Goal: Task Accomplishment & Management: Manage account settings

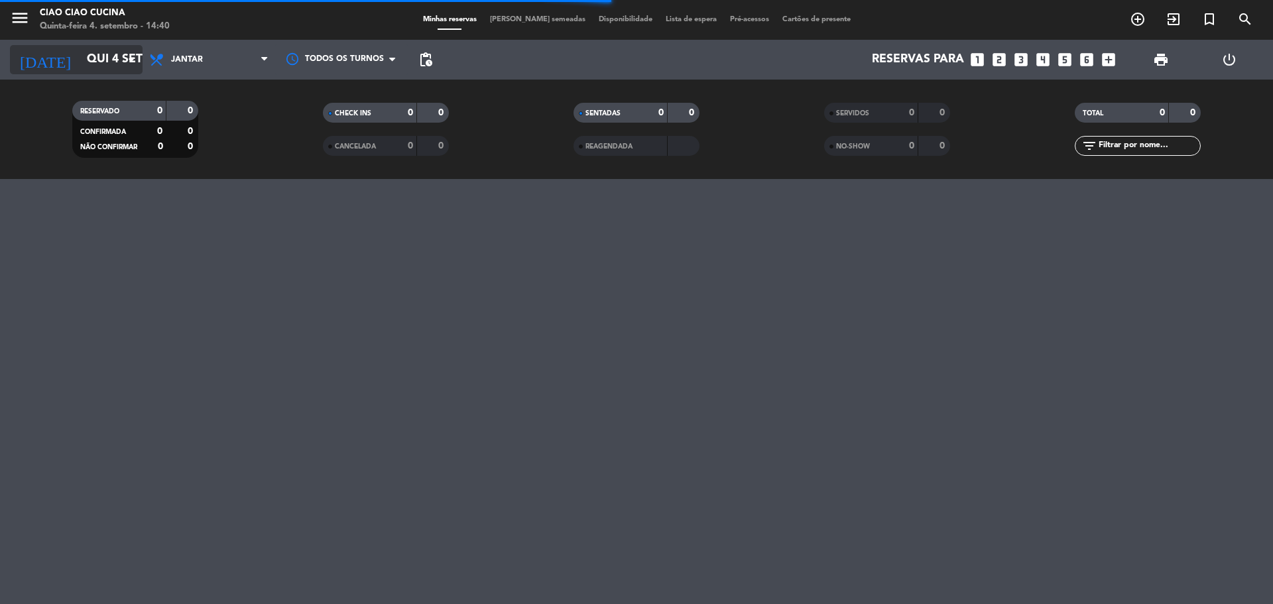
click at [133, 62] on icon "arrow_drop_down" at bounding box center [131, 60] width 16 height 16
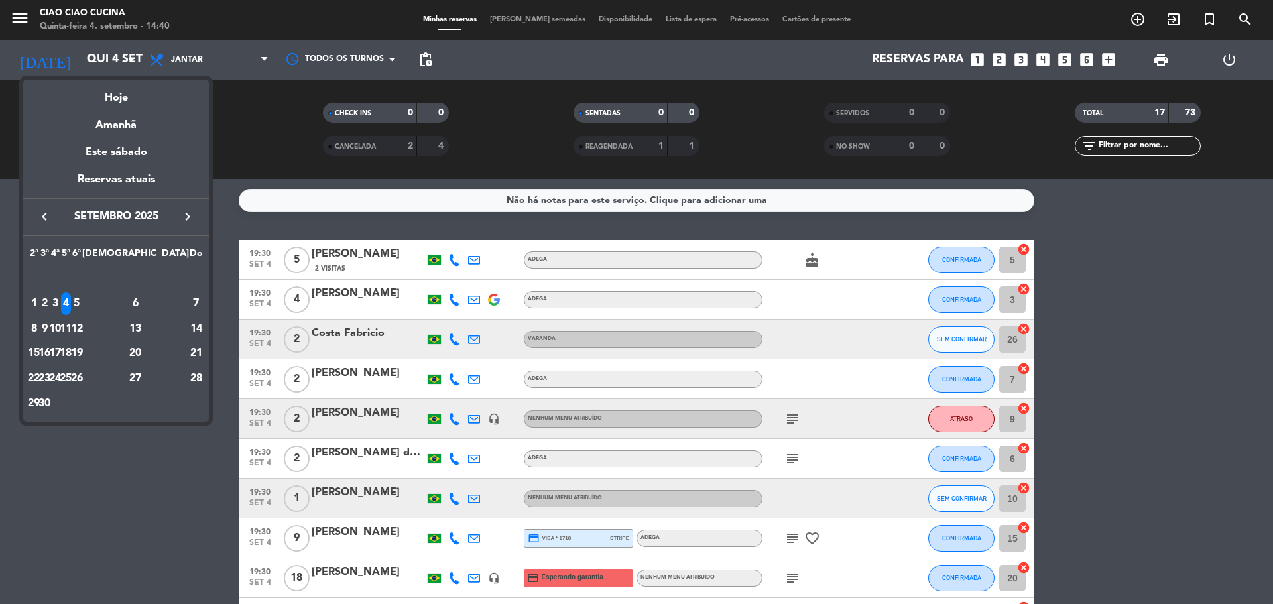
click at [188, 217] on icon "keyboard_arrow_right" at bounding box center [188, 217] width 16 height 16
click at [164, 330] on div "11" at bounding box center [136, 329] width 96 height 23
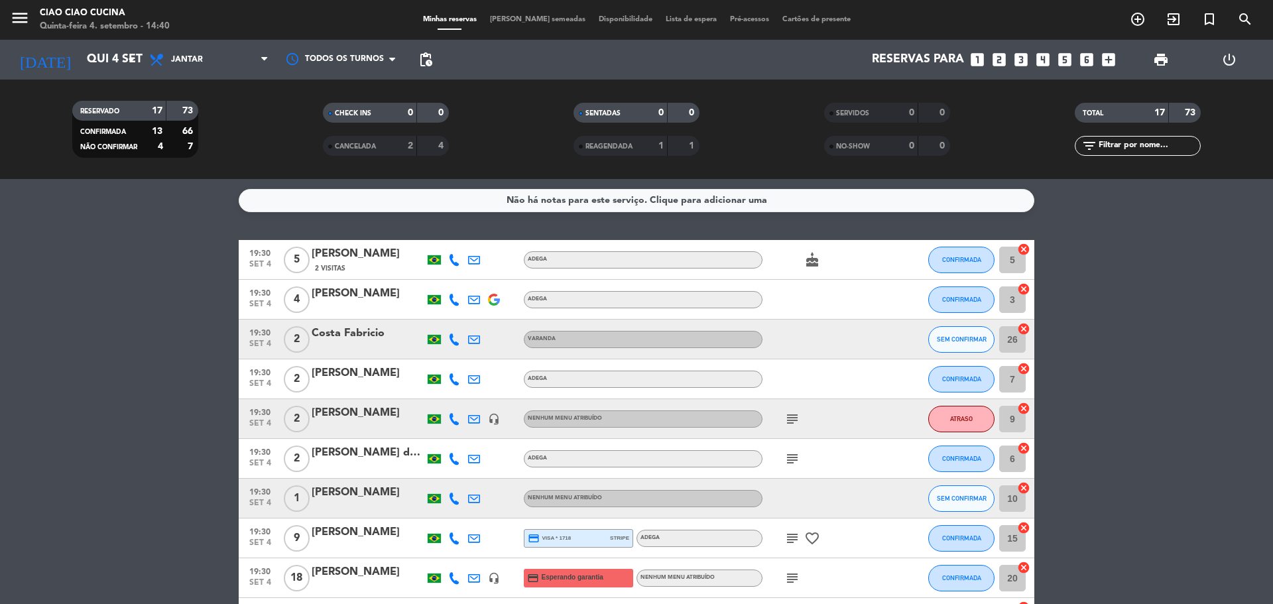
type input "Sáb 11 out"
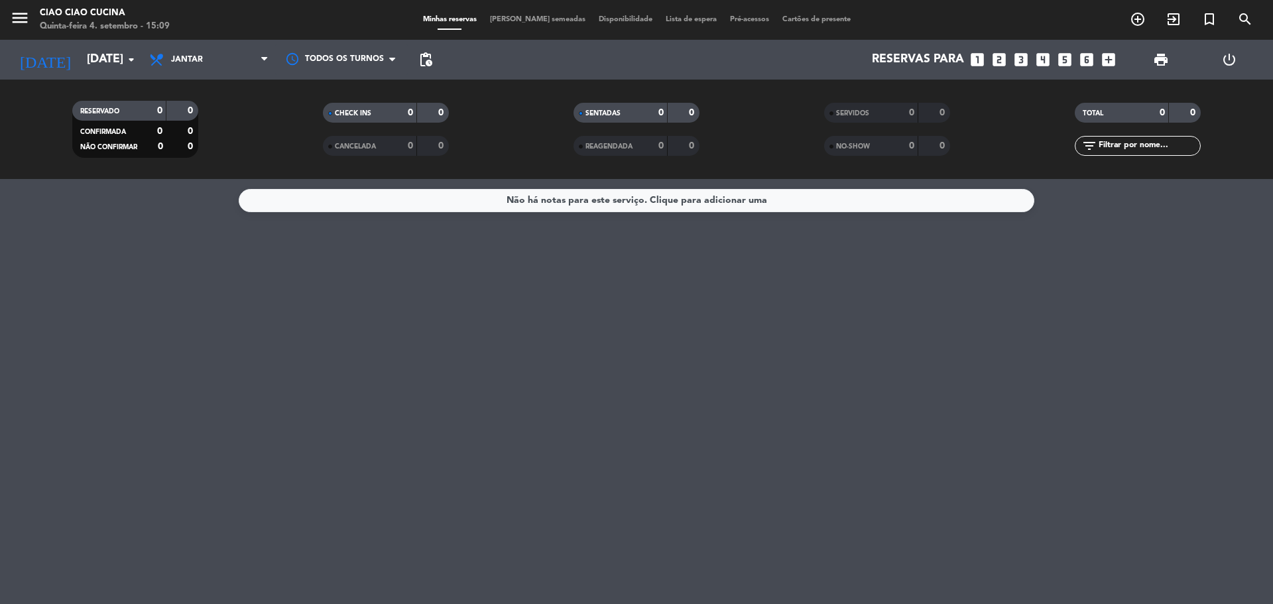
click at [604, 23] on span "Disponibilidade" at bounding box center [625, 19] width 67 height 7
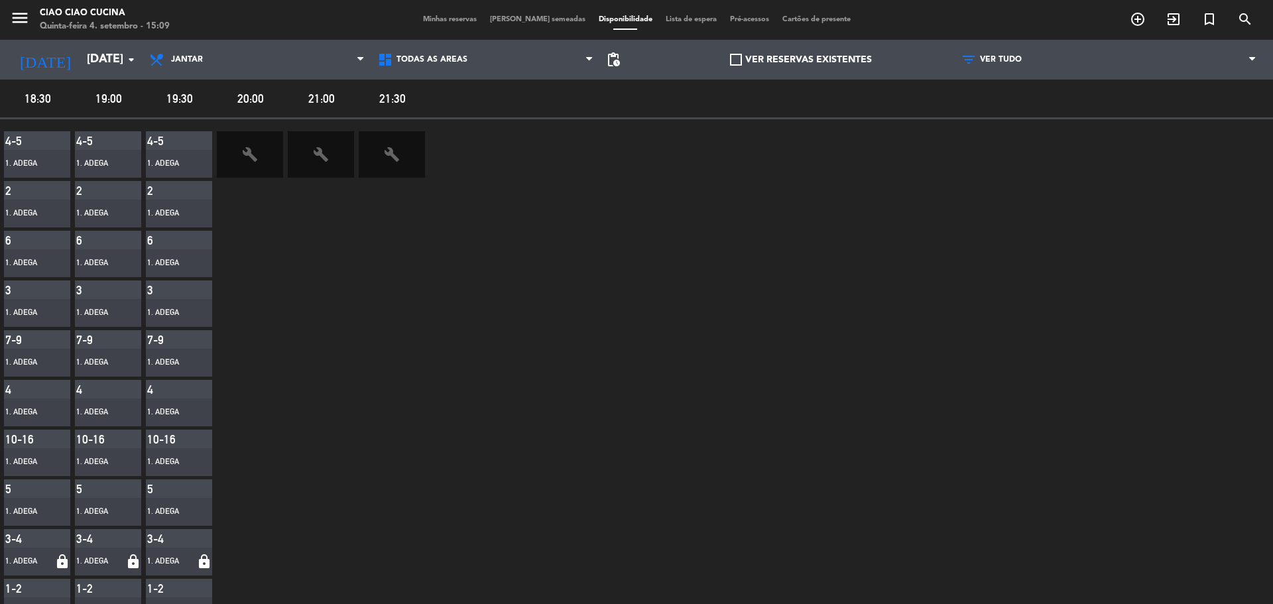
click at [247, 151] on icon "build" at bounding box center [250, 155] width 16 height 16
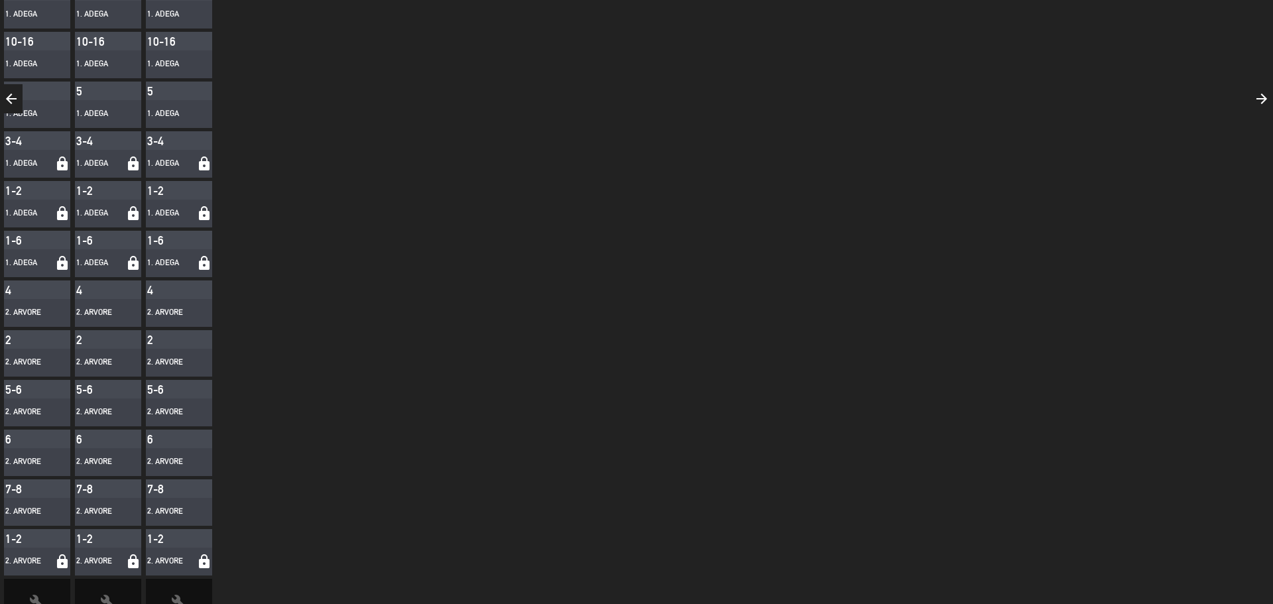
scroll to position [432, 0]
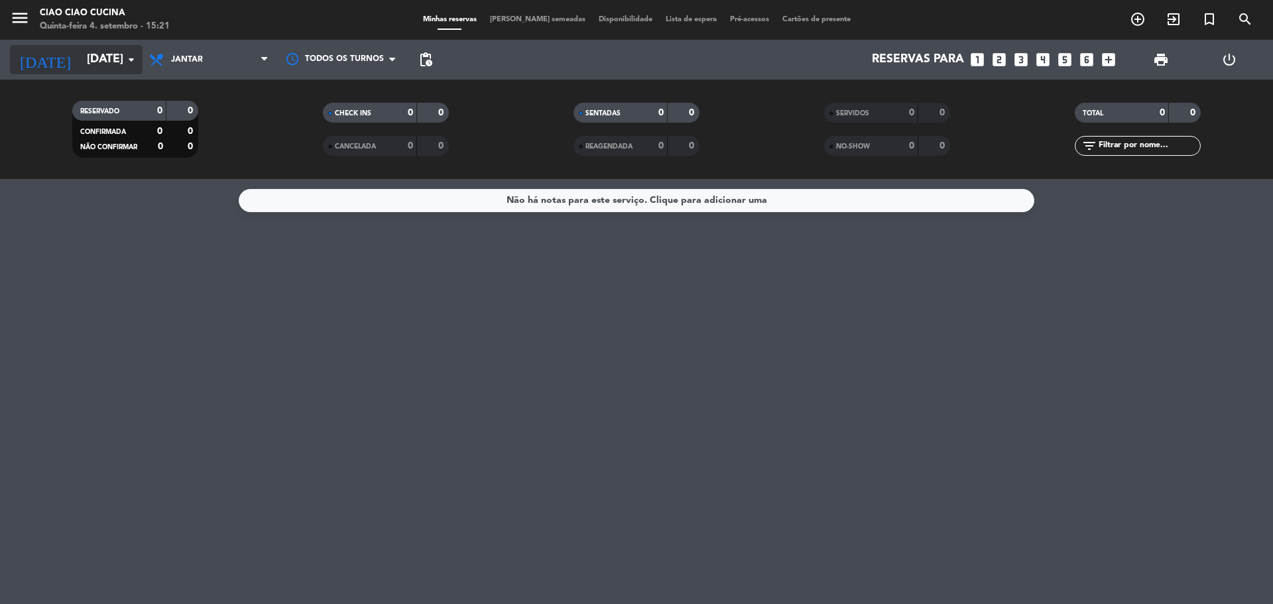
click at [121, 59] on input "Sáb 11 out" at bounding box center [157, 59] width 154 height 27
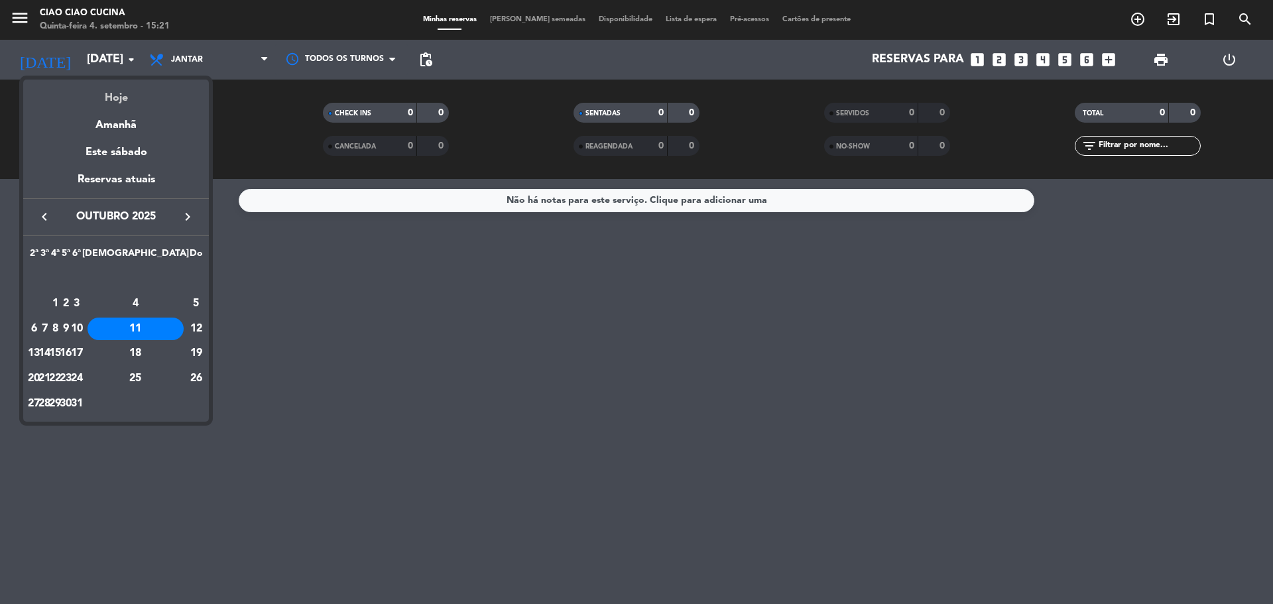
click at [111, 96] on div "Hoje" at bounding box center [116, 93] width 186 height 27
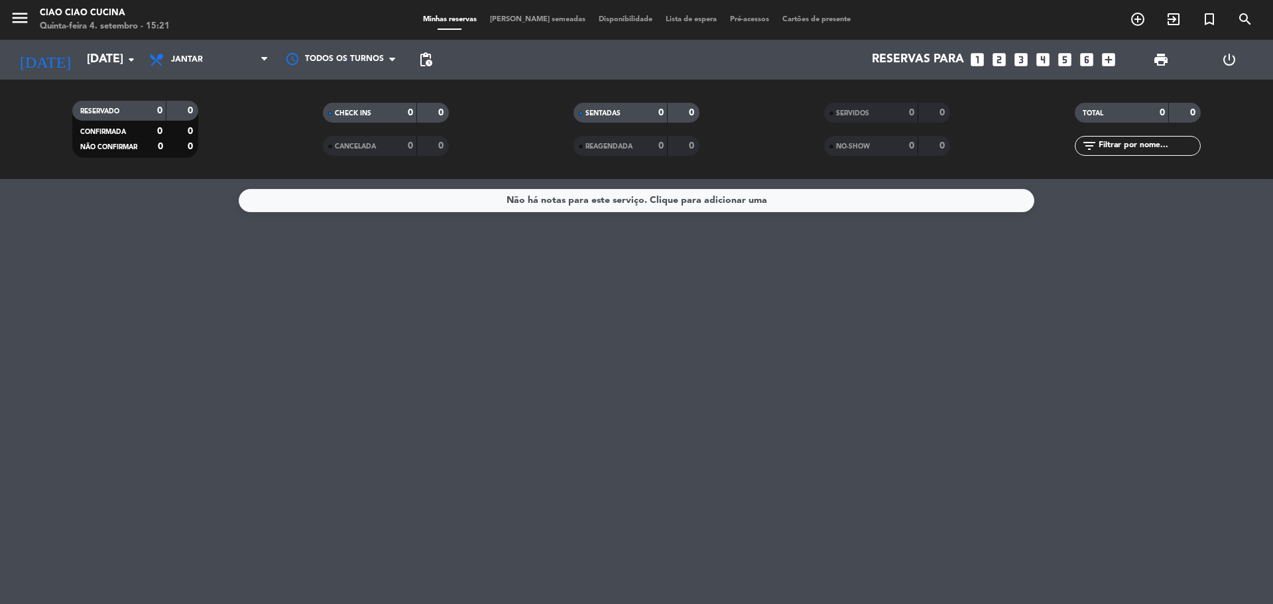
type input "Qui 4 set"
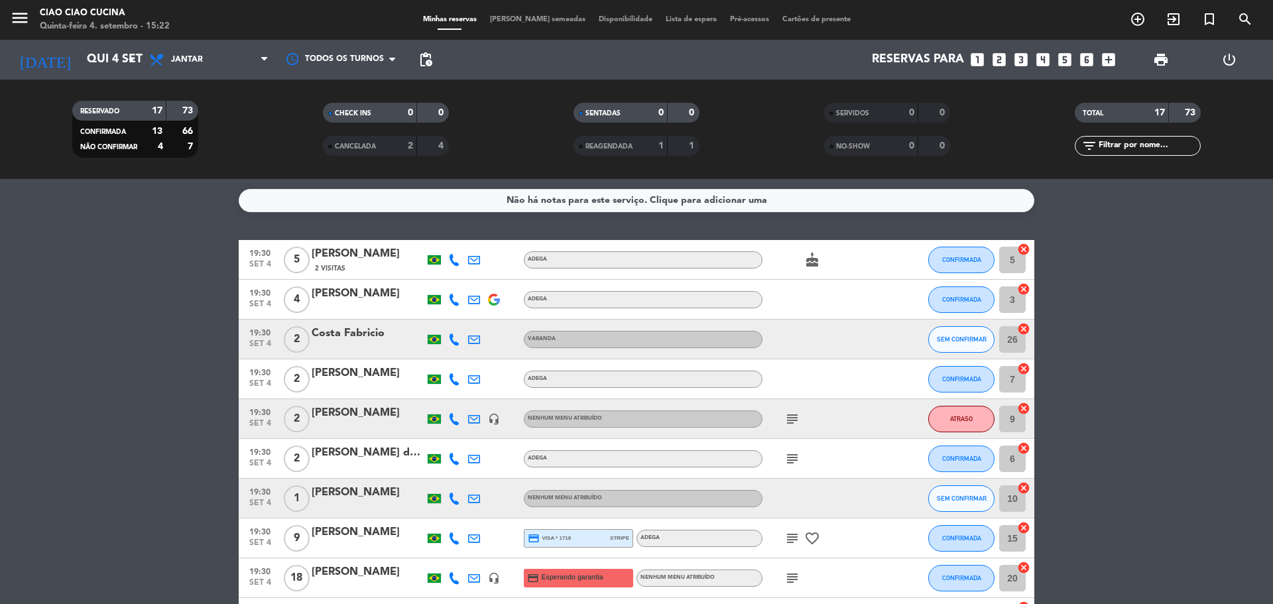
click at [684, 18] on span "Lista de espera" at bounding box center [691, 19] width 64 height 7
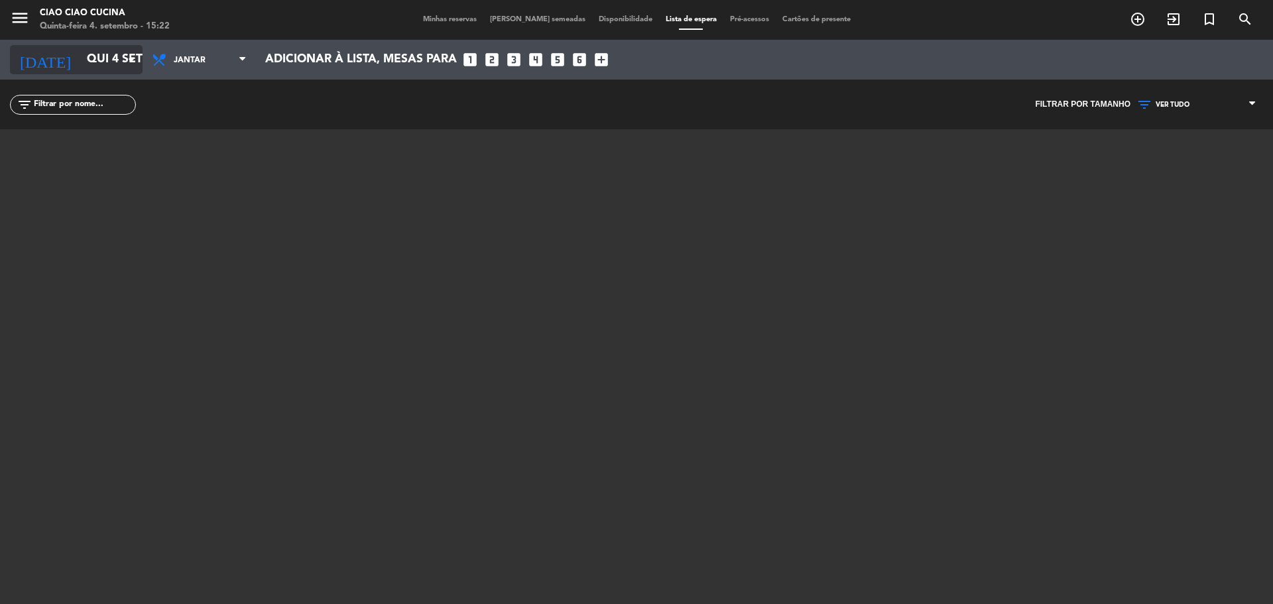
click at [108, 63] on input "Qui 4 set" at bounding box center [157, 59] width 154 height 27
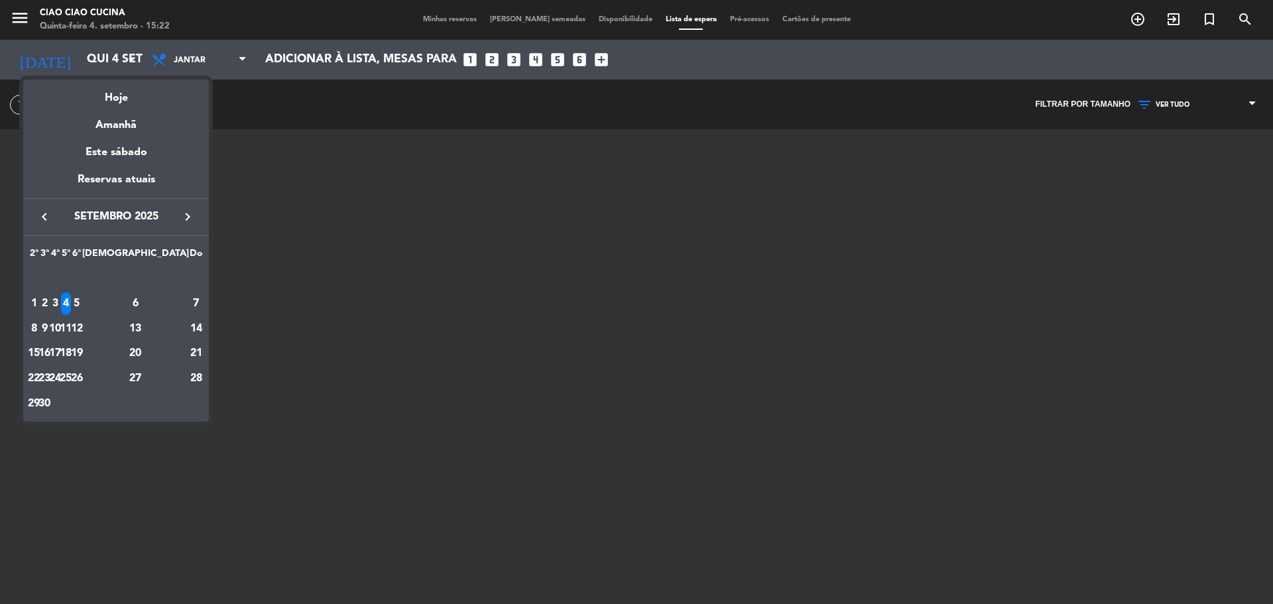
click at [71, 308] on div "4" at bounding box center [66, 303] width 10 height 23
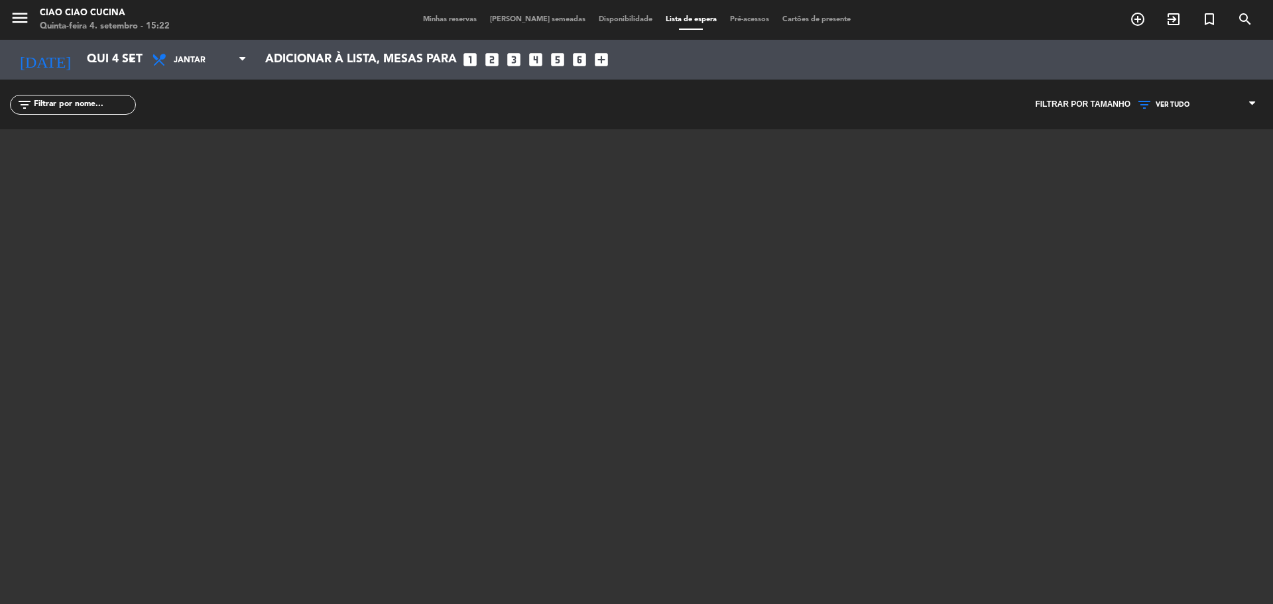
click at [599, 293] on div at bounding box center [637, 295] width 796 height 332
click at [460, 21] on span "Minhas reservas" at bounding box center [449, 19] width 67 height 7
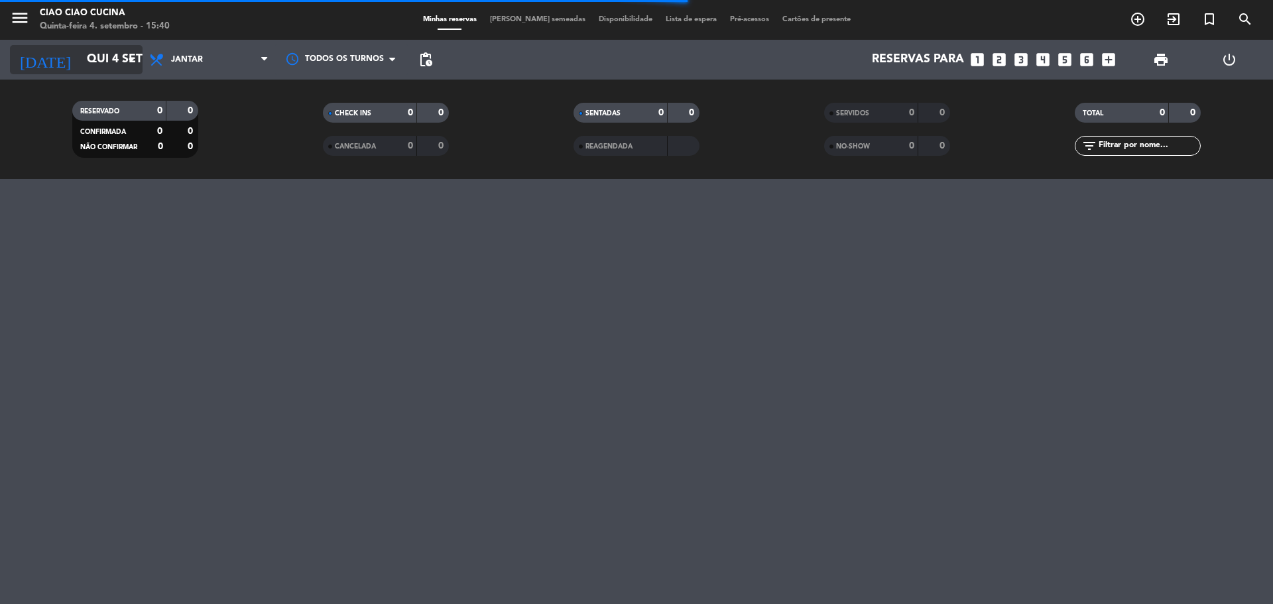
click at [91, 62] on input "Qui 4 set" at bounding box center [157, 59] width 154 height 27
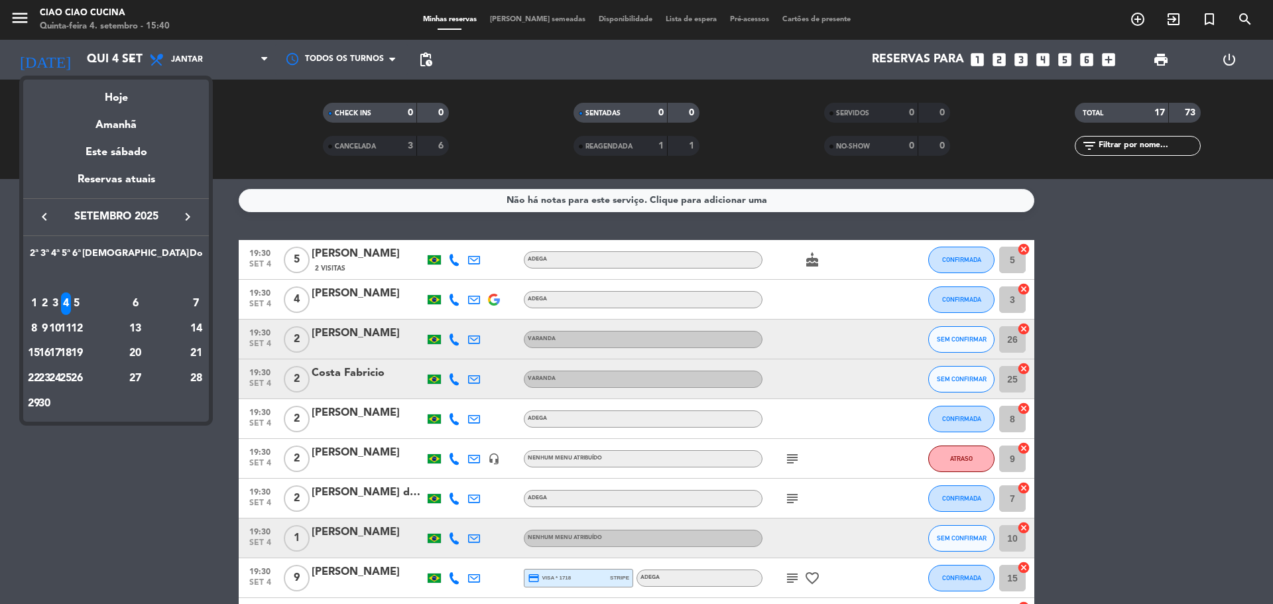
click at [190, 217] on icon "keyboard_arrow_right" at bounding box center [188, 217] width 16 height 16
click at [160, 331] on div "11" at bounding box center [136, 329] width 96 height 23
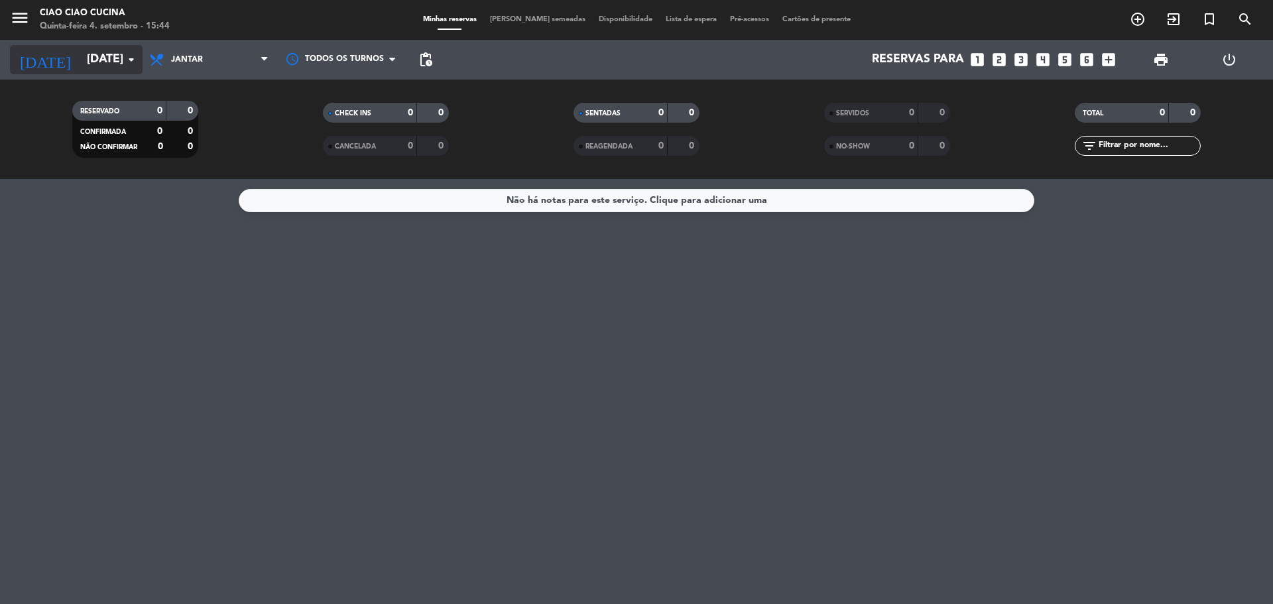
click at [86, 54] on input "Sáb 11 out" at bounding box center [157, 59] width 154 height 27
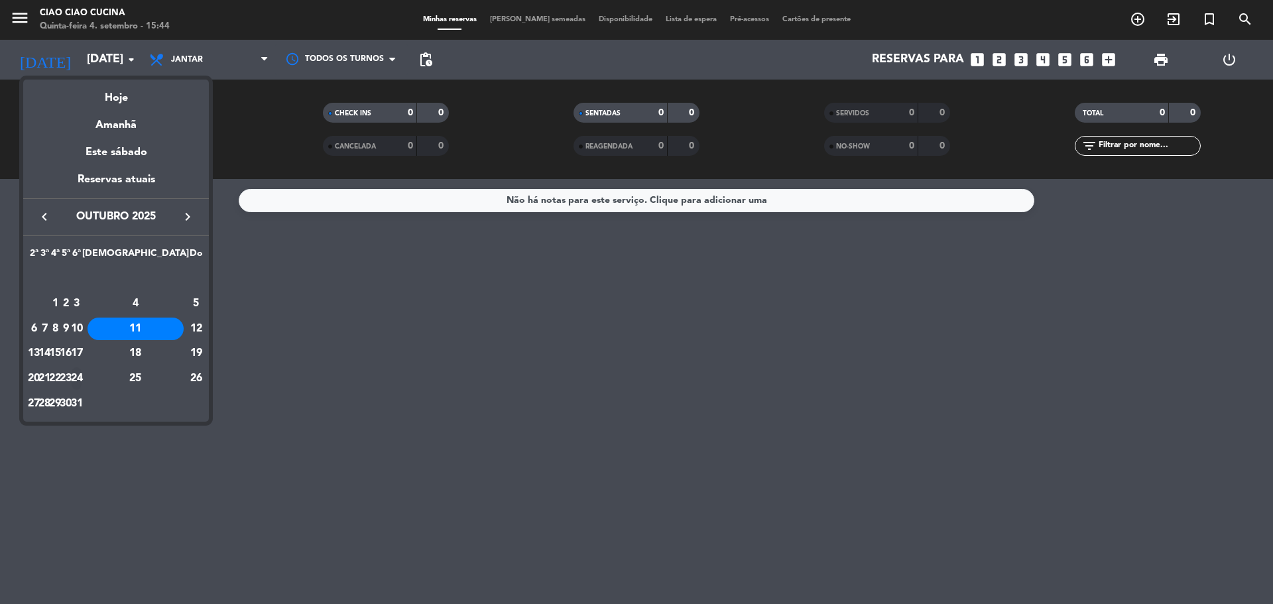
click at [82, 381] on div "24" at bounding box center [77, 378] width 10 height 23
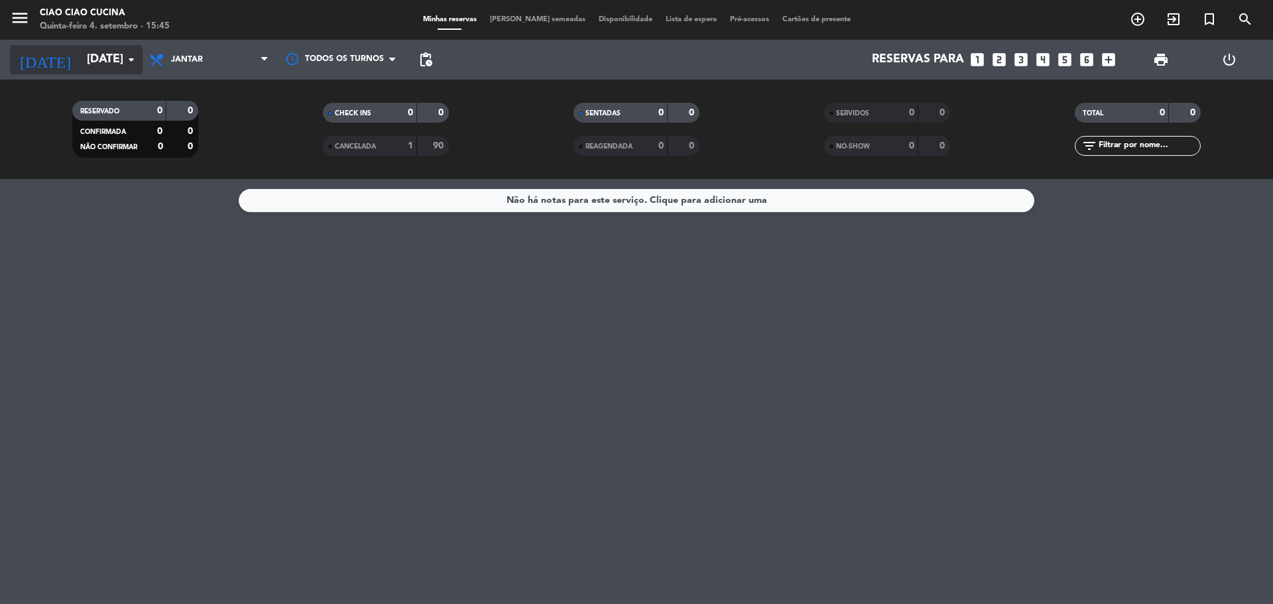
click at [135, 46] on div "today Sex 24 out arrow_drop_down" at bounding box center [76, 60] width 133 height 40
click at [114, 52] on input "Sex 24 out" at bounding box center [157, 59] width 154 height 27
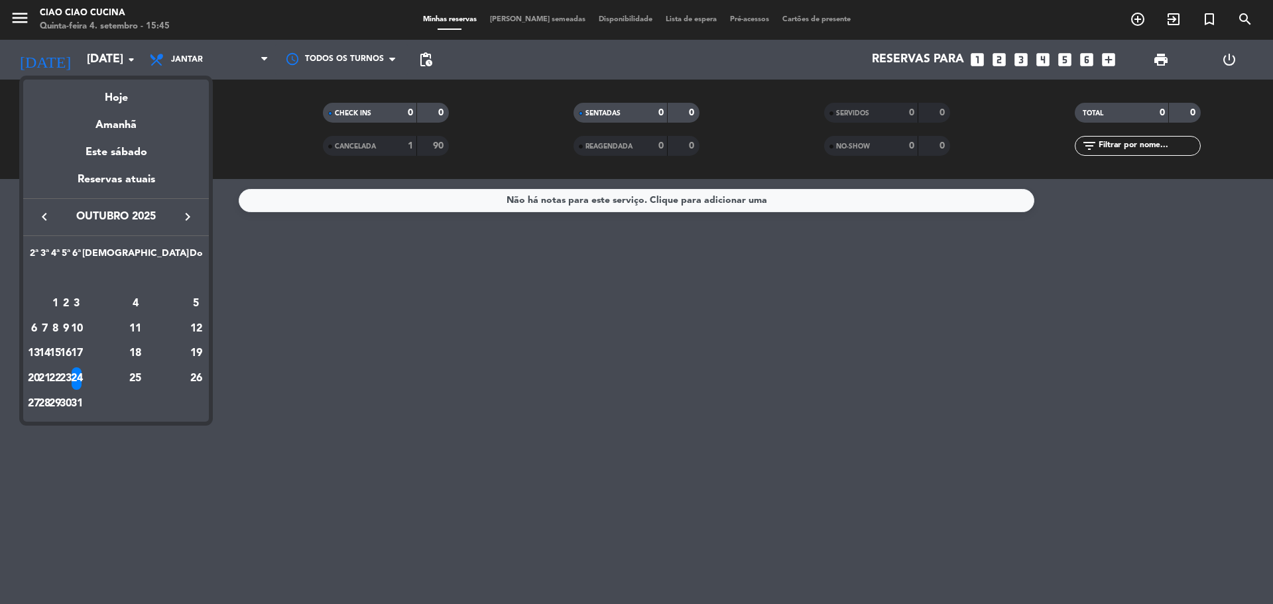
click at [48, 219] on icon "keyboard_arrow_left" at bounding box center [44, 217] width 16 height 16
click at [60, 379] on div "24" at bounding box center [55, 378] width 10 height 23
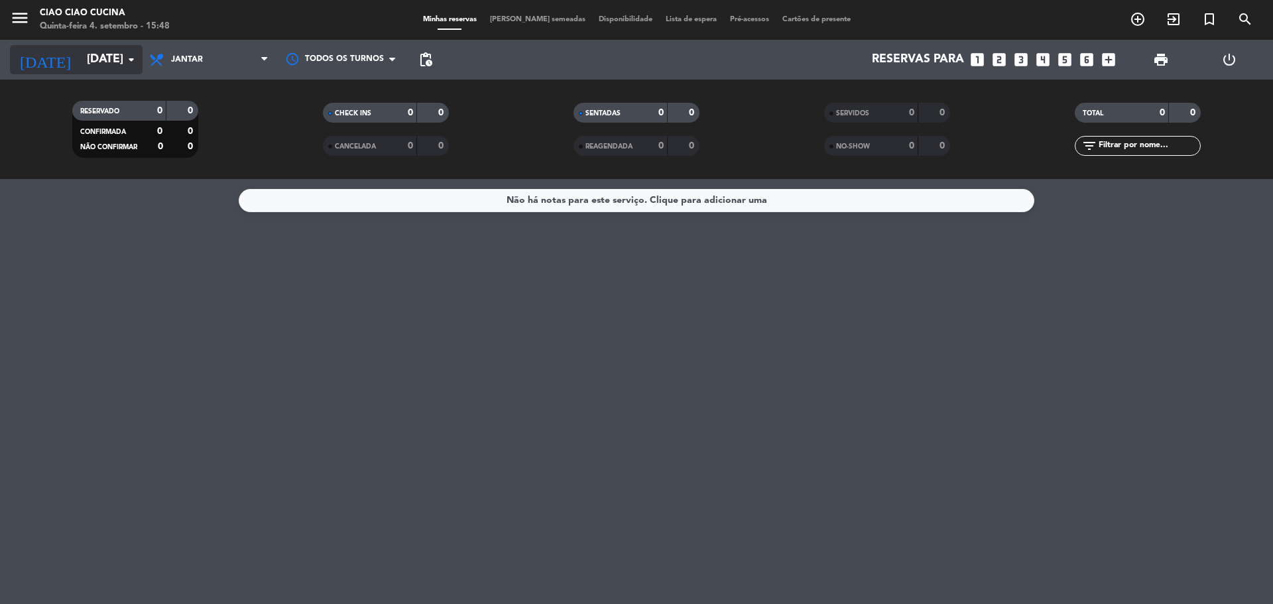
click at [127, 64] on icon "arrow_drop_down" at bounding box center [131, 60] width 16 height 16
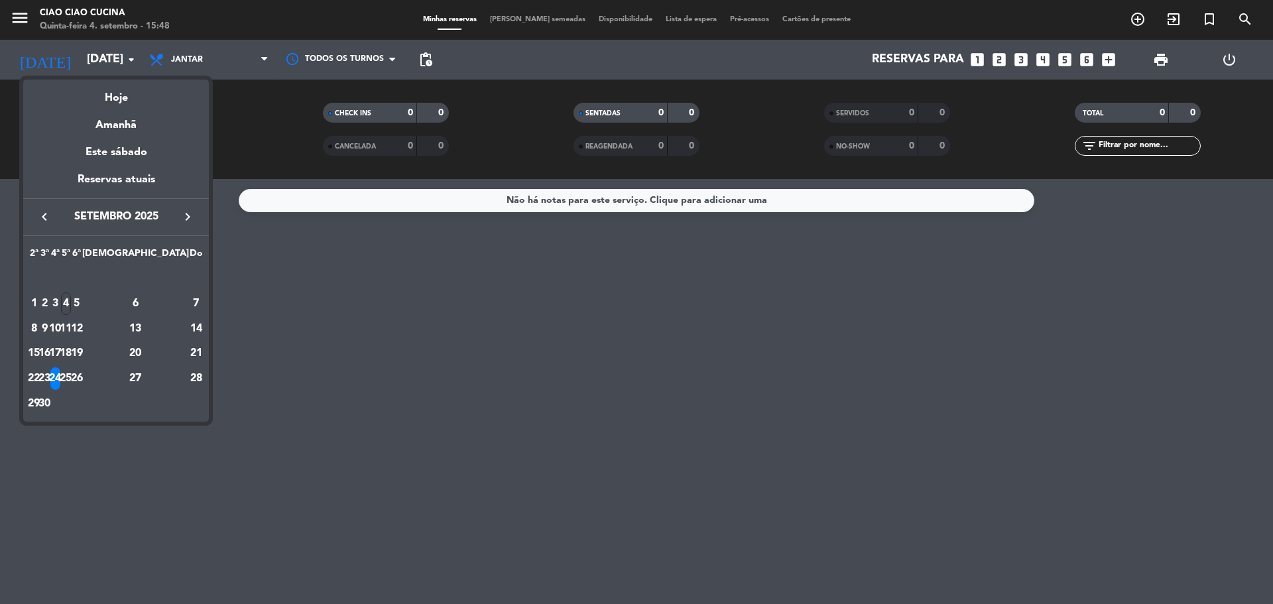
click at [184, 217] on icon "keyboard_arrow_right" at bounding box center [188, 217] width 16 height 16
click at [82, 327] on div "10" at bounding box center [77, 329] width 10 height 23
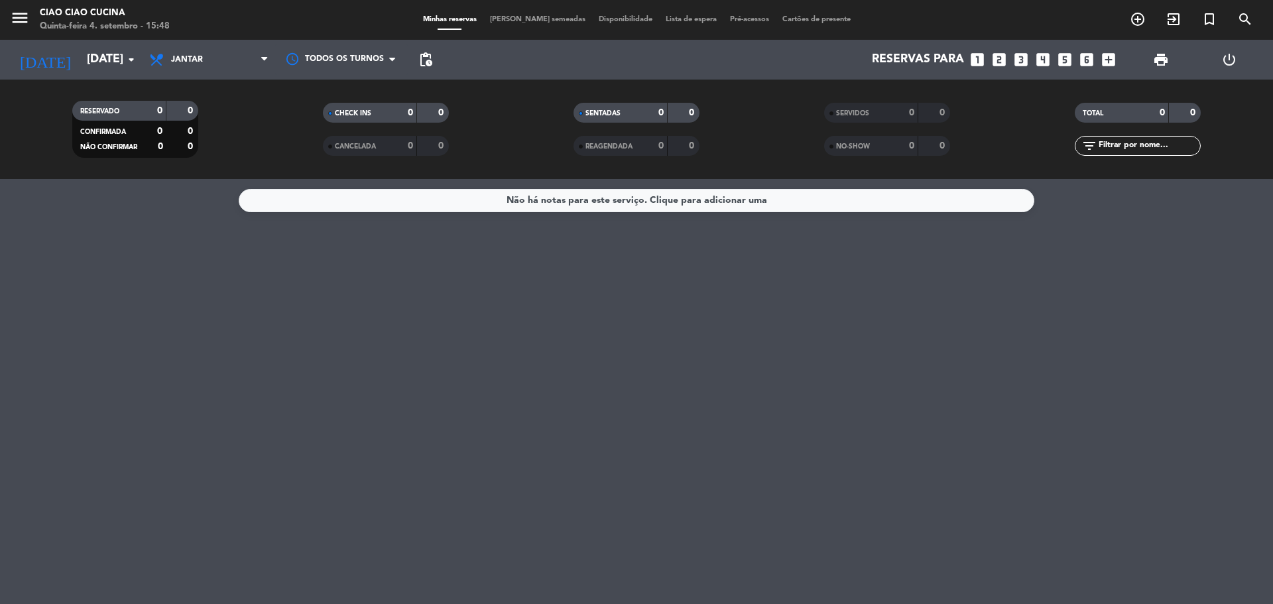
click at [346, 243] on div "Não há notas para este serviço. Clique para adicionar uma" at bounding box center [636, 391] width 1273 height 425
click at [186, 63] on span "Jantar" at bounding box center [187, 59] width 32 height 9
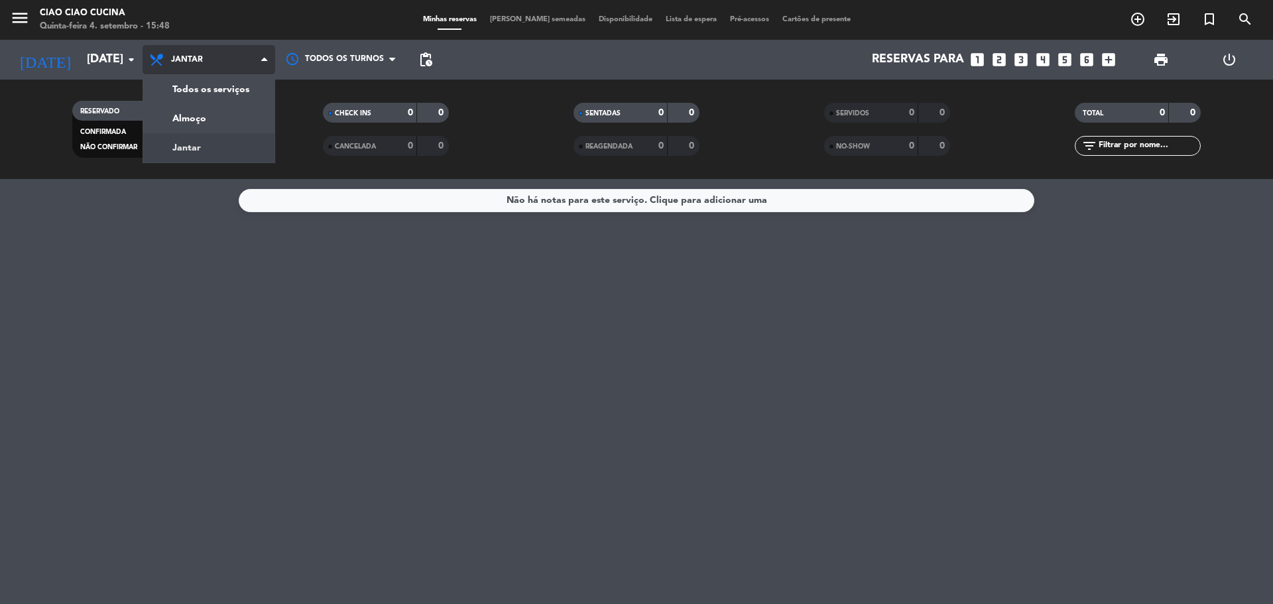
click at [186, 63] on span "Jantar" at bounding box center [187, 59] width 32 height 9
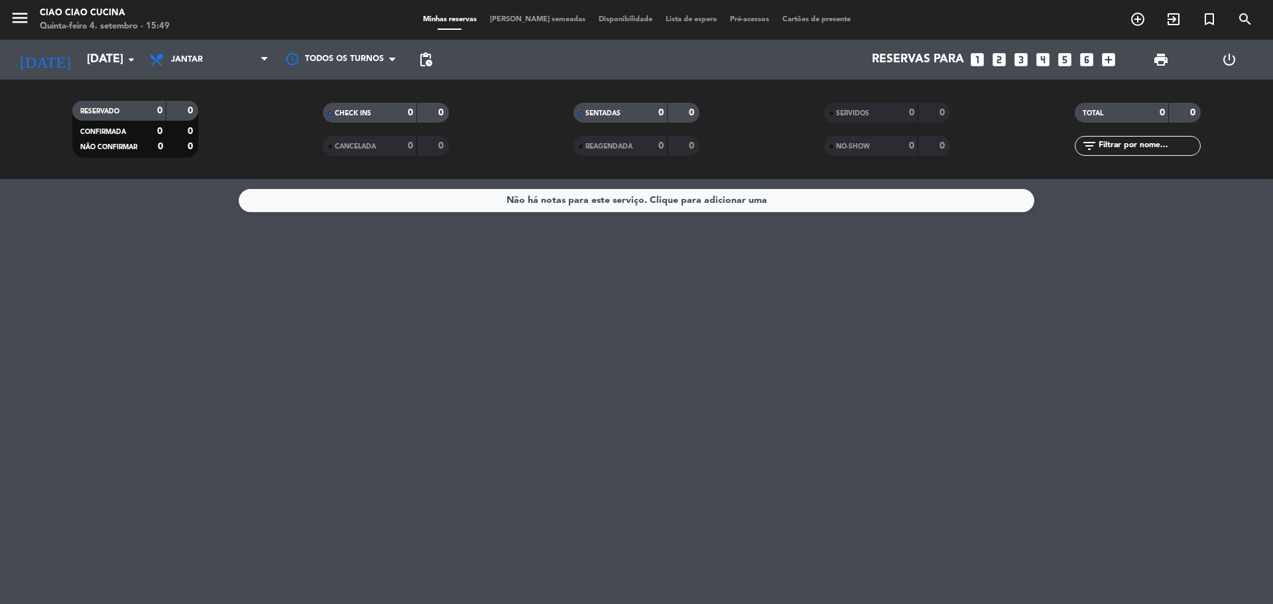
click at [339, 269] on div "Não há notas para este serviço. Clique para adicionar uma" at bounding box center [636, 391] width 1273 height 425
click at [252, 309] on div "Não há notas para este serviço. Clique para adicionar uma" at bounding box center [636, 391] width 1273 height 425
click at [432, 306] on div "Não há notas para este serviço. Clique para adicionar uma" at bounding box center [636, 391] width 1273 height 425
click at [111, 61] on input "Sex 10 out" at bounding box center [157, 59] width 154 height 27
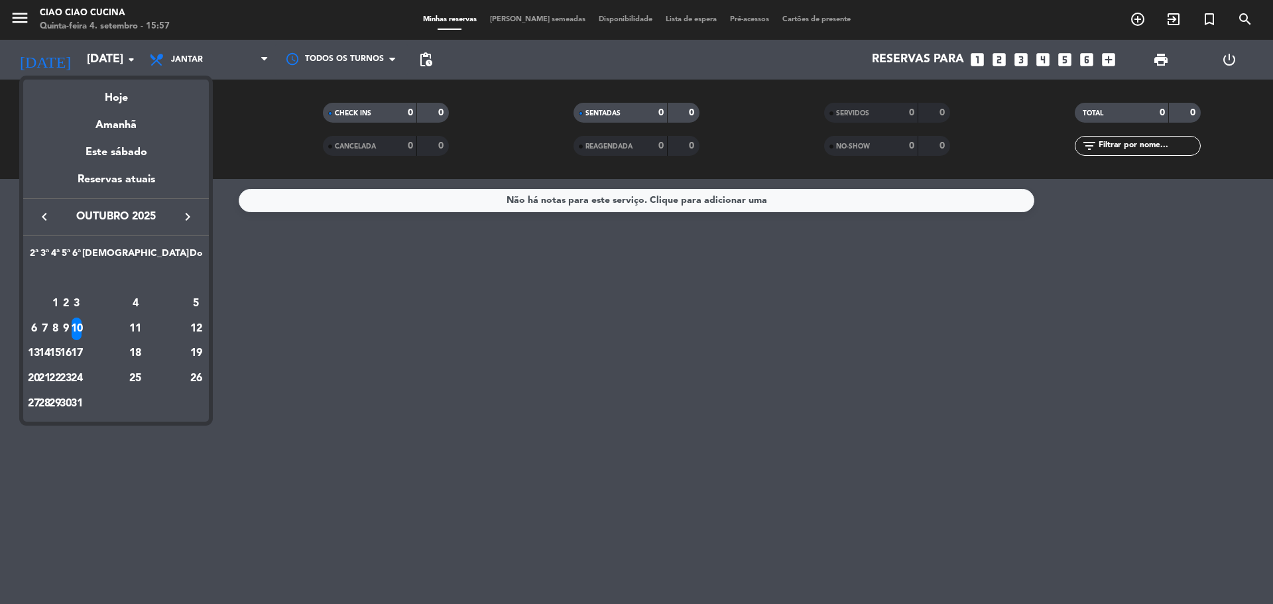
click at [259, 196] on div at bounding box center [636, 302] width 1273 height 604
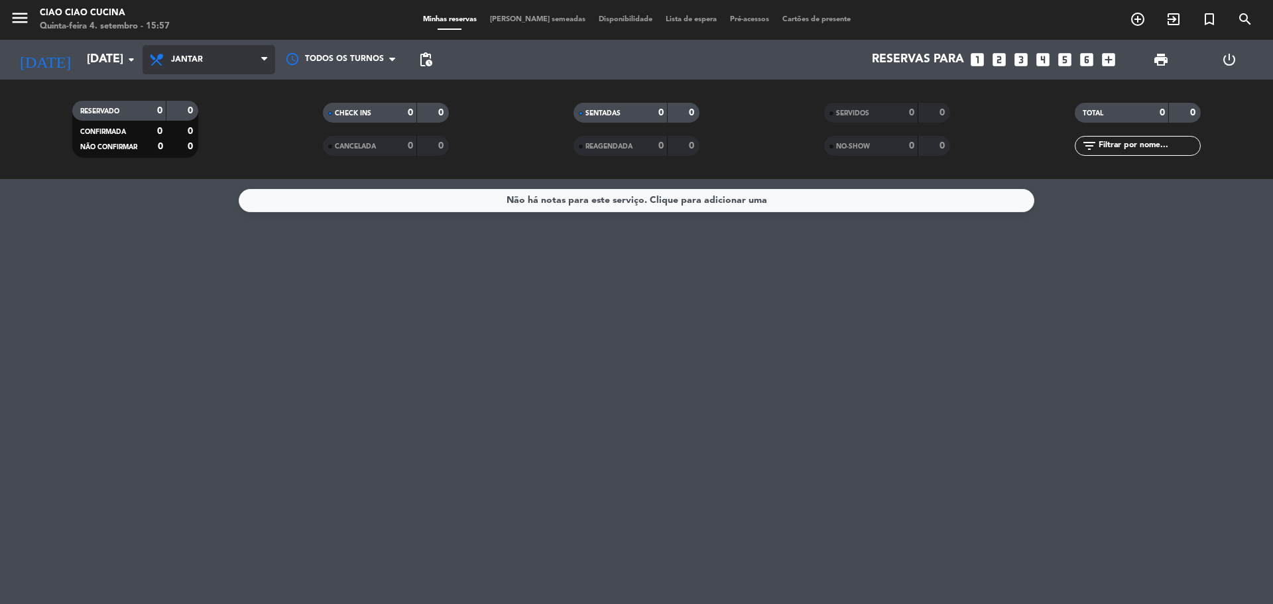
click at [259, 60] on span "Jantar" at bounding box center [209, 59] width 133 height 29
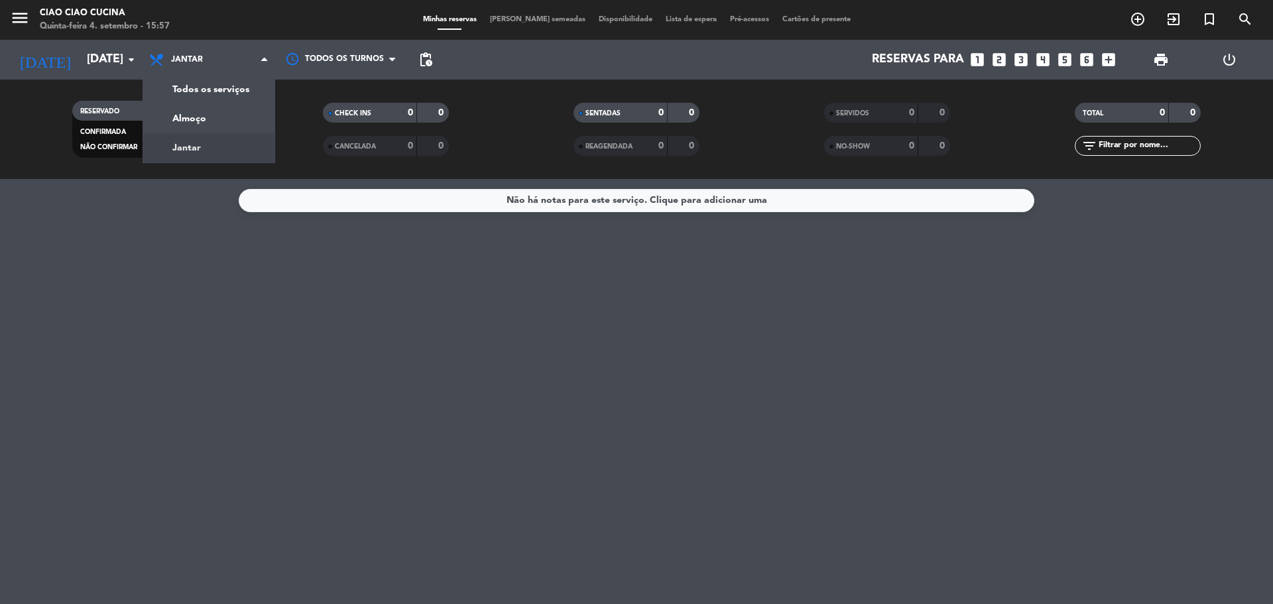
click at [200, 275] on div "Não há notas para este serviço. Clique para adicionar uma" at bounding box center [636, 391] width 1273 height 425
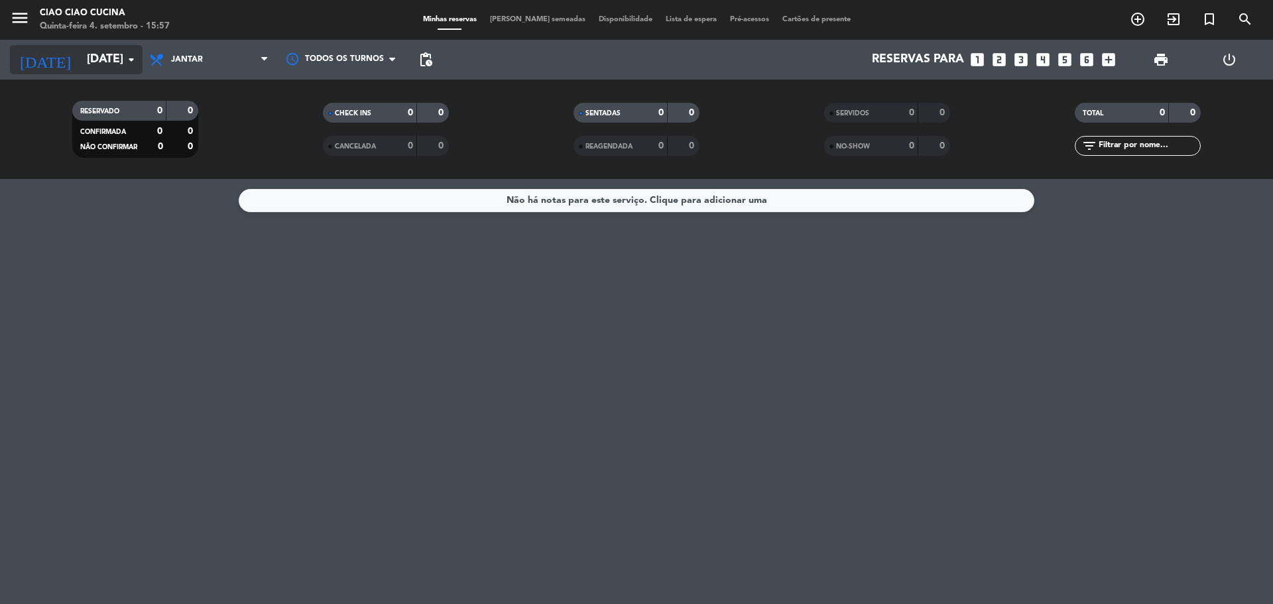
click at [129, 52] on icon "arrow_drop_down" at bounding box center [131, 60] width 16 height 16
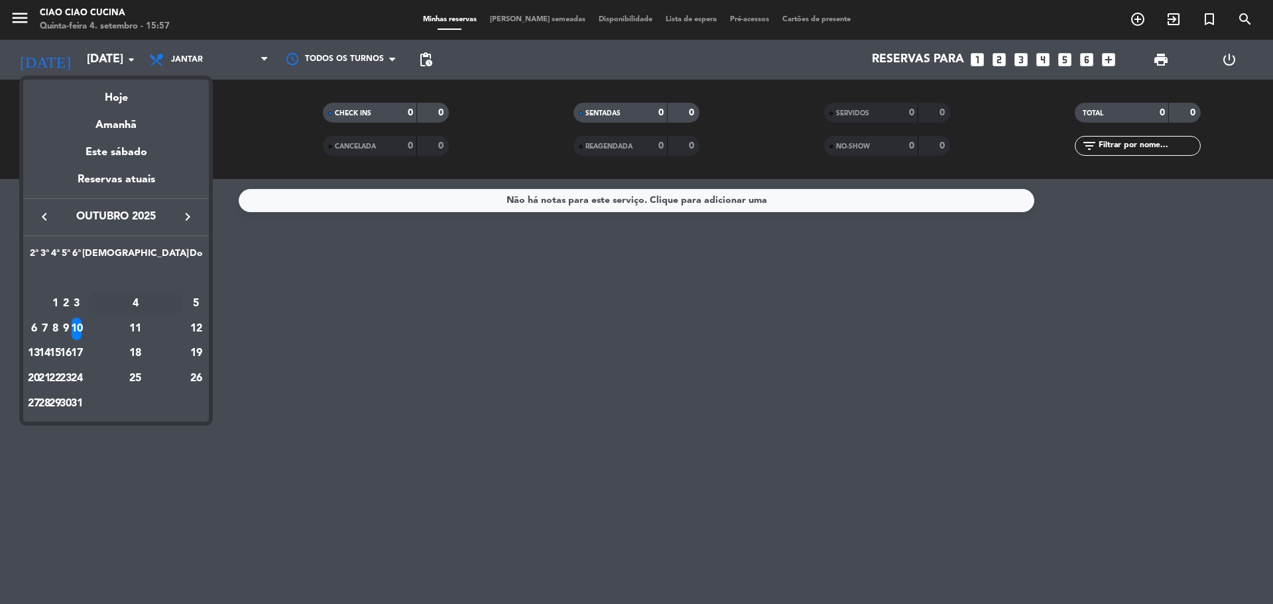
click at [160, 305] on div "4" at bounding box center [136, 303] width 96 height 23
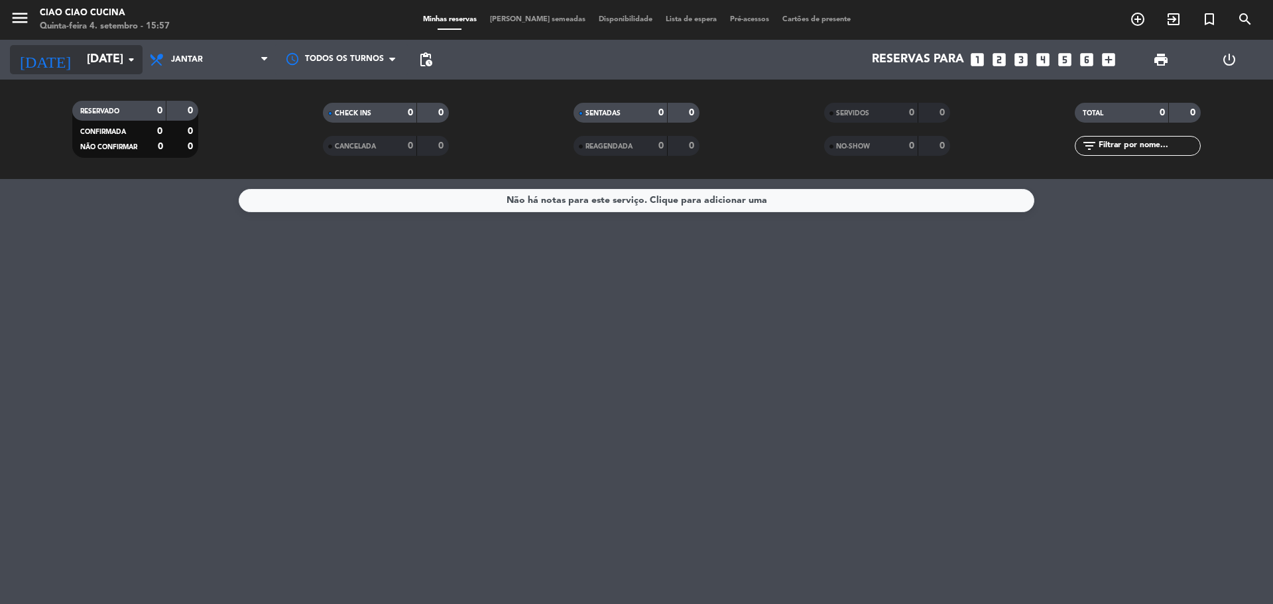
click at [116, 54] on input "Sáb 4 out" at bounding box center [157, 59] width 154 height 27
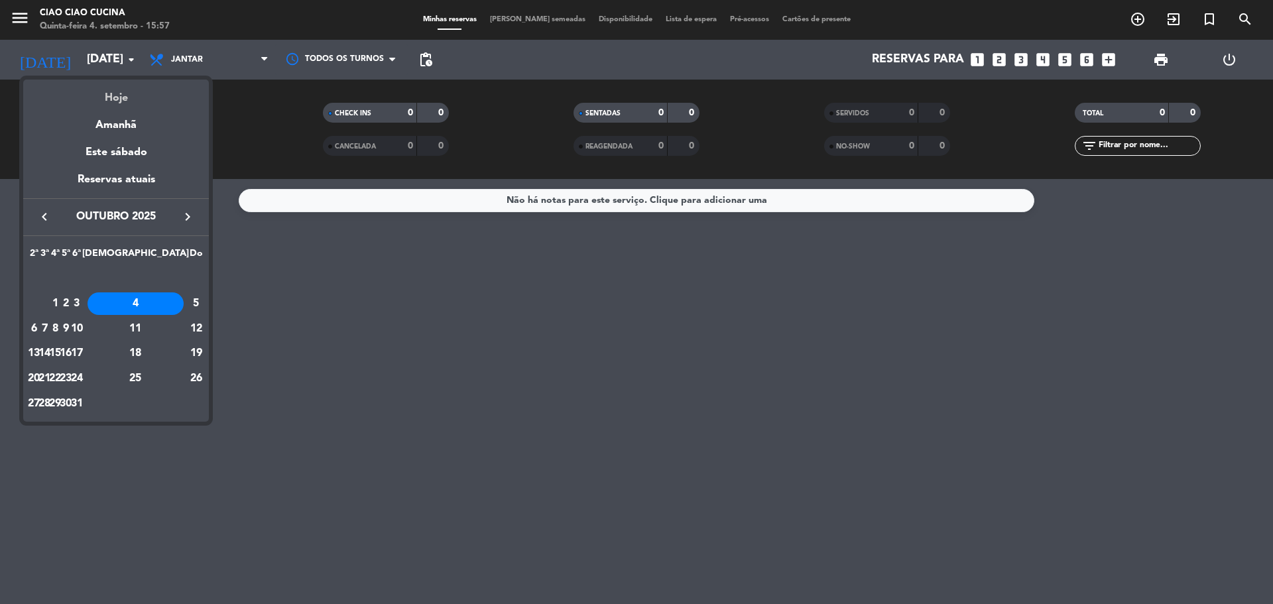
click at [107, 99] on div "Hoje" at bounding box center [116, 93] width 186 height 27
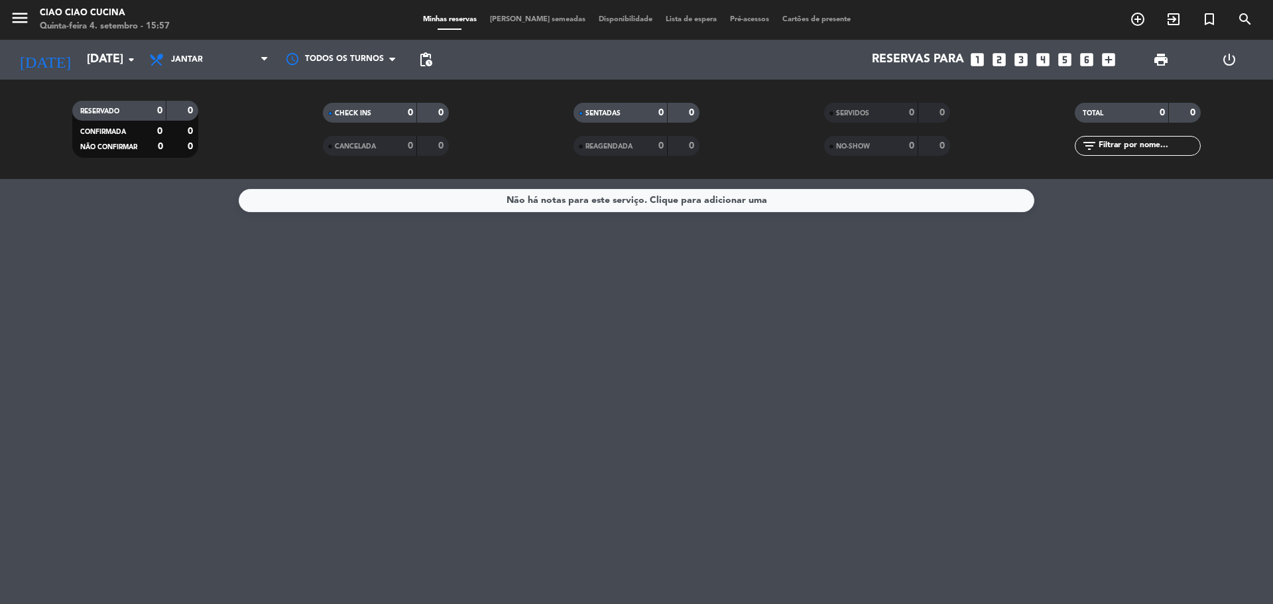
type input "Qui 4 set"
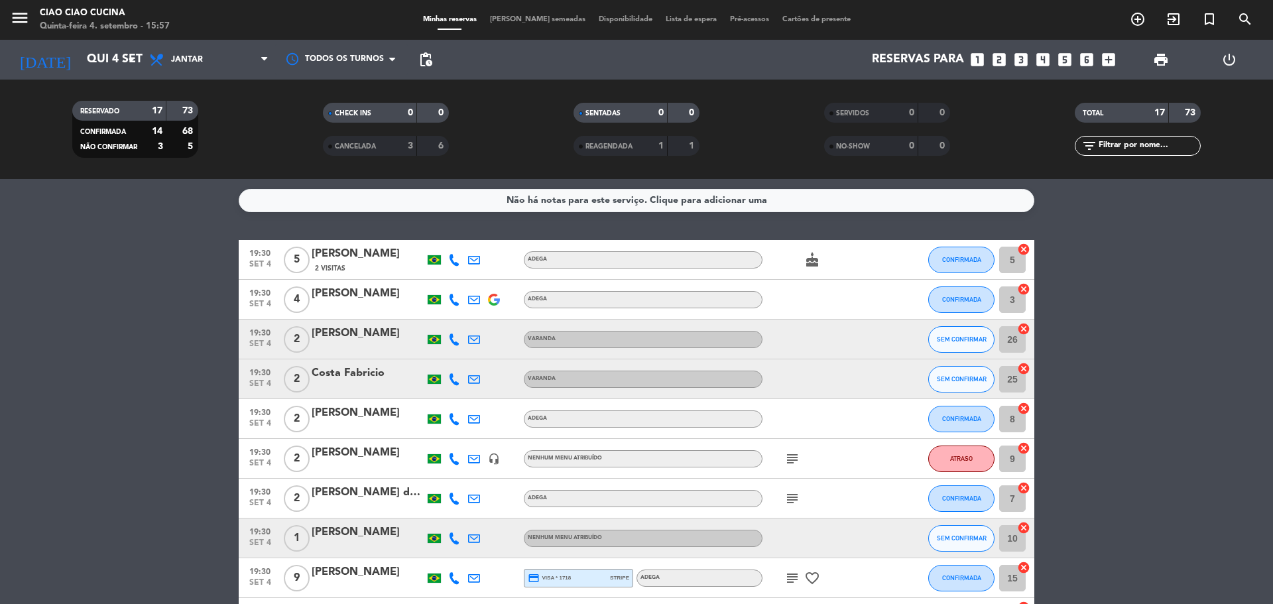
click at [532, 19] on span "[PERSON_NAME] semeadas" at bounding box center [537, 19] width 109 height 7
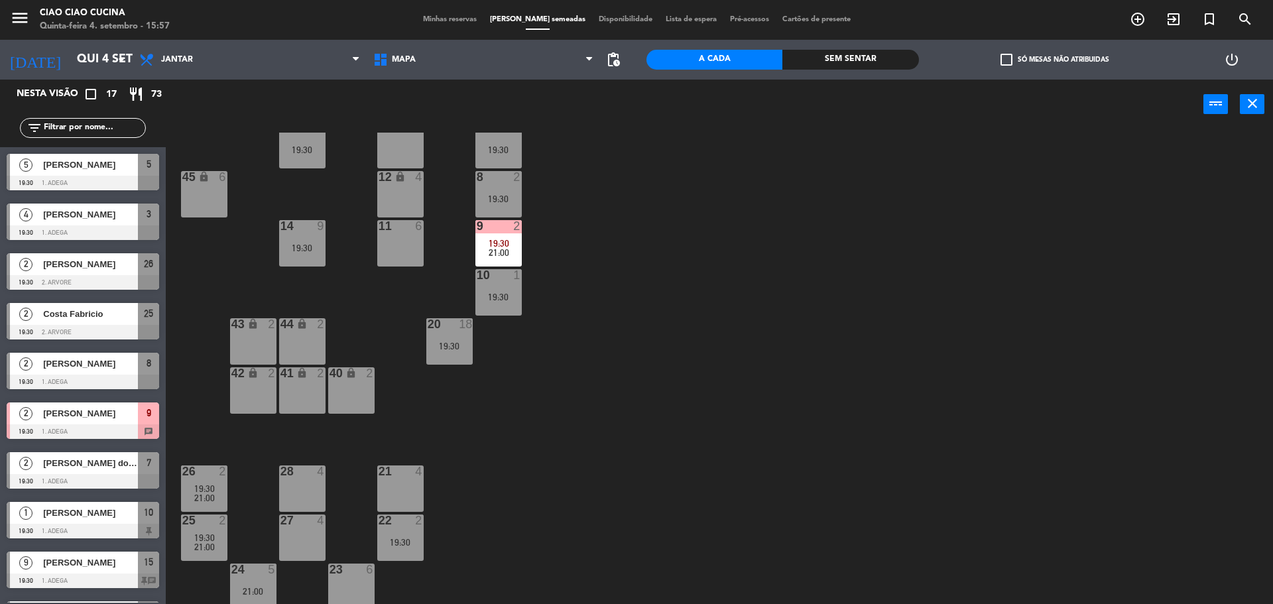
scroll to position [135, 0]
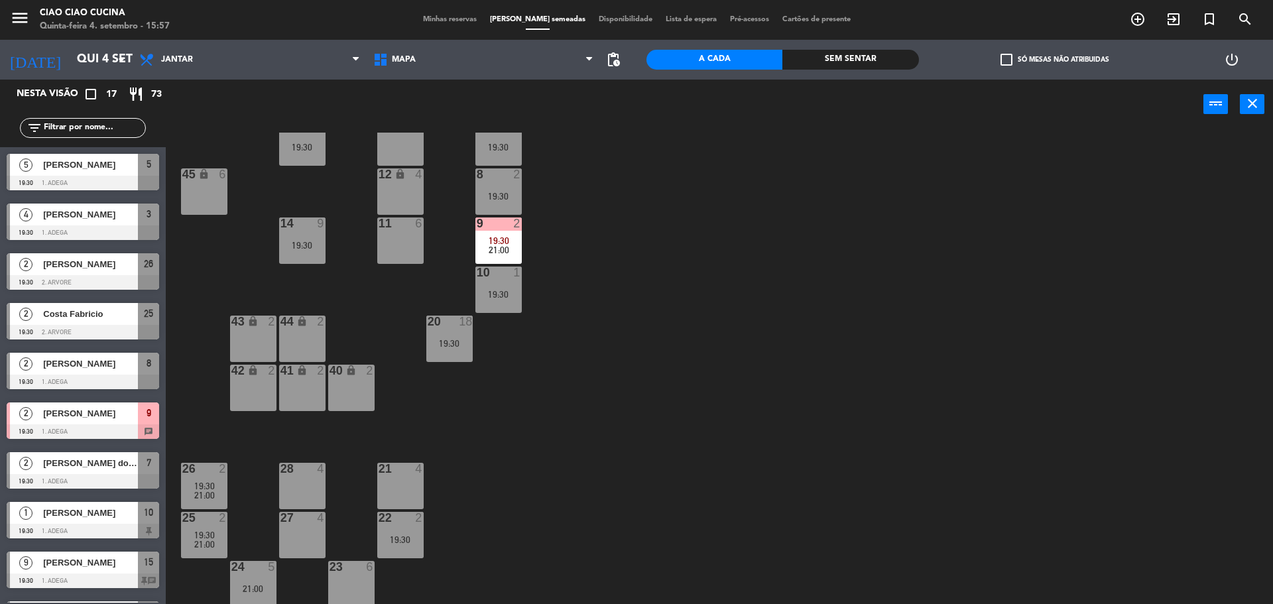
click at [281, 473] on div "28" at bounding box center [280, 469] width 1 height 12
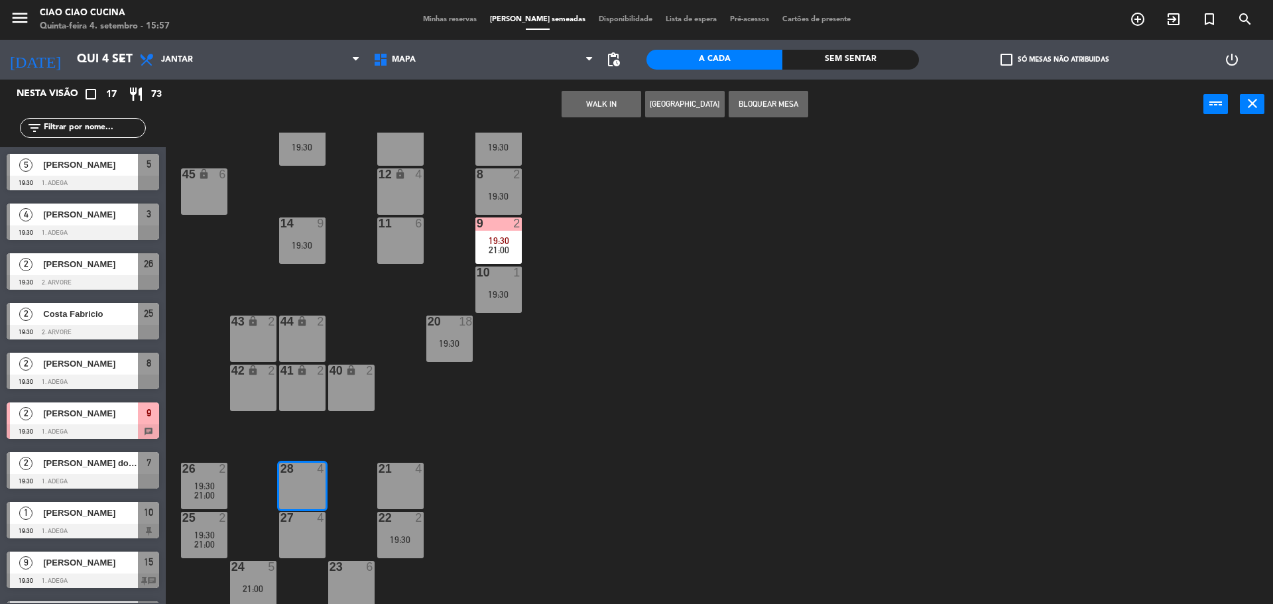
click at [591, 402] on div "1 5 2 4 19:30 3 4 19:30 5 5 19:30 4 3 6 2 13 3 7 2 19:30 15 9 19:30 12 lock 4 8…" at bounding box center [725, 370] width 1095 height 475
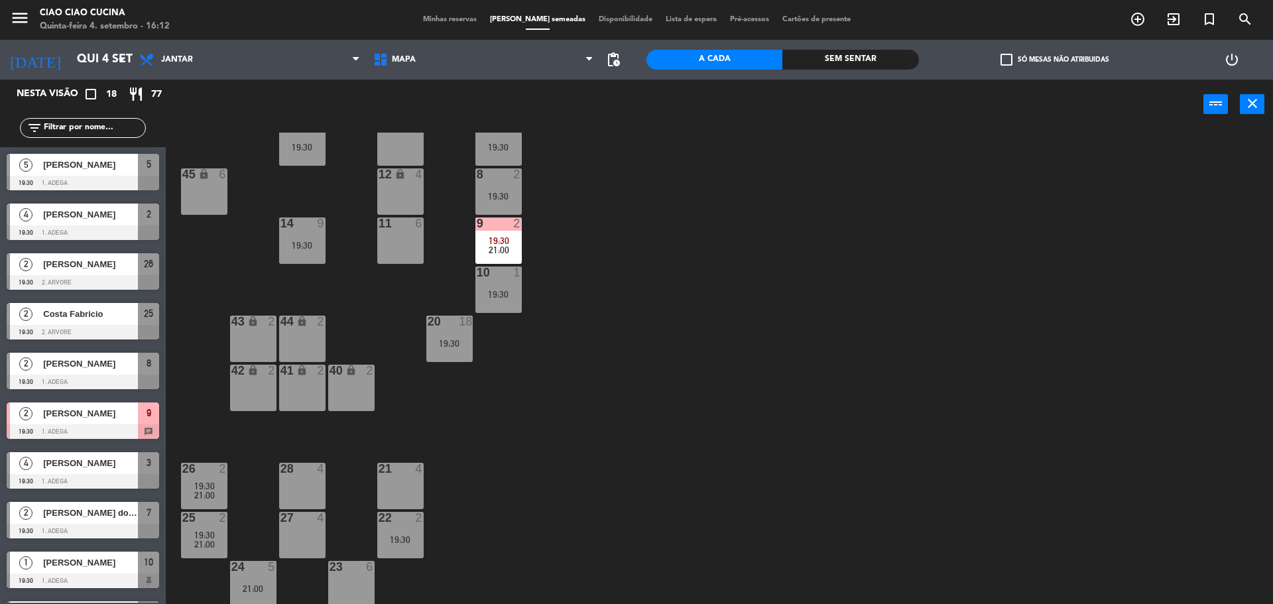
click at [45, 18] on div "Ciao Ciao Cucina" at bounding box center [105, 13] width 130 height 13
click at [20, 19] on icon "menu" at bounding box center [20, 18] width 20 height 20
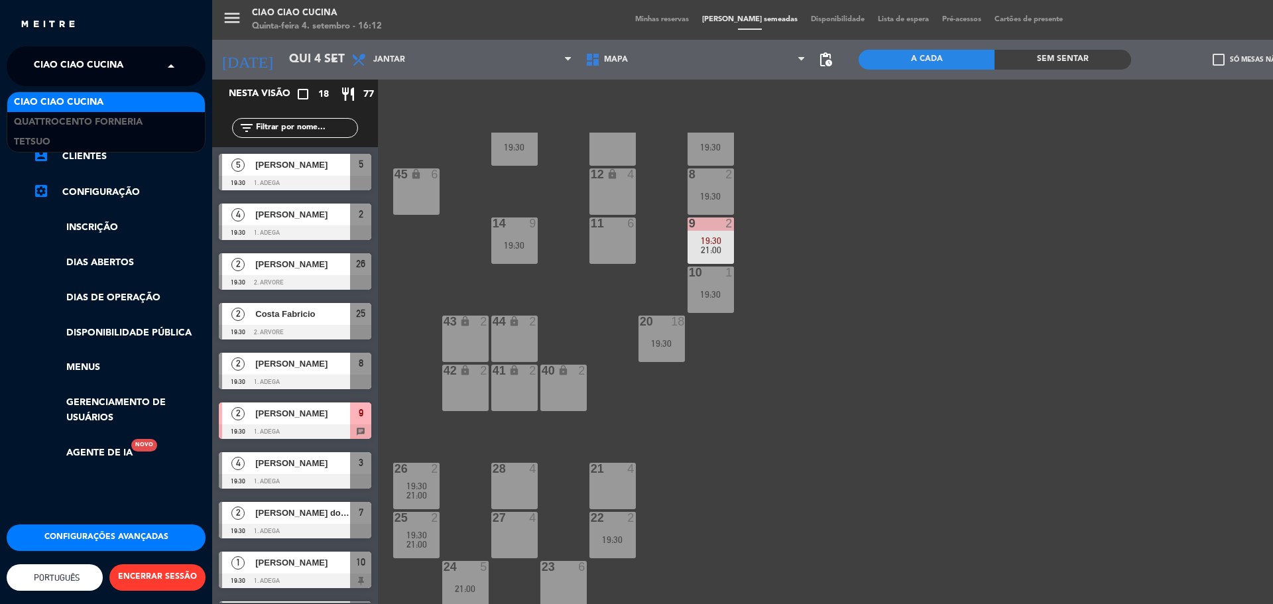
click at [119, 69] on span "Ciao Ciao Cucina" at bounding box center [79, 66] width 90 height 28
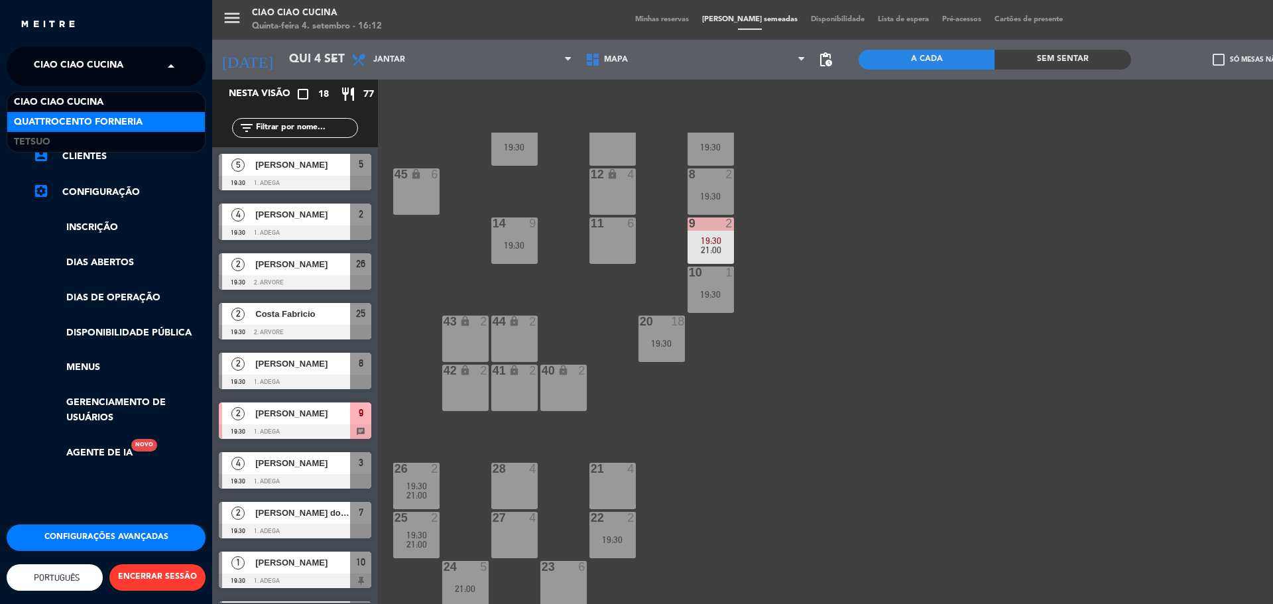
click at [102, 122] on span "Quattrocento Forneria" at bounding box center [78, 122] width 129 height 15
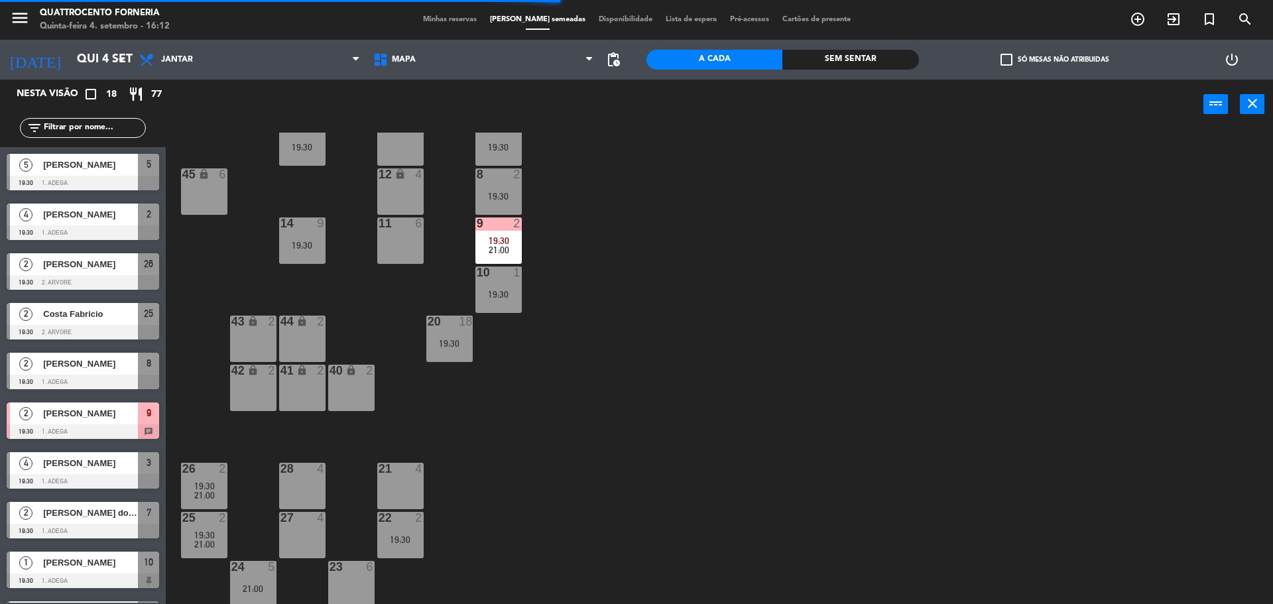
scroll to position [0, 0]
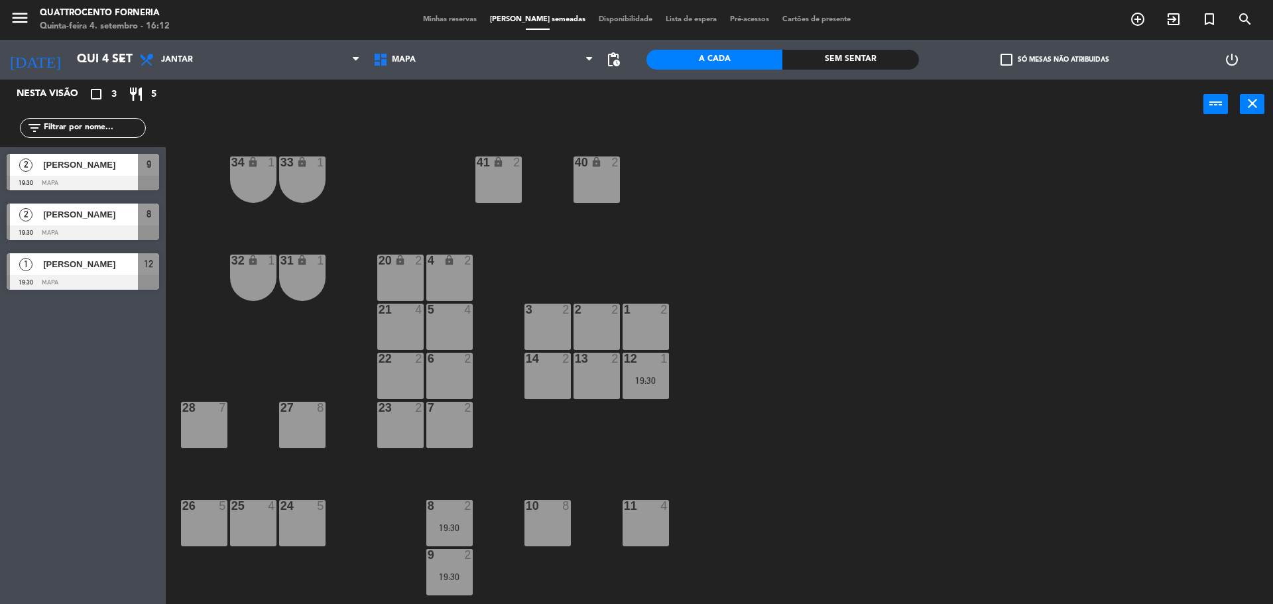
click at [461, 19] on span "Minhas reservas" at bounding box center [449, 19] width 67 height 7
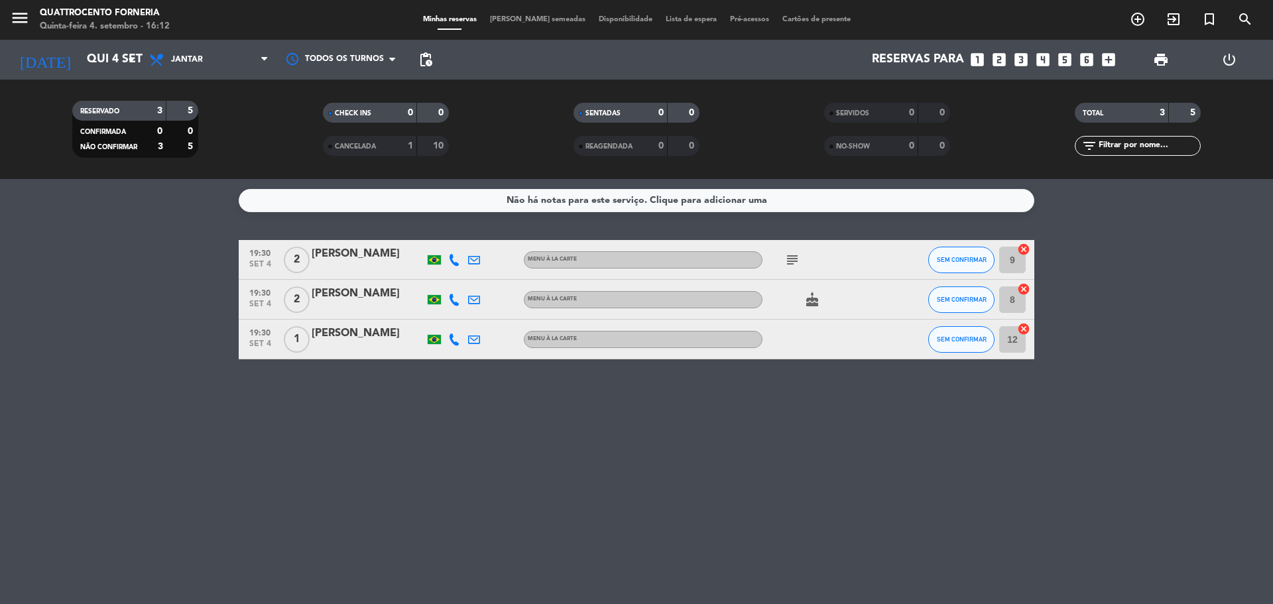
click at [117, 264] on bookings-row "19:30 set 4 2 Antonio Guerino MENU À LA CARTE subject SEM CONFIRMAR 9 cancel 19…" at bounding box center [636, 299] width 1273 height 119
click at [626, 200] on div "Não há notas para este serviço. Clique para adicionar uma" at bounding box center [637, 200] width 261 height 15
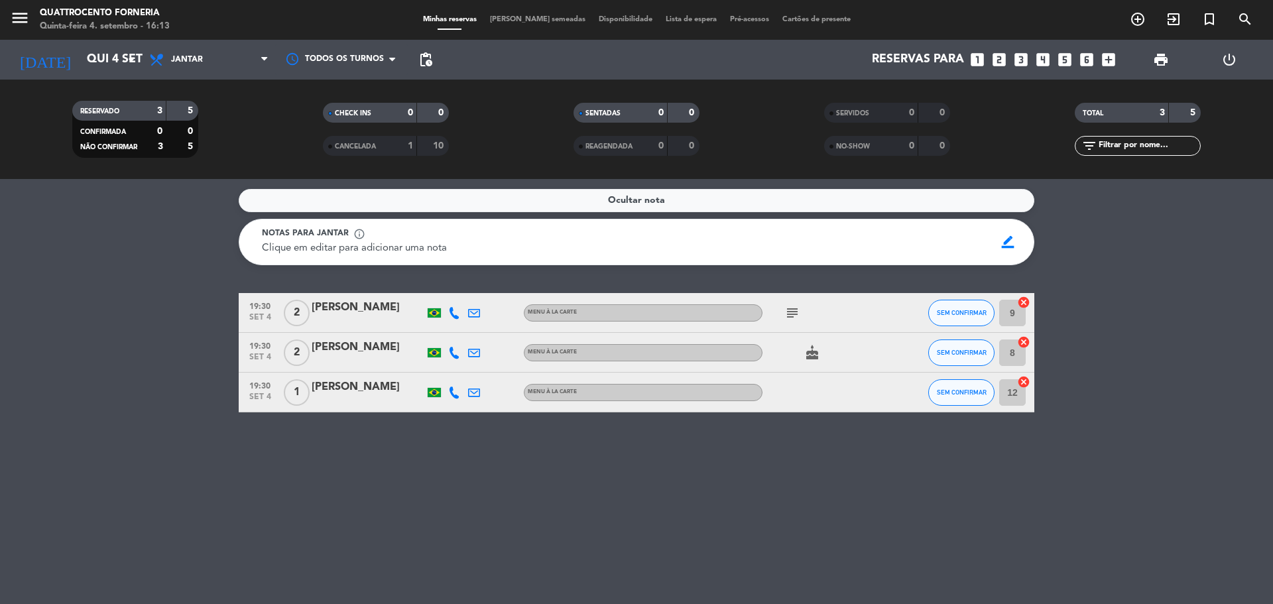
click at [1175, 208] on service-notes "Ocultar nota Notas para jantar info_outline Clique em editar para adicionar uma…" at bounding box center [636, 227] width 1273 height 76
click at [174, 267] on div "Ocultar nota Notas para jantar info_outline Clique em editar para adicionar uma…" at bounding box center [636, 391] width 1273 height 425
click at [93, 261] on service-notes "Ocultar nota Notas para jantar info_outline Clique em editar para adicionar uma…" at bounding box center [636, 227] width 1273 height 76
click at [1194, 322] on bookings-row "19:30 set 4 2 Antonio Guerino MENU À LA CARTE subject SEM CONFIRMAR 9 cancel 19…" at bounding box center [636, 352] width 1273 height 119
click at [1206, 326] on bookings-row "19:30 set 4 2 Antonio Guerino MENU À LA CARTE subject SEM CONFIRMAR 9 cancel 19…" at bounding box center [636, 352] width 1273 height 119
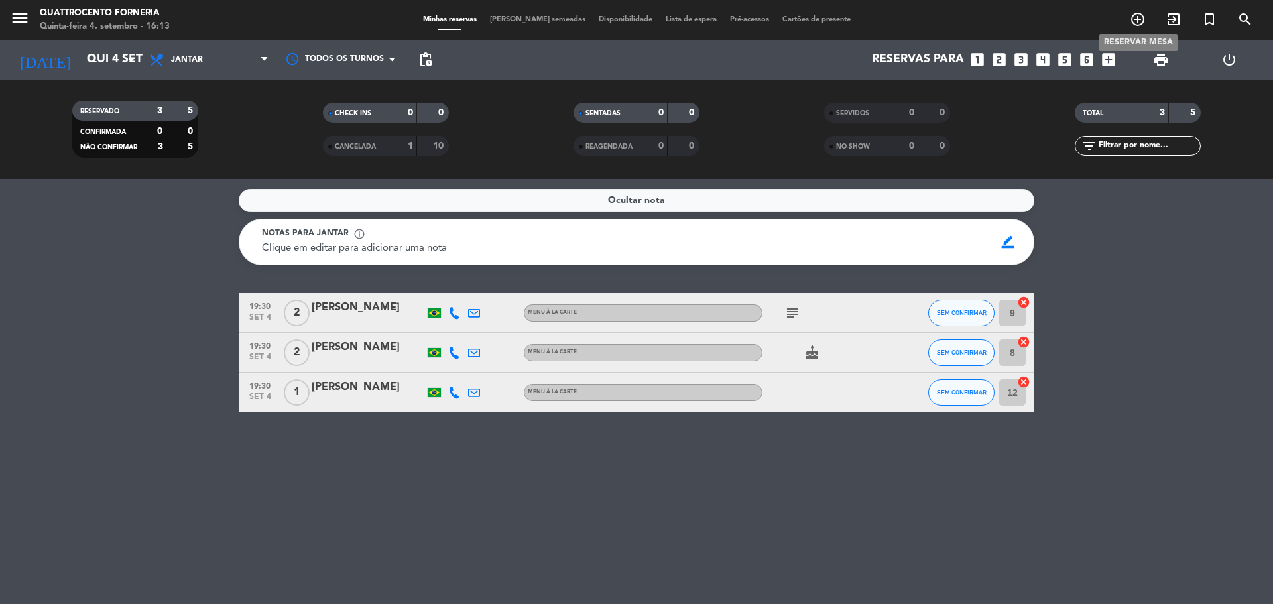
click at [1137, 24] on icon "add_circle_outline" at bounding box center [1138, 19] width 16 height 16
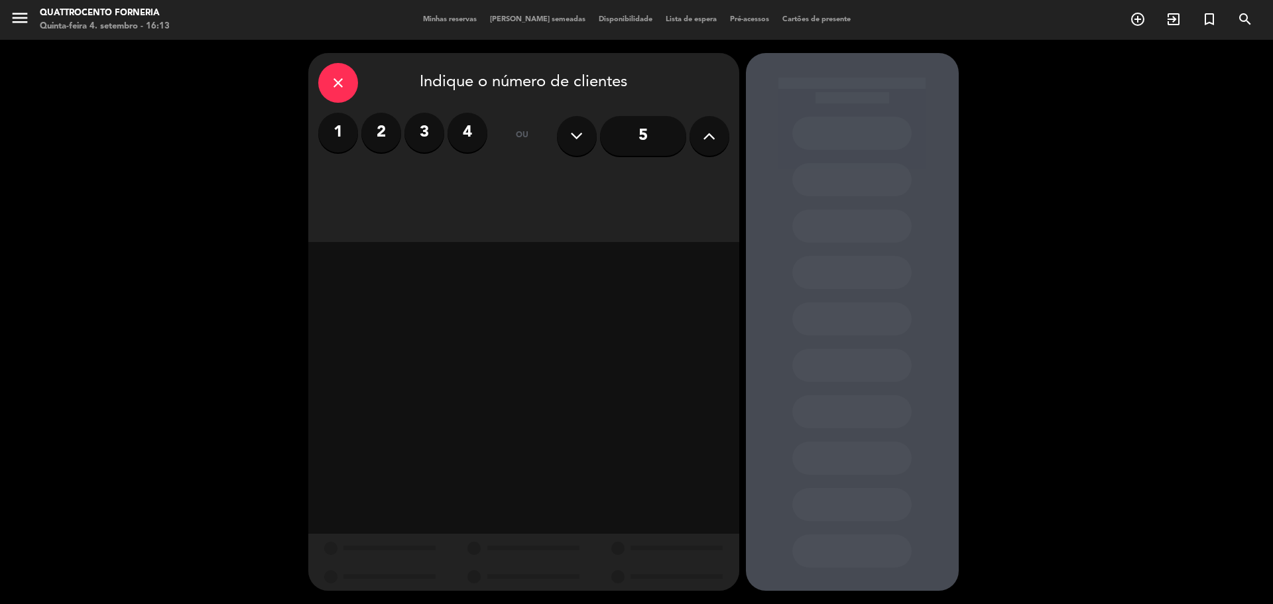
click at [385, 141] on label "2" at bounding box center [381, 133] width 40 height 40
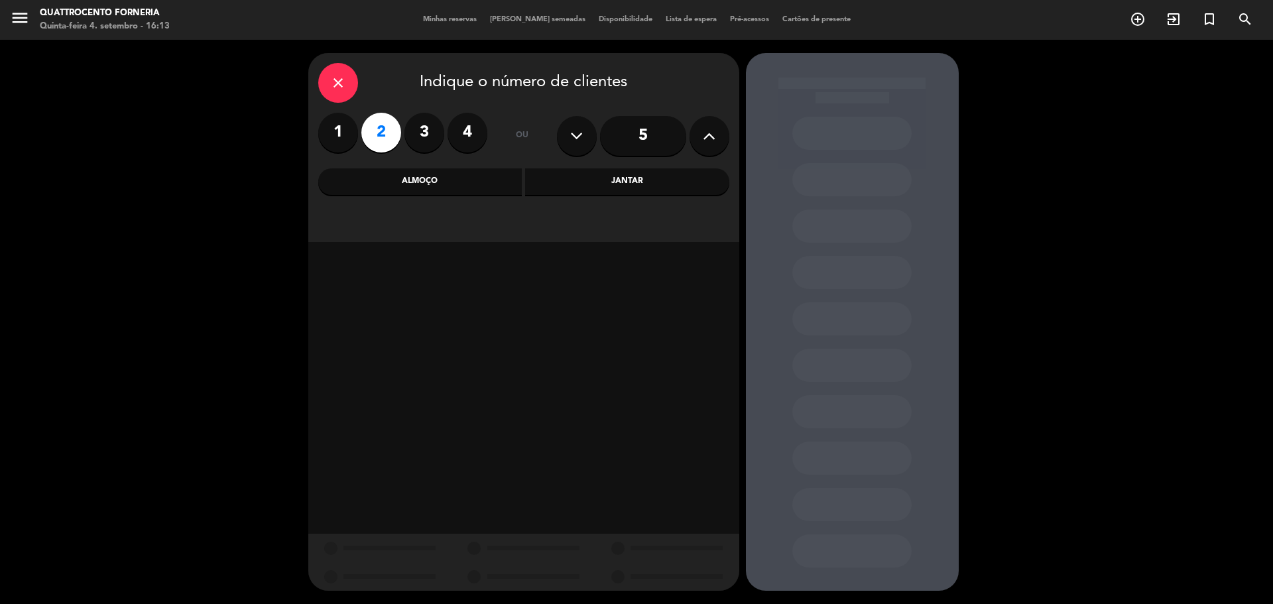
click at [635, 182] on div "Jantar" at bounding box center [627, 181] width 204 height 27
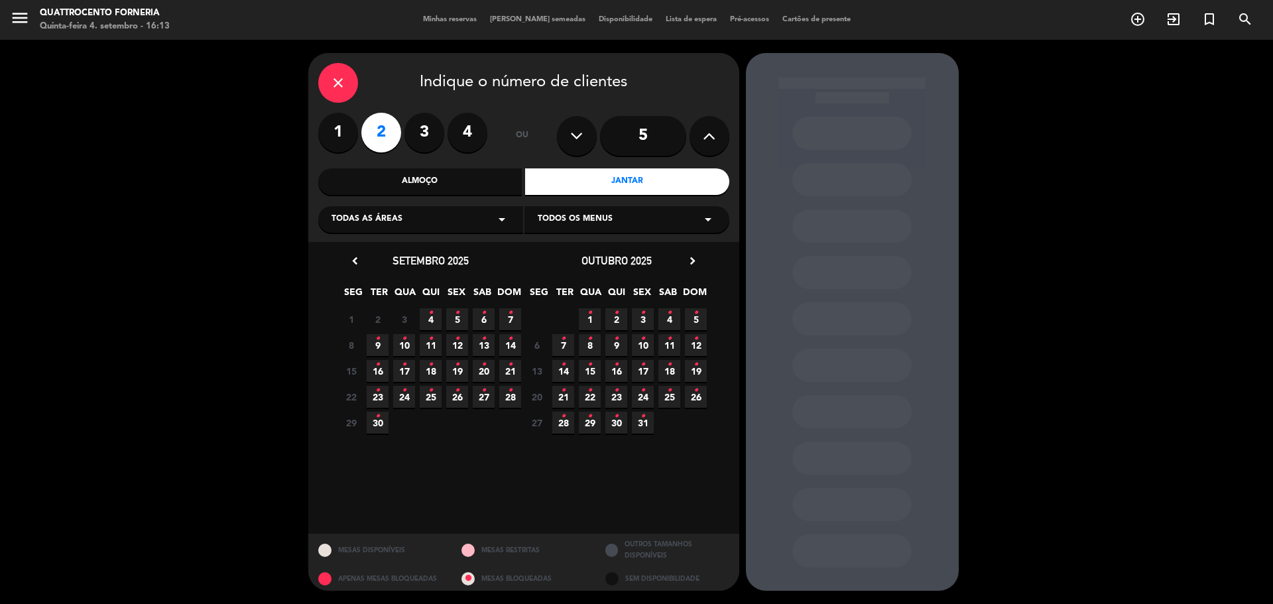
click at [430, 319] on icon "•" at bounding box center [430, 312] width 5 height 21
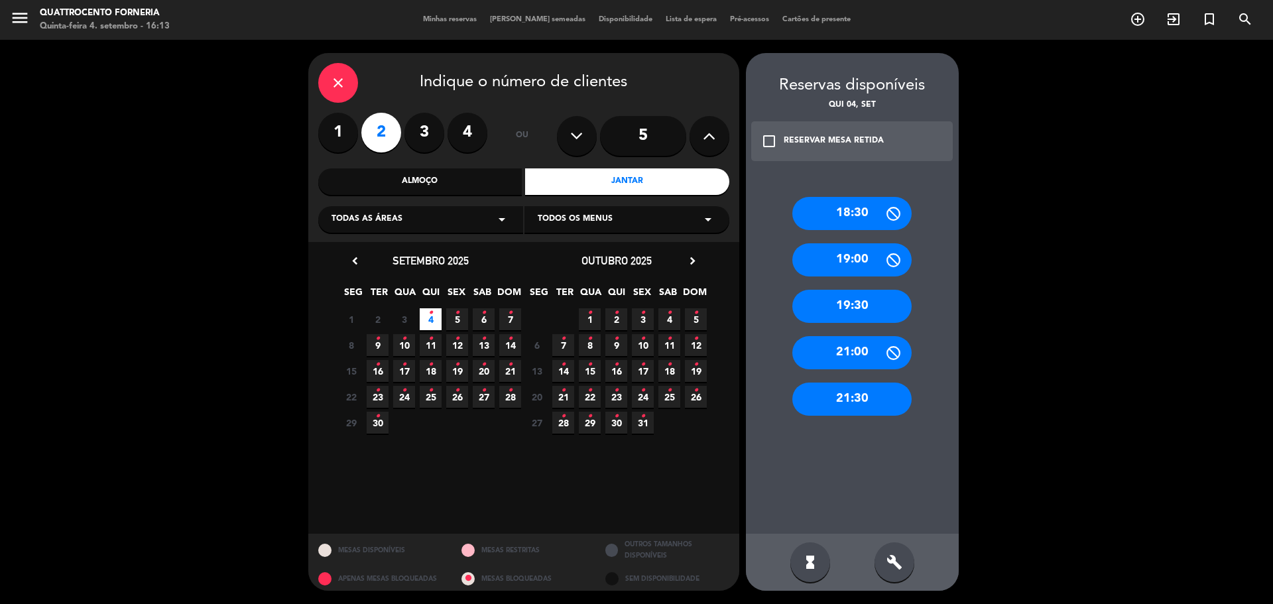
click at [865, 351] on div "21:00" at bounding box center [851, 352] width 119 height 33
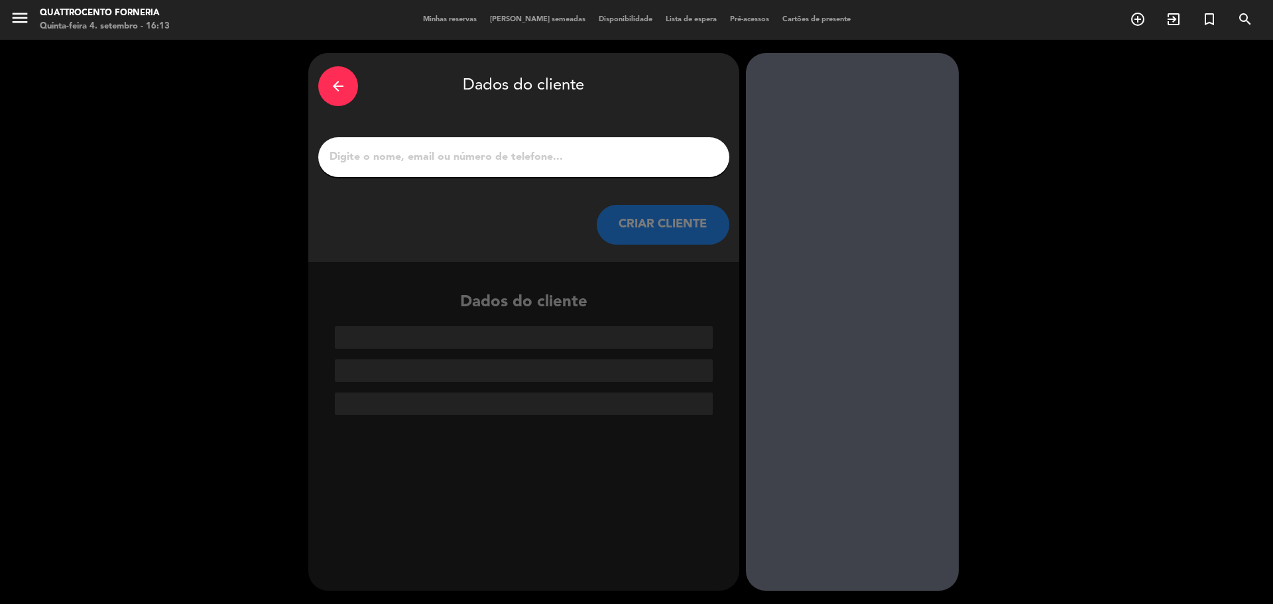
click at [331, 82] on icon "arrow_back" at bounding box center [338, 86] width 16 height 16
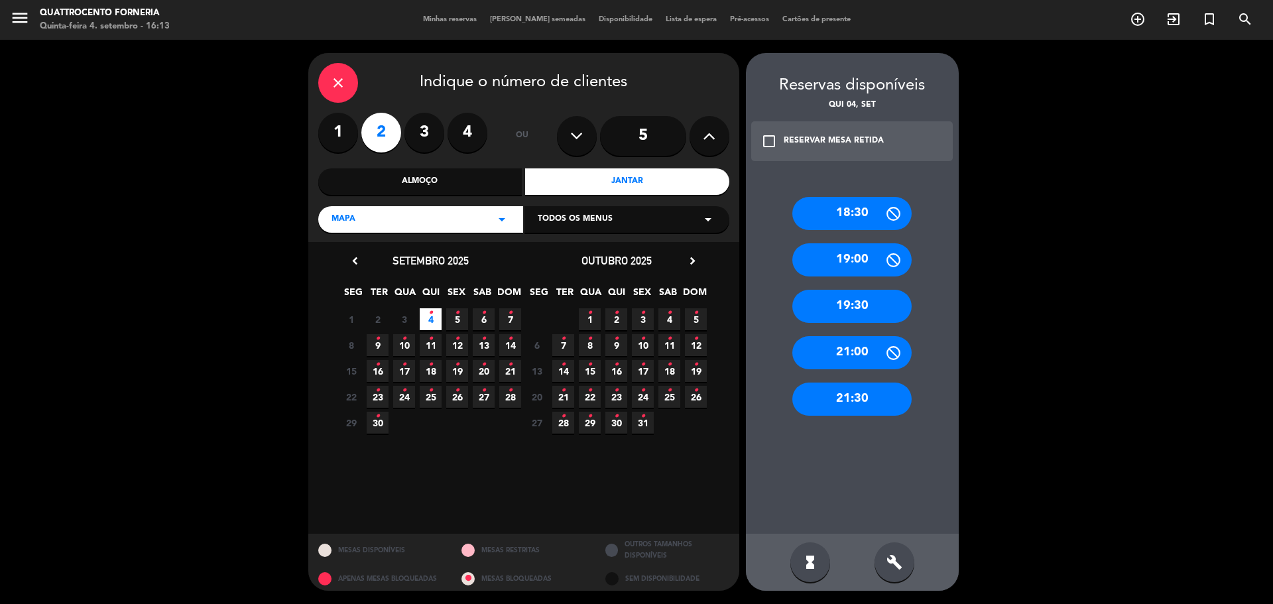
click at [864, 400] on div "21:30" at bounding box center [851, 399] width 119 height 33
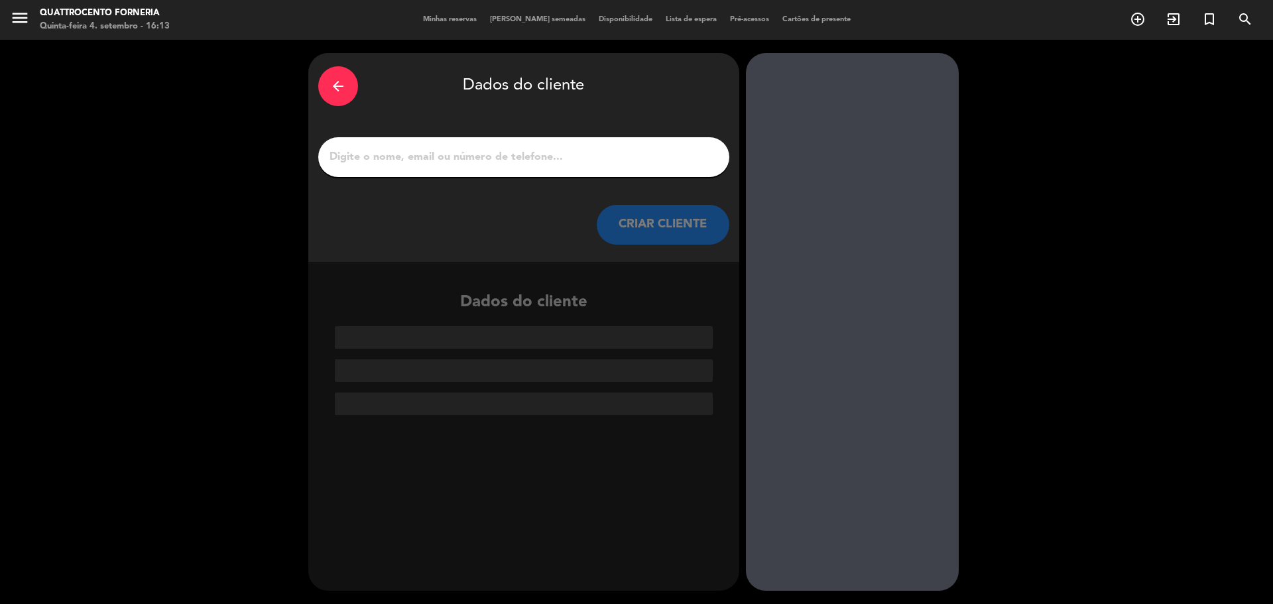
click at [382, 161] on input "1" at bounding box center [523, 157] width 391 height 19
click at [355, 261] on div "arrow_back Dados do cliente CRIAR CLIENTE" at bounding box center [523, 157] width 431 height 209
click at [379, 155] on input "1" at bounding box center [523, 157] width 391 height 19
click at [609, 263] on div "Dados do cliente" at bounding box center [523, 338] width 431 height 153
click at [662, 227] on button "CRIAR CLIENTE" at bounding box center [663, 225] width 133 height 40
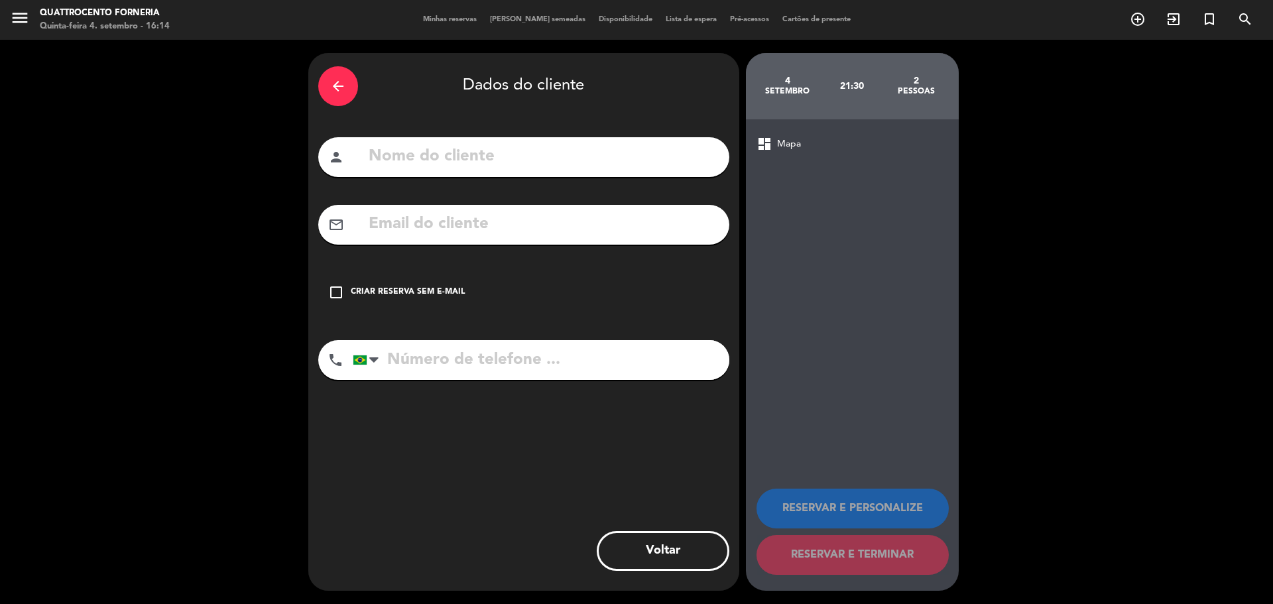
click at [436, 160] on input "text" at bounding box center [543, 156] width 352 height 27
type input "k"
click at [411, 360] on input "tel" at bounding box center [541, 360] width 377 height 40
click at [480, 157] on input "credson" at bounding box center [543, 156] width 352 height 27
type input "credson batista"
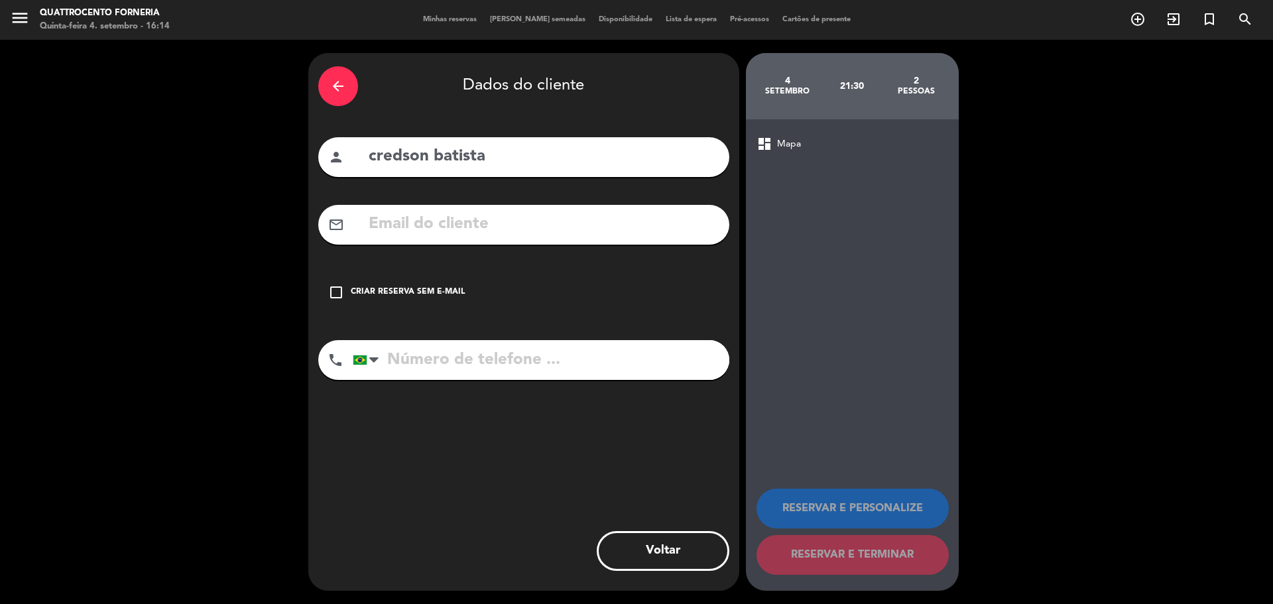
click at [457, 357] on input "tel" at bounding box center [541, 360] width 377 height 40
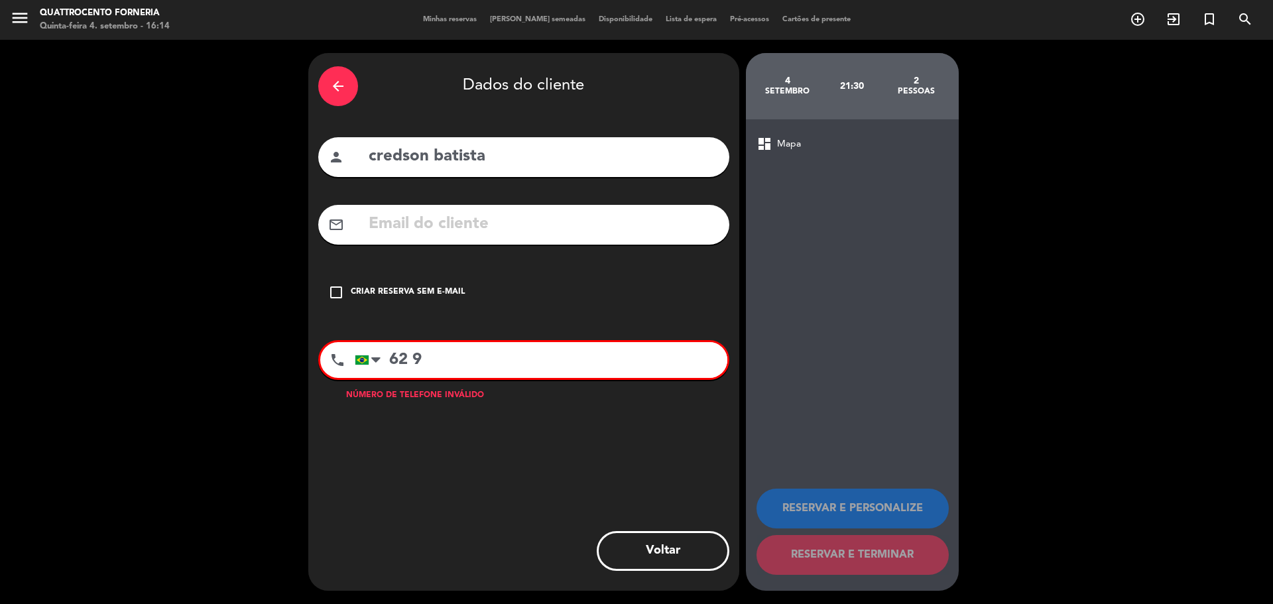
click at [336, 290] on icon "check_box_outline_blank" at bounding box center [336, 292] width 16 height 16
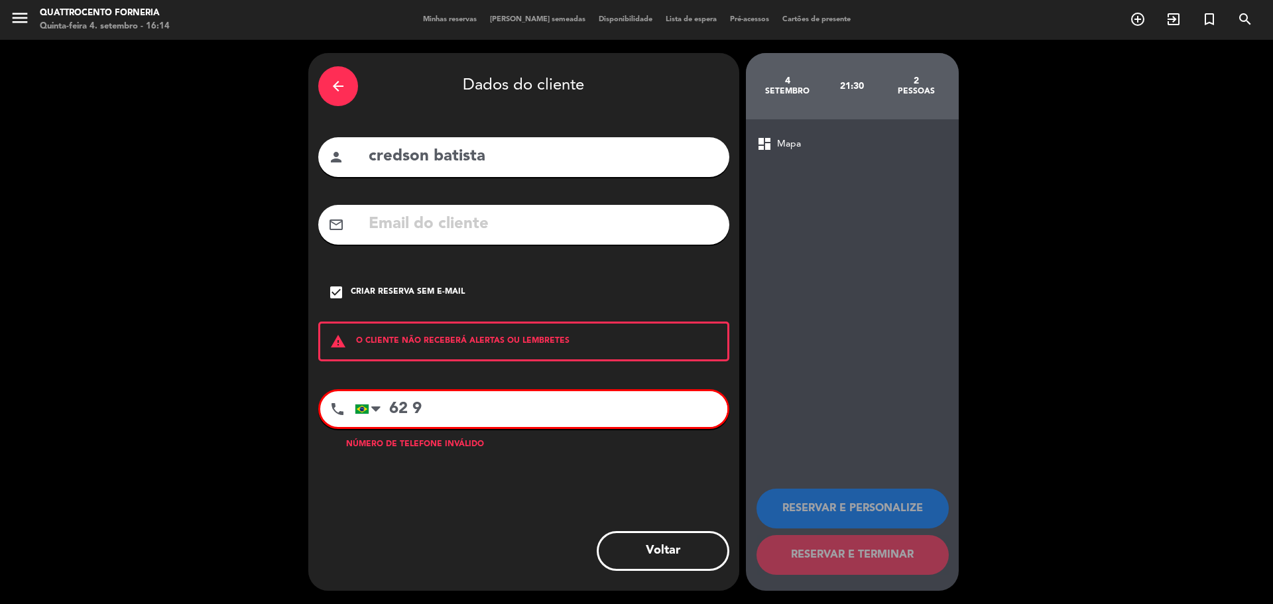
click at [453, 403] on input "62 9" at bounding box center [541, 409] width 373 height 36
type input "62 98481"
click at [489, 459] on div "arrow_back Dados do cliente person credson batista mail_outline check_box Criar…" at bounding box center [523, 322] width 431 height 538
click at [377, 156] on input "credson batista" at bounding box center [543, 156] width 352 height 27
type input "Credson batista"
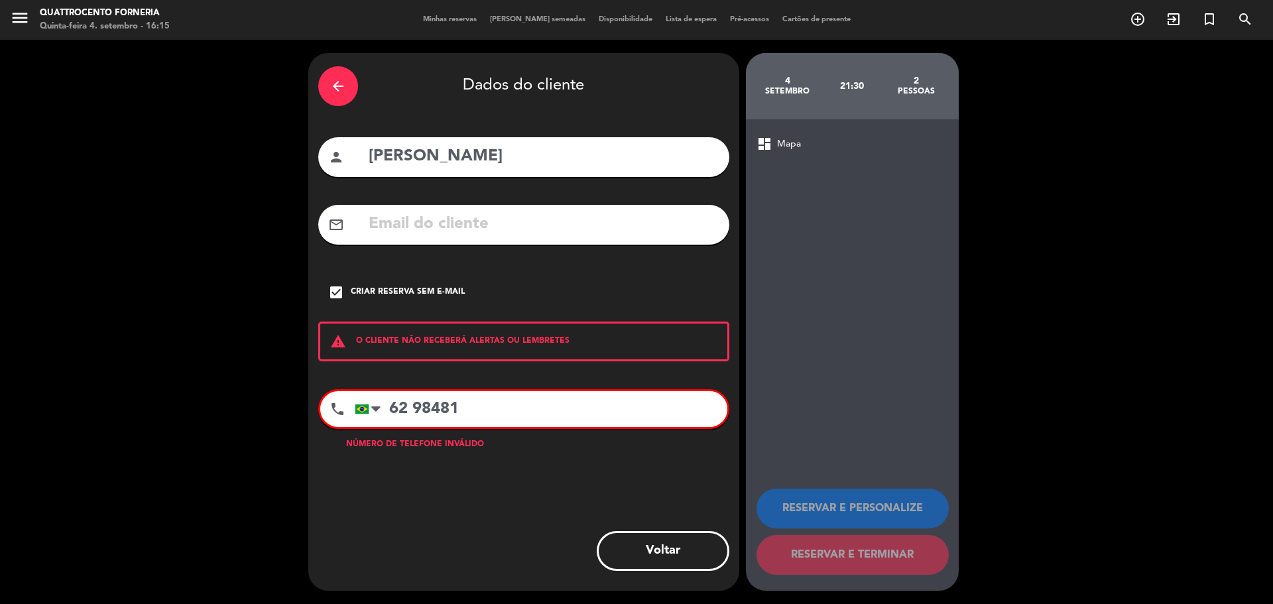
click at [533, 270] on div "arrow_back Dados do cliente person Credson batista mail_outline check_box Criar…" at bounding box center [523, 322] width 431 height 538
click at [493, 407] on input "62 98481" at bounding box center [541, 409] width 373 height 36
click at [469, 404] on input "62 98481" at bounding box center [541, 409] width 373 height 36
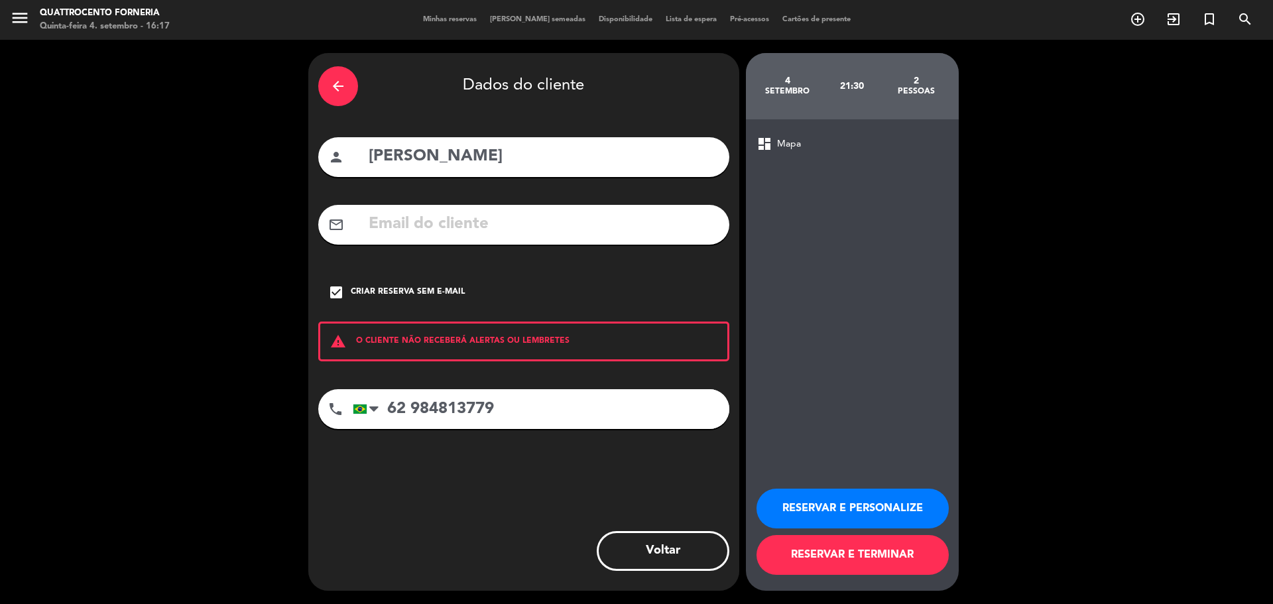
type input "62 984813779"
click at [868, 558] on button "RESERVAR E TERMINAR" at bounding box center [853, 555] width 192 height 40
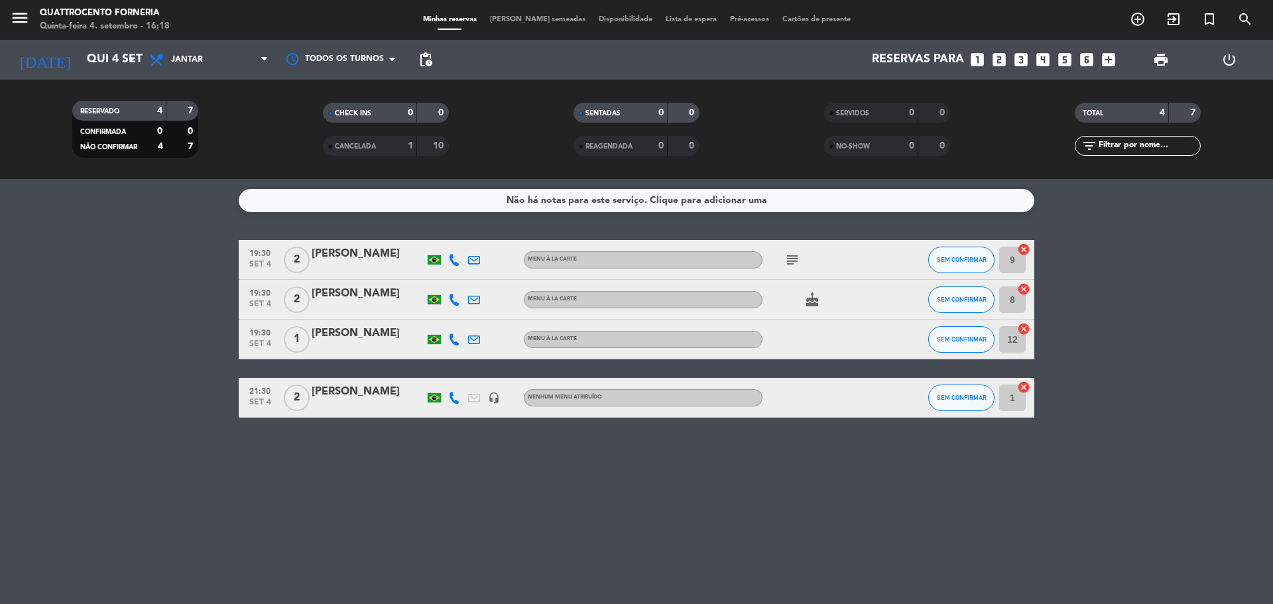
click at [453, 262] on icon at bounding box center [454, 260] width 12 height 12
click at [444, 234] on span "Copiar" at bounding box center [442, 238] width 28 height 14
click at [456, 305] on icon at bounding box center [454, 300] width 12 height 12
click at [443, 275] on span "Copiar" at bounding box center [442, 278] width 28 height 14
click at [176, 243] on bookings-row "19:30 set 4 2 Antonio Guerino MENU À LA CARTE subject SEM CONFIRMAR 9 cancel 19…" at bounding box center [636, 329] width 1273 height 178
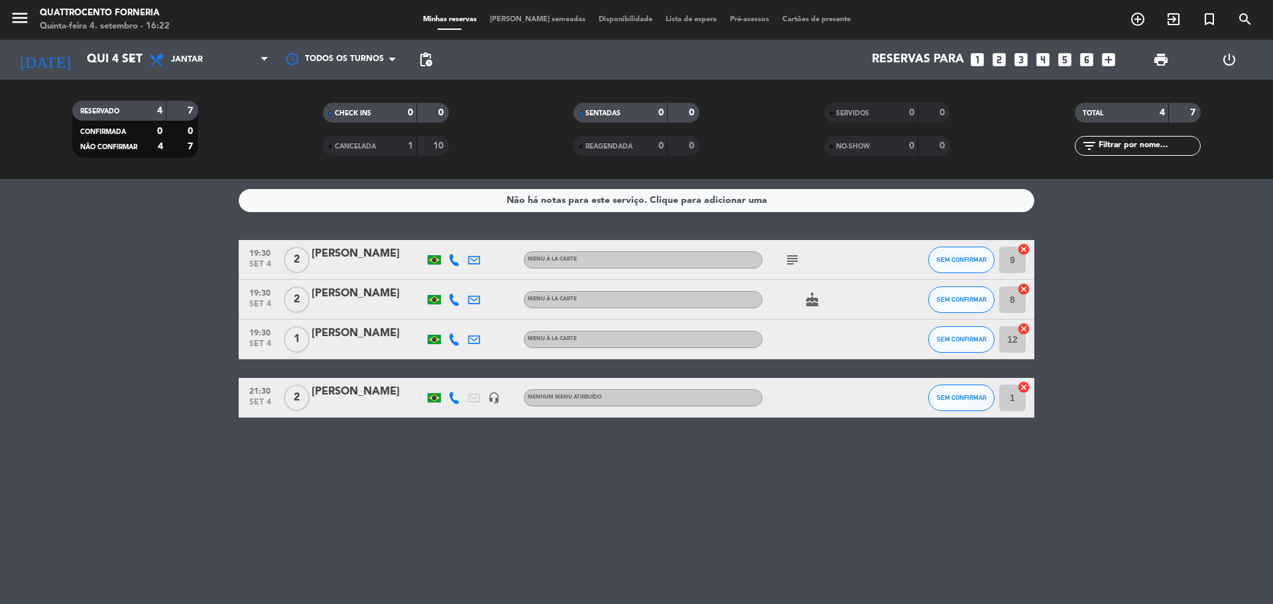
click at [125, 16] on div "Quattrocento Forneria" at bounding box center [105, 13] width 130 height 13
click at [27, 14] on icon "menu" at bounding box center [20, 18] width 20 height 20
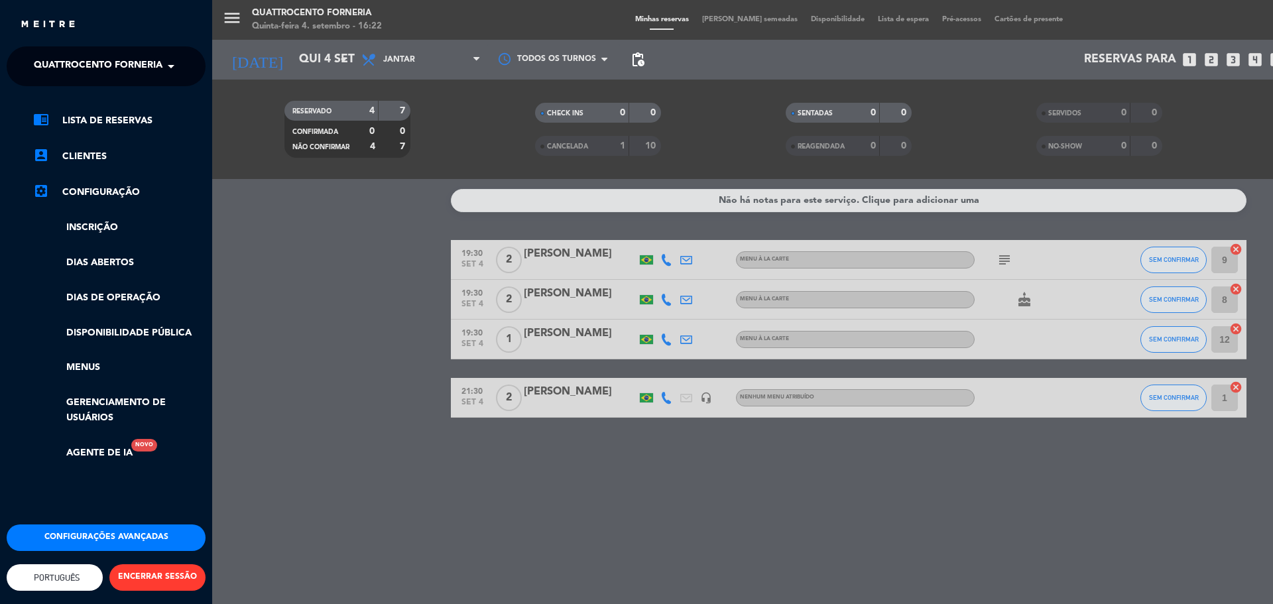
click at [119, 69] on span "Quattrocento Forneria" at bounding box center [98, 66] width 129 height 28
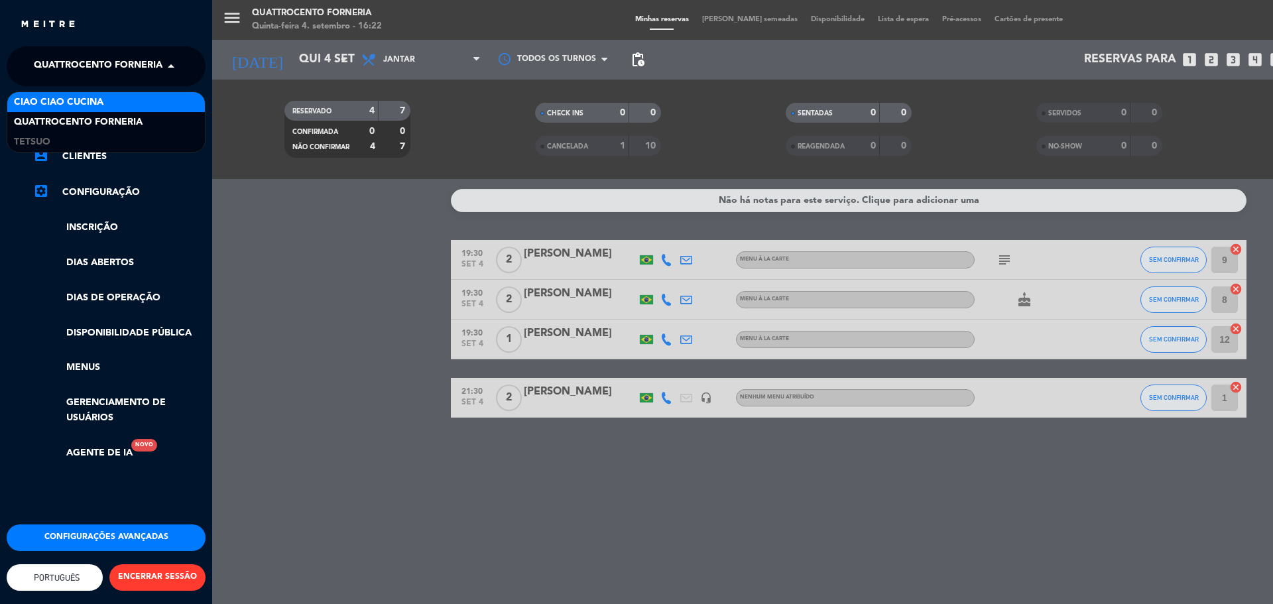
click at [94, 96] on span "Ciao Ciao Cucina" at bounding box center [59, 102] width 90 height 15
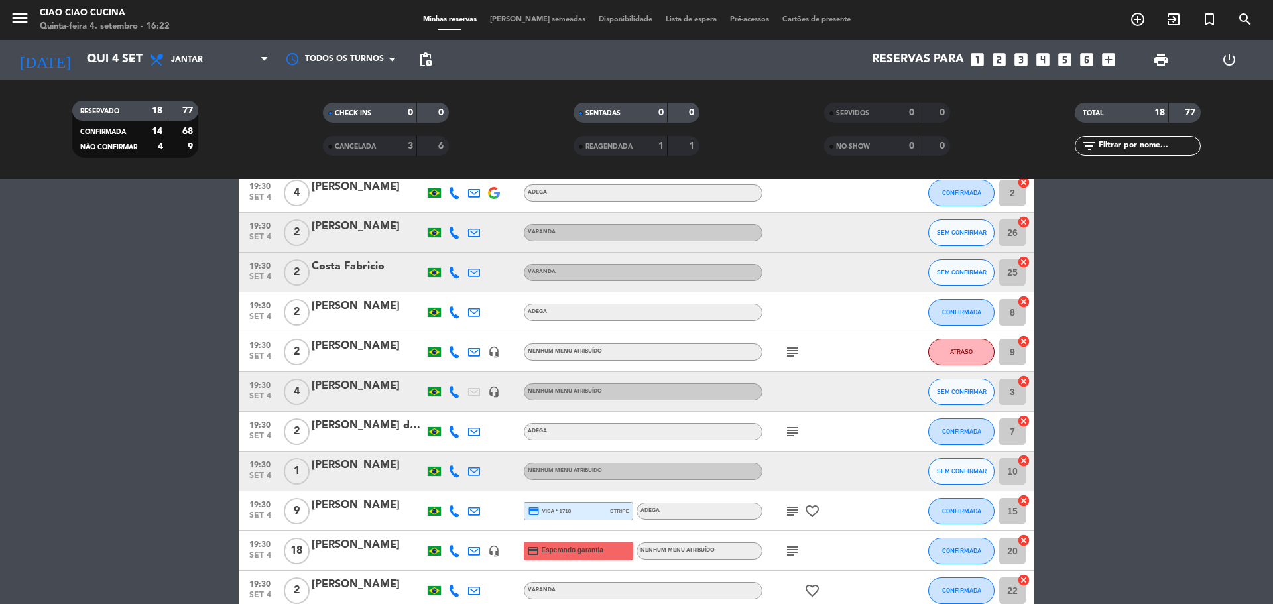
scroll to position [105, 0]
click at [115, 54] on input "Qui 4 set" at bounding box center [157, 59] width 154 height 27
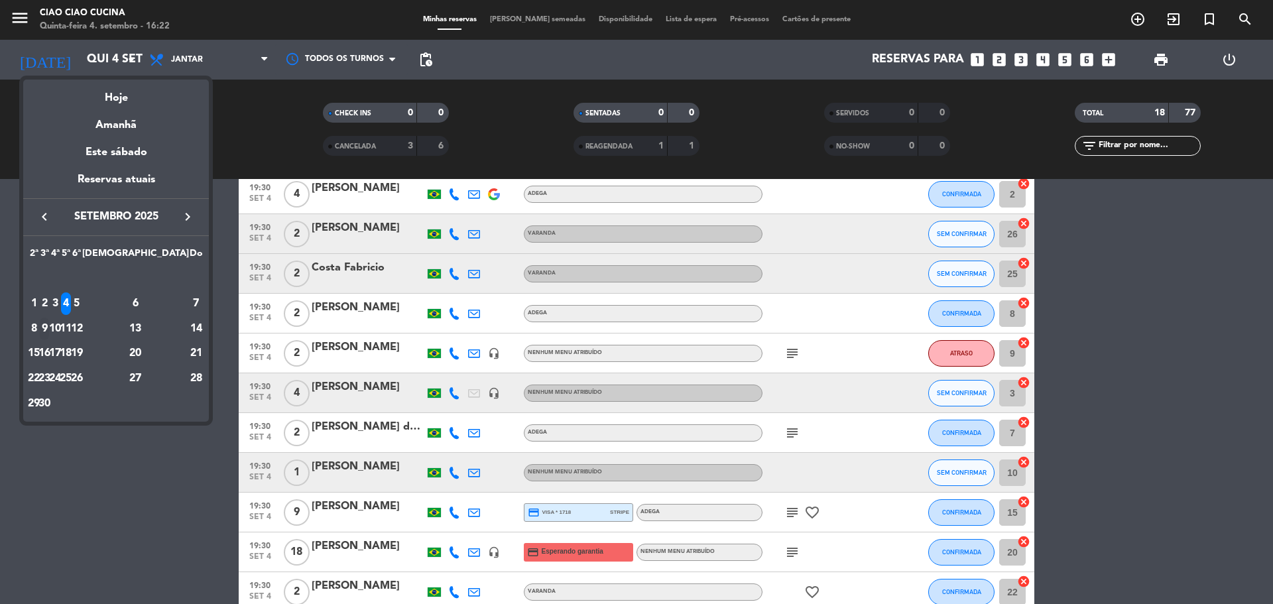
click at [50, 328] on div "9" at bounding box center [45, 329] width 10 height 23
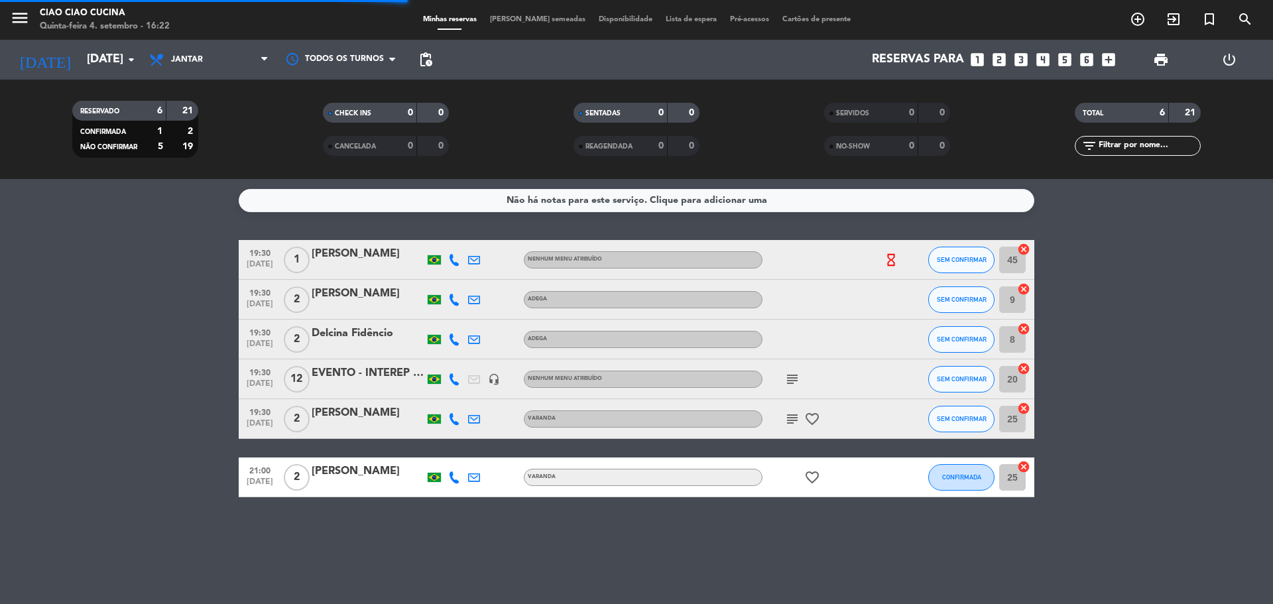
scroll to position [0, 0]
click at [121, 54] on input "Ter 9 set" at bounding box center [157, 59] width 154 height 27
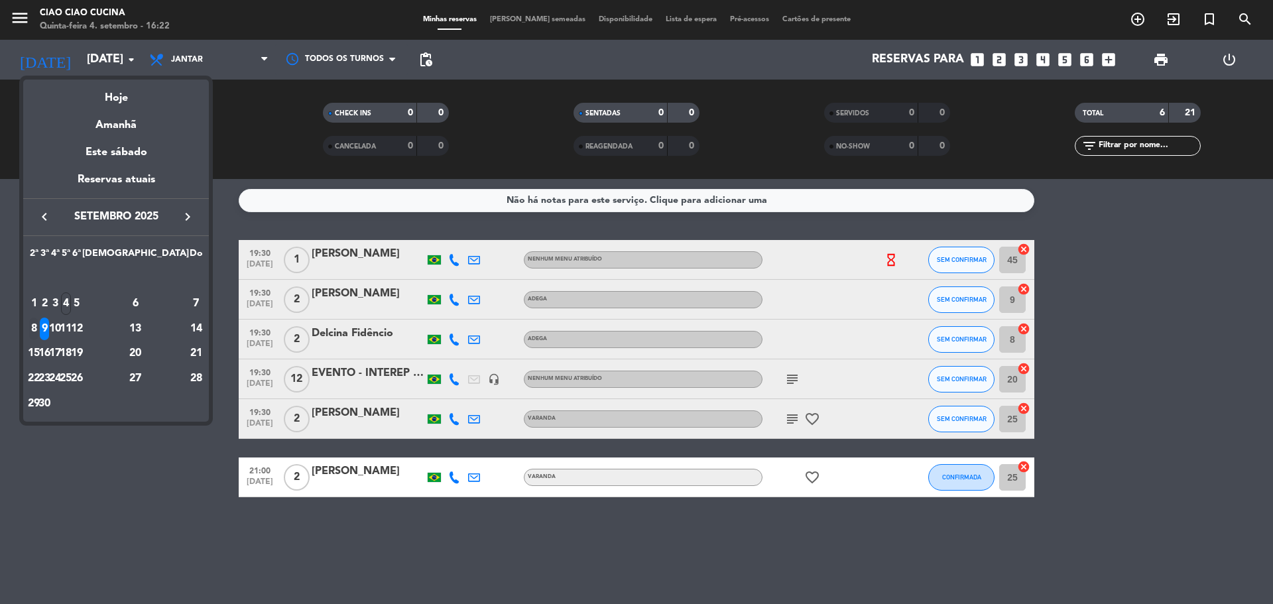
click at [39, 332] on div "8" at bounding box center [34, 329] width 10 height 23
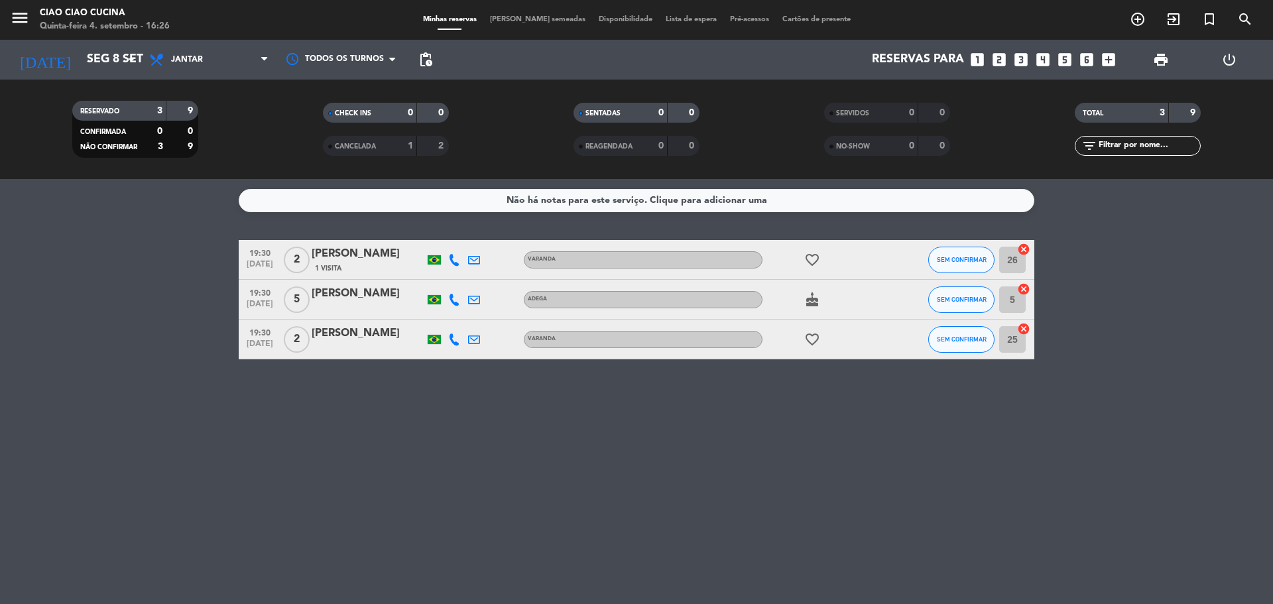
click at [97, 335] on bookings-row "19:30 set 8 2 Andréia Cavalcanti 1 Visita VARANDA favorite_border SEM CONFIRMAR…" at bounding box center [636, 299] width 1273 height 119
click at [27, 18] on icon "menu" at bounding box center [20, 18] width 20 height 20
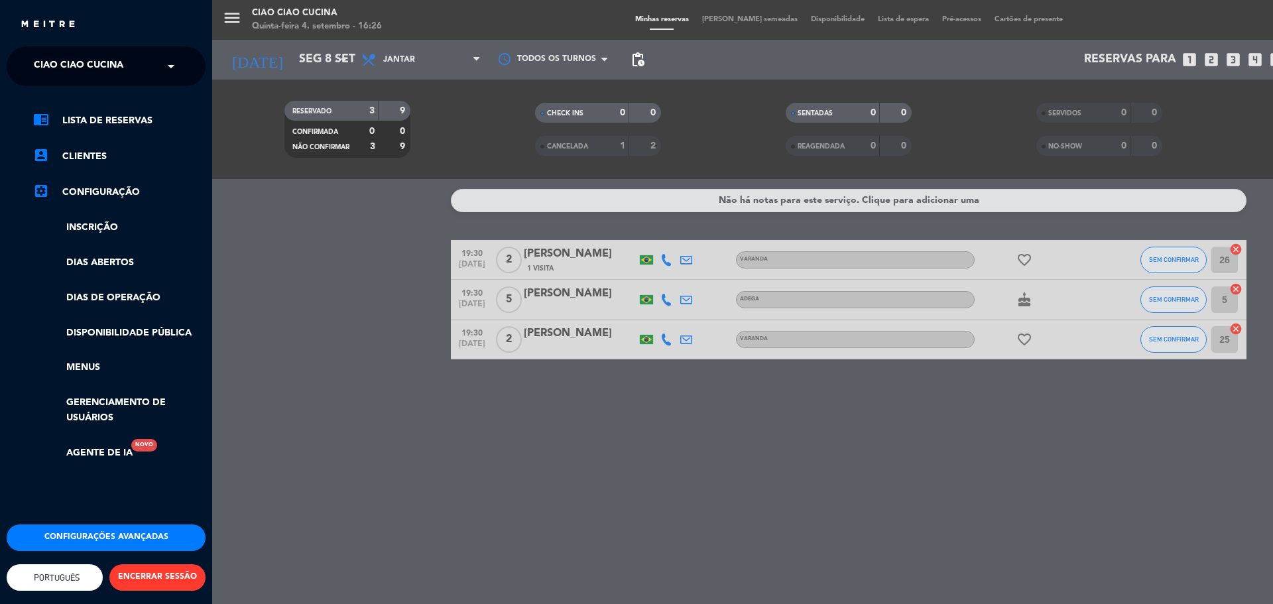
click at [122, 72] on span "Ciao Ciao Cucina" at bounding box center [79, 66] width 90 height 28
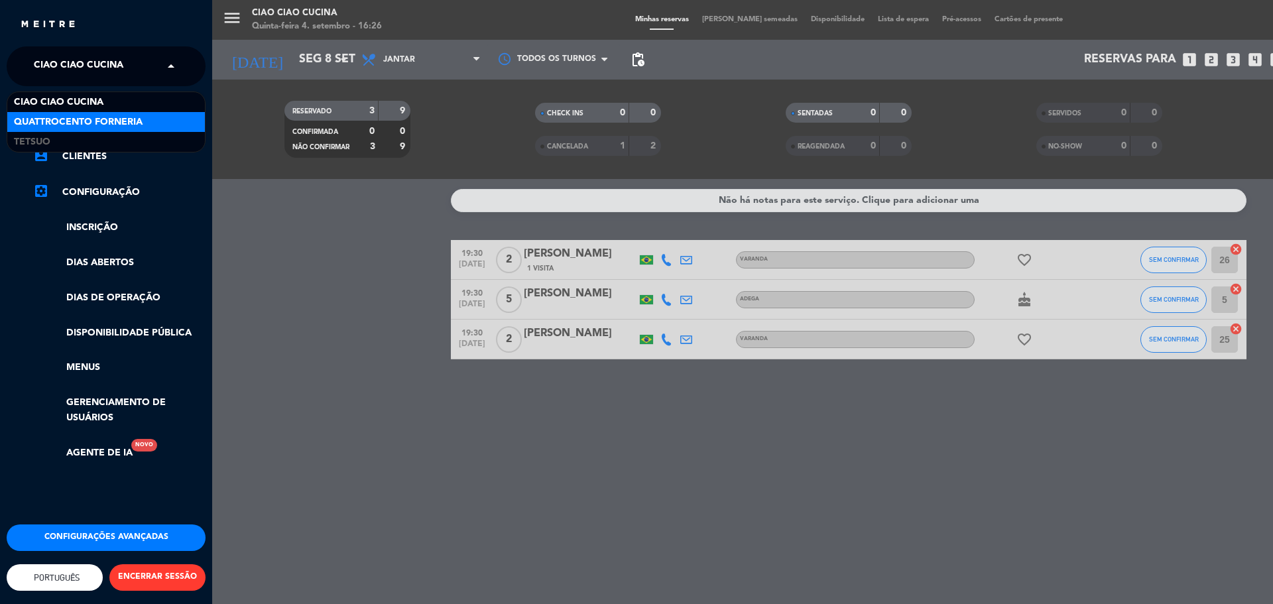
click at [116, 119] on span "Quattrocento Forneria" at bounding box center [78, 122] width 129 height 15
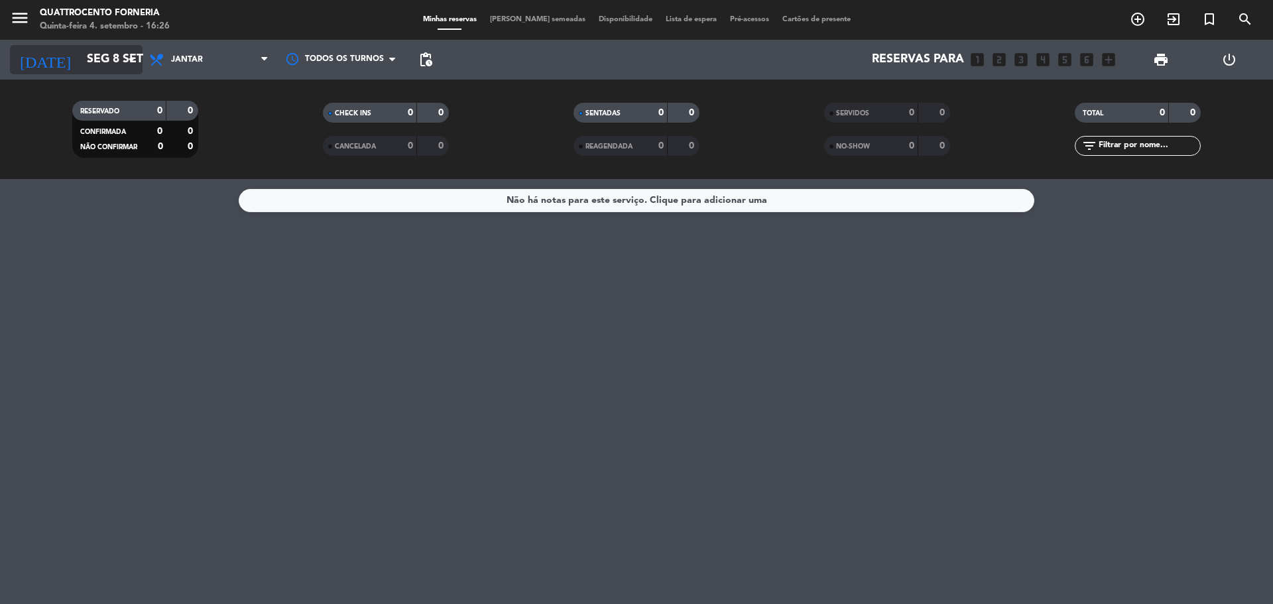
click at [94, 56] on input "Seg 8 set" at bounding box center [157, 59] width 154 height 27
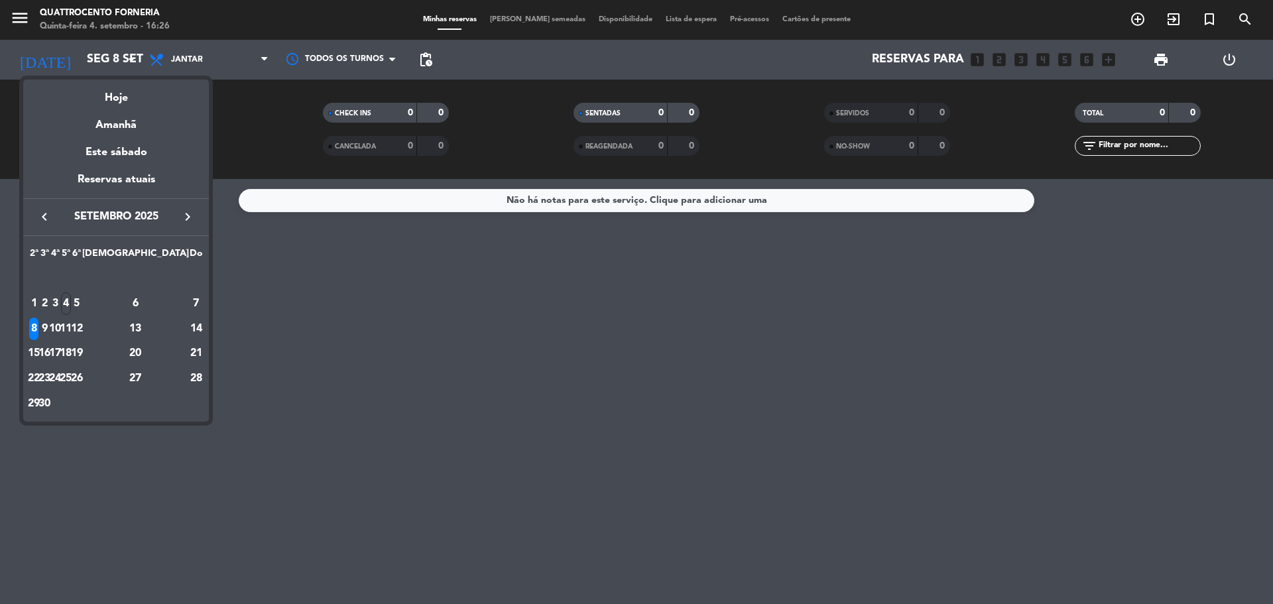
click at [71, 310] on div "4" at bounding box center [66, 303] width 10 height 23
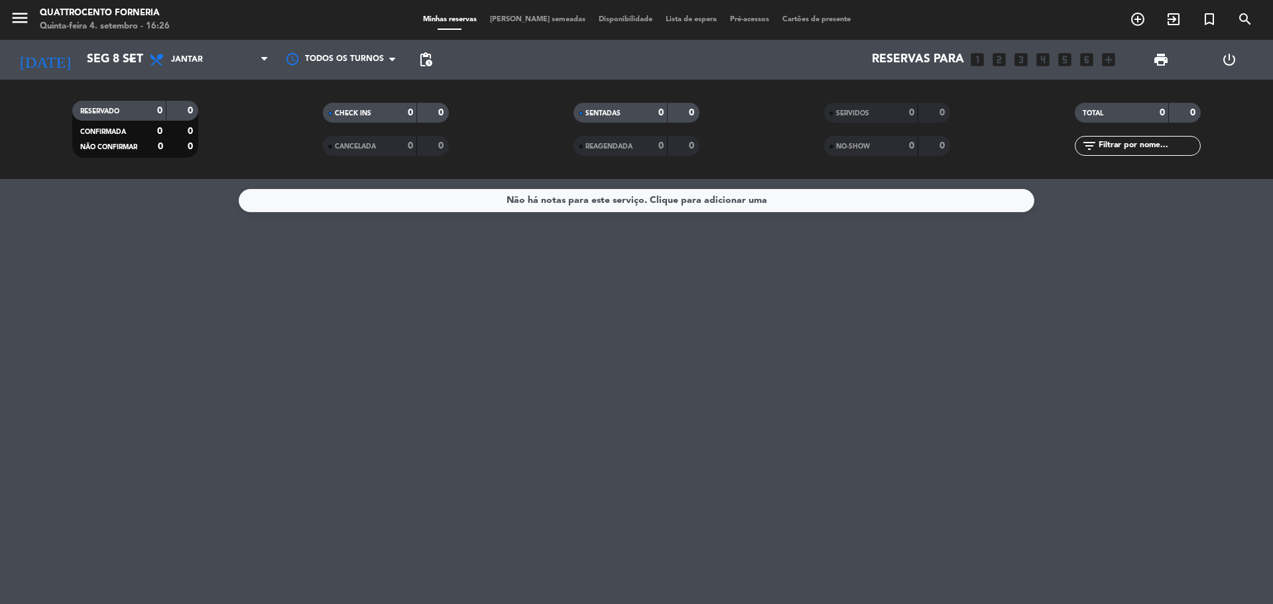
type input "Qui 4 set"
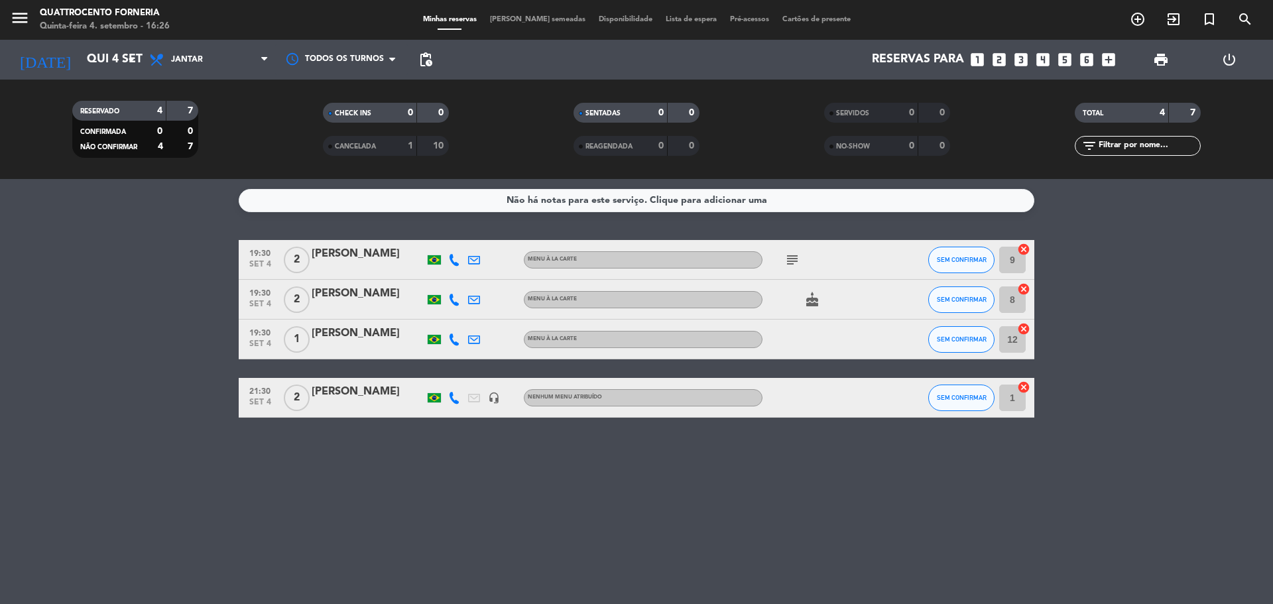
click at [452, 341] on icon at bounding box center [454, 340] width 12 height 12
click at [446, 317] on span "Copiar" at bounding box center [442, 317] width 28 height 14
click at [434, 463] on div "Não há notas para este serviço. Clique para adicionar uma 19:30 set 4 2 Antonio…" at bounding box center [636, 391] width 1273 height 425
click at [453, 341] on icon at bounding box center [454, 340] width 12 height 12
click at [154, 426] on div "Não há notas para este serviço. Clique para adicionar uma 19:30 set 4 2 Antonio…" at bounding box center [636, 391] width 1273 height 425
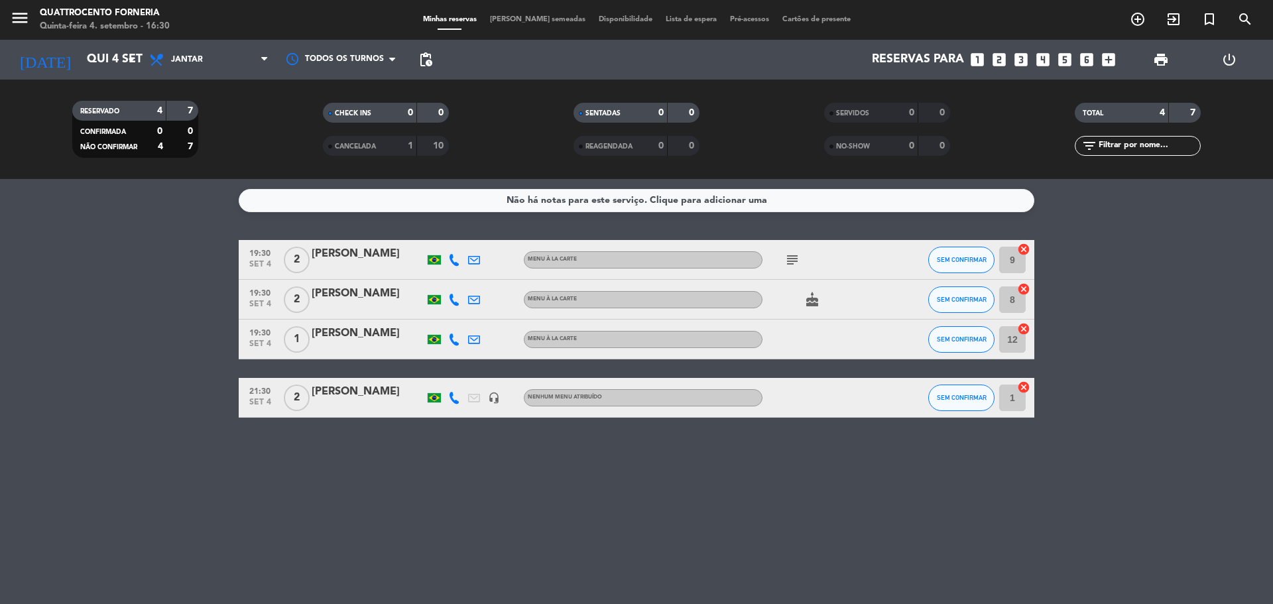
click at [157, 455] on div "Não há notas para este serviço. Clique para adicionar uma 19:30 set 4 2 Antonio…" at bounding box center [636, 391] width 1273 height 425
click at [358, 395] on div "Credson batista" at bounding box center [368, 391] width 113 height 17
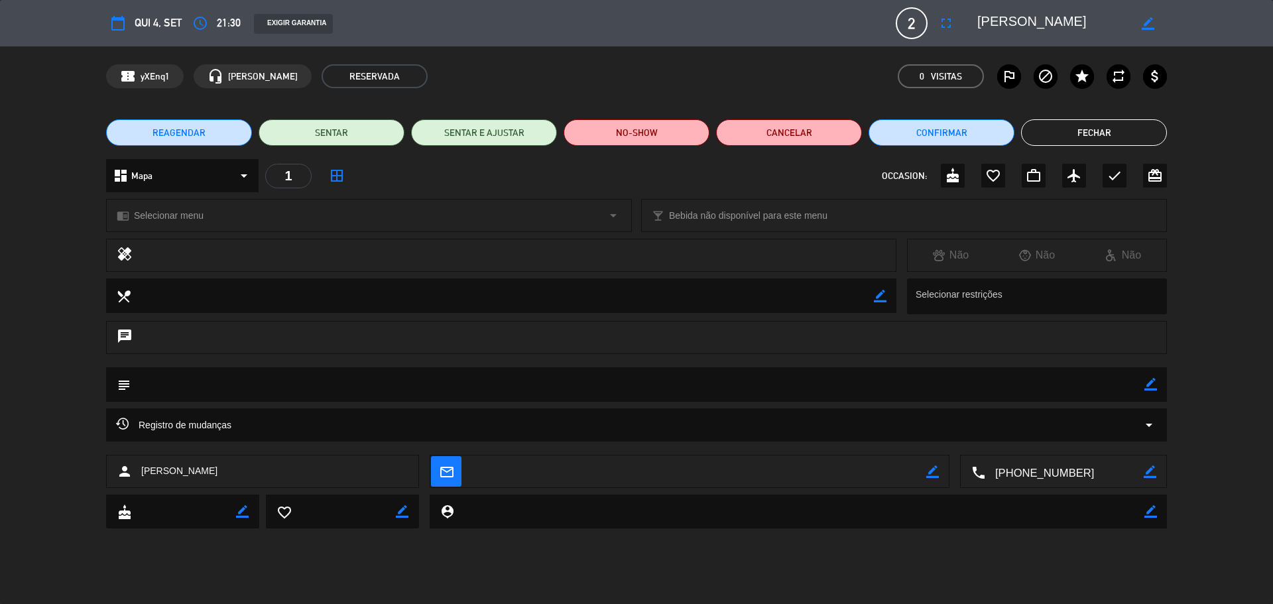
click at [999, 472] on textarea at bounding box center [1064, 472] width 158 height 33
click at [1075, 440] on span "Clique para copiar" at bounding box center [1047, 439] width 77 height 14
click at [198, 569] on div "calendar_today Qui 4, set access_time 21:30 EXIGIR GARANTIA 2 Credson batista f…" at bounding box center [636, 302] width 1273 height 604
click at [219, 19] on span "21:30" at bounding box center [229, 23] width 24 height 18
click at [1144, 27] on icon "border_color" at bounding box center [1148, 23] width 13 height 13
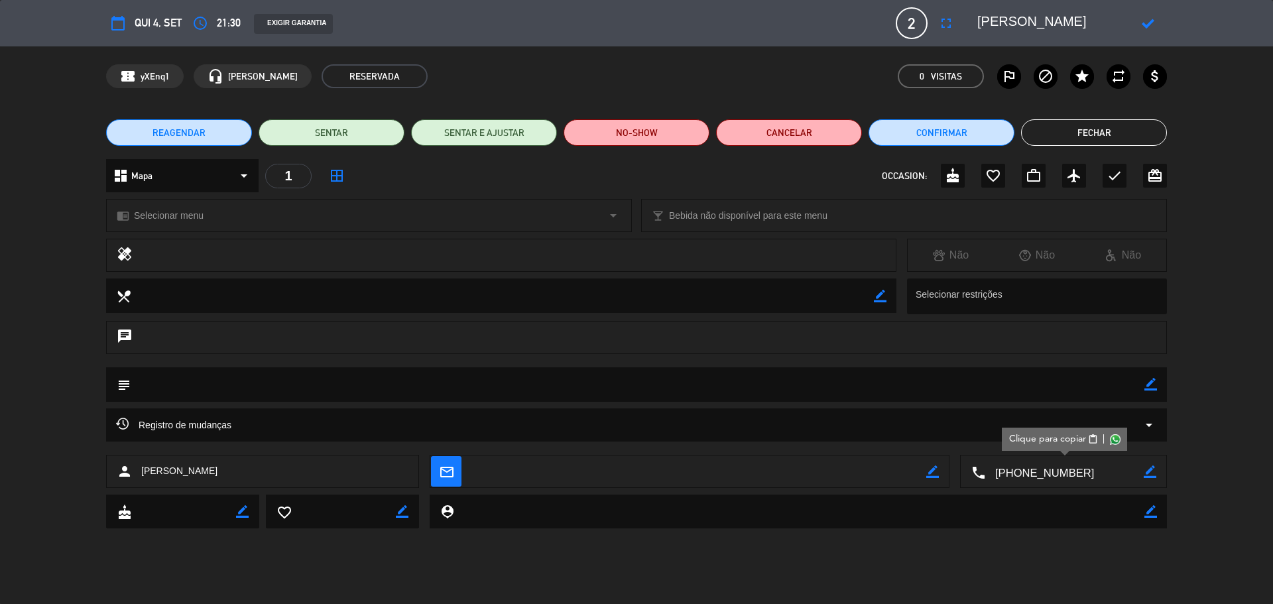
click at [222, 25] on span "21:30" at bounding box center [229, 23] width 24 height 18
click at [610, 568] on div "calendar_today Qui 4, set access_time 21:30 EXIGIR GARANTIA 2 Credson batista f…" at bounding box center [636, 302] width 1273 height 604
click at [1205, 458] on div "person Credson batista mail_outline border_color local_phone border_color" at bounding box center [636, 475] width 1273 height 40
click at [1236, 410] on div "Registro de mudanças arrow_drop_down" at bounding box center [636, 431] width 1273 height 46
click at [1041, 25] on textarea at bounding box center [1053, 23] width 152 height 24
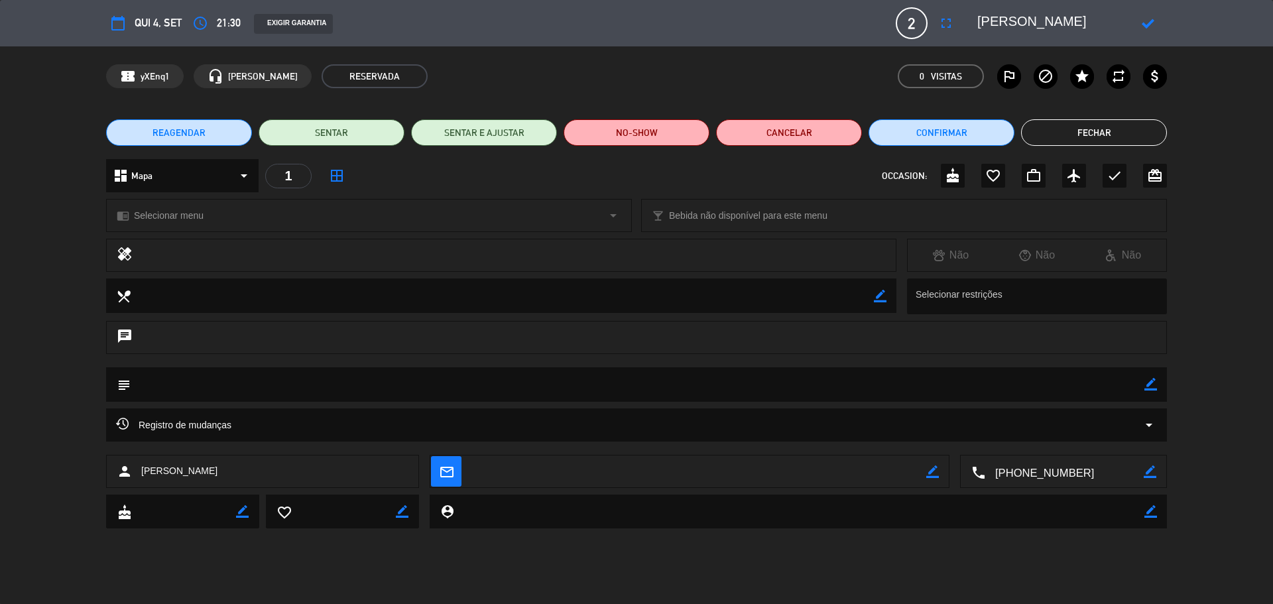
type textarea "[PERSON_NAME]"
click at [229, 22] on span "21:30" at bounding box center [229, 23] width 24 height 18
click at [1140, 23] on div at bounding box center [1148, 23] width 38 height 24
click at [1145, 23] on icon at bounding box center [1148, 23] width 13 height 13
click at [1207, 111] on div "REAGENDAR SENTAR SENTAR E AJUSTAR NO-SHOW Cancelar Confirmar Fechar" at bounding box center [636, 132] width 1273 height 53
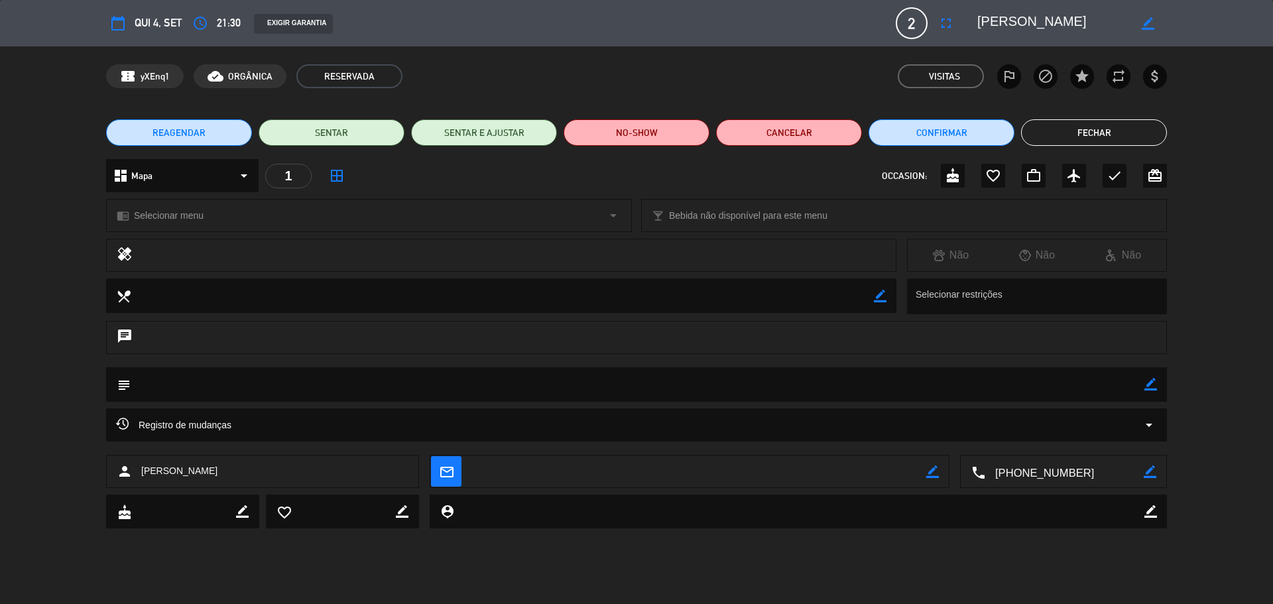
click at [149, 18] on span "Qui 4, set" at bounding box center [158, 23] width 47 height 18
click at [223, 24] on span "21:30" at bounding box center [229, 23] width 24 height 18
click at [146, 19] on span "Qui 4, set" at bounding box center [158, 23] width 47 height 18
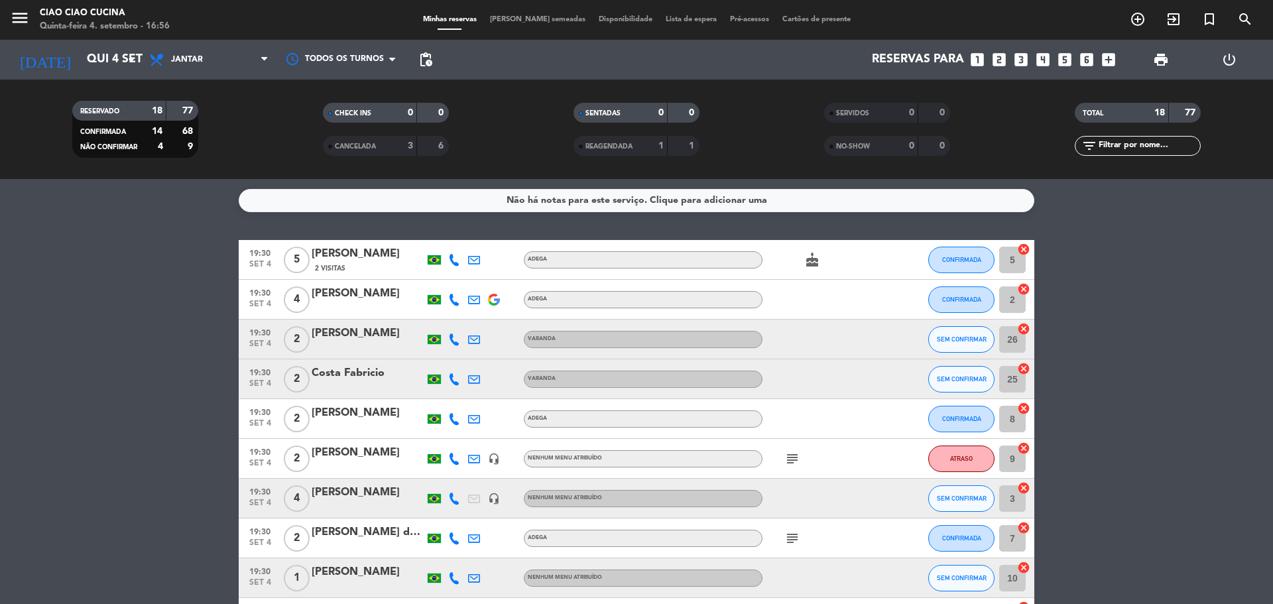
click at [1154, 357] on bookings-row "19:30 [DATE] 5 [PERSON_NAME] 2 Visitas ADEGA cake CONFIRMADA 5 cancel 19:30 [DA…" at bounding box center [636, 607] width 1273 height 735
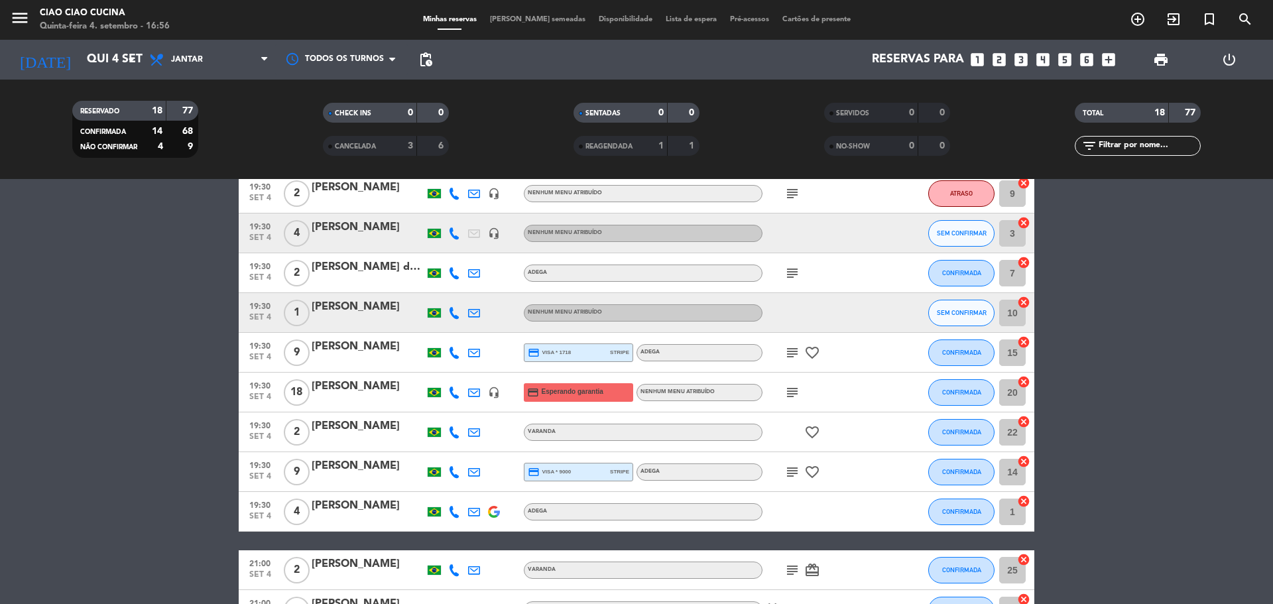
scroll to position [133, 0]
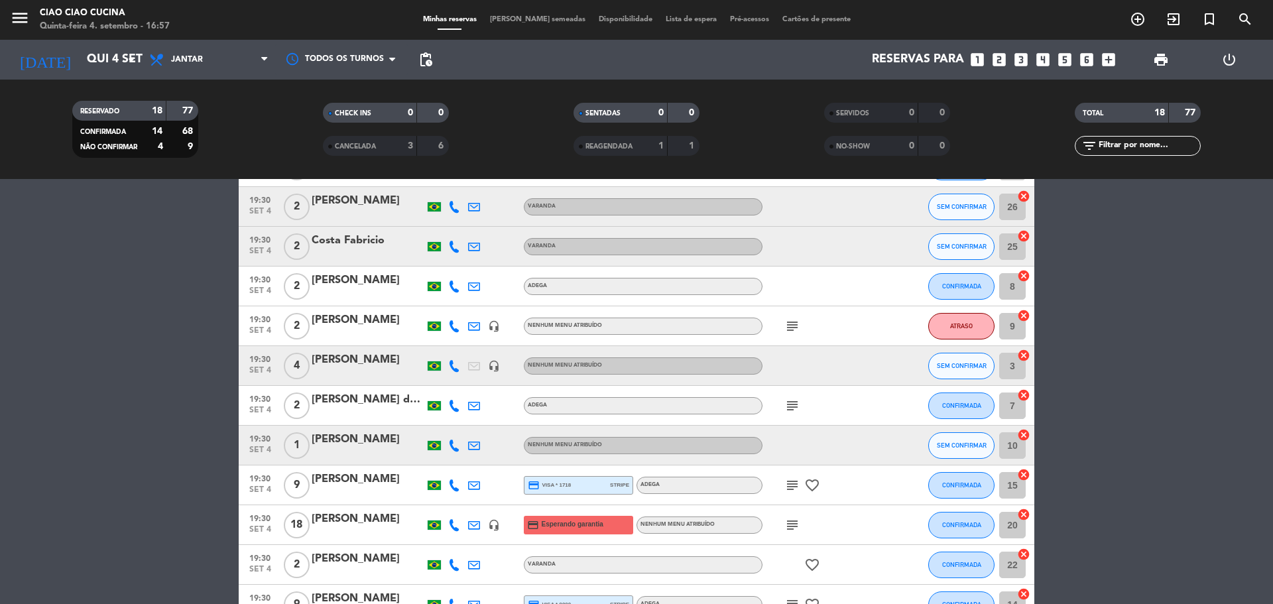
click at [526, 19] on span "[PERSON_NAME] semeadas" at bounding box center [537, 19] width 109 height 7
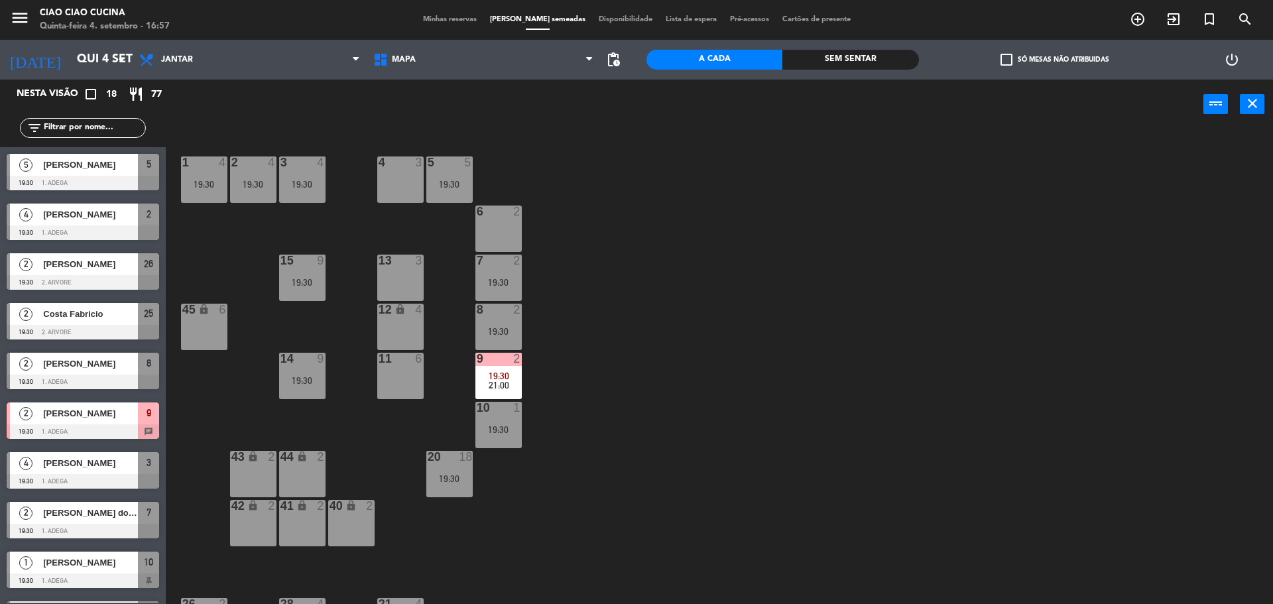
scroll to position [199, 0]
click at [78, 267] on span "[PERSON_NAME]" at bounding box center [90, 264] width 95 height 14
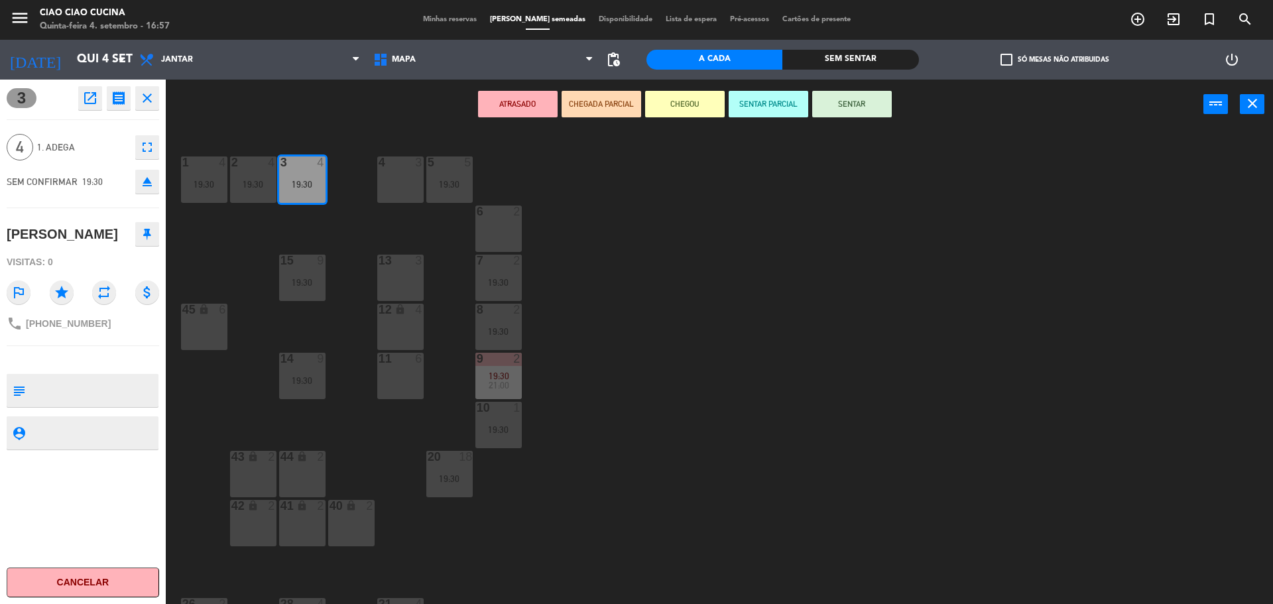
click at [303, 186] on div "19:30" at bounding box center [302, 184] width 46 height 9
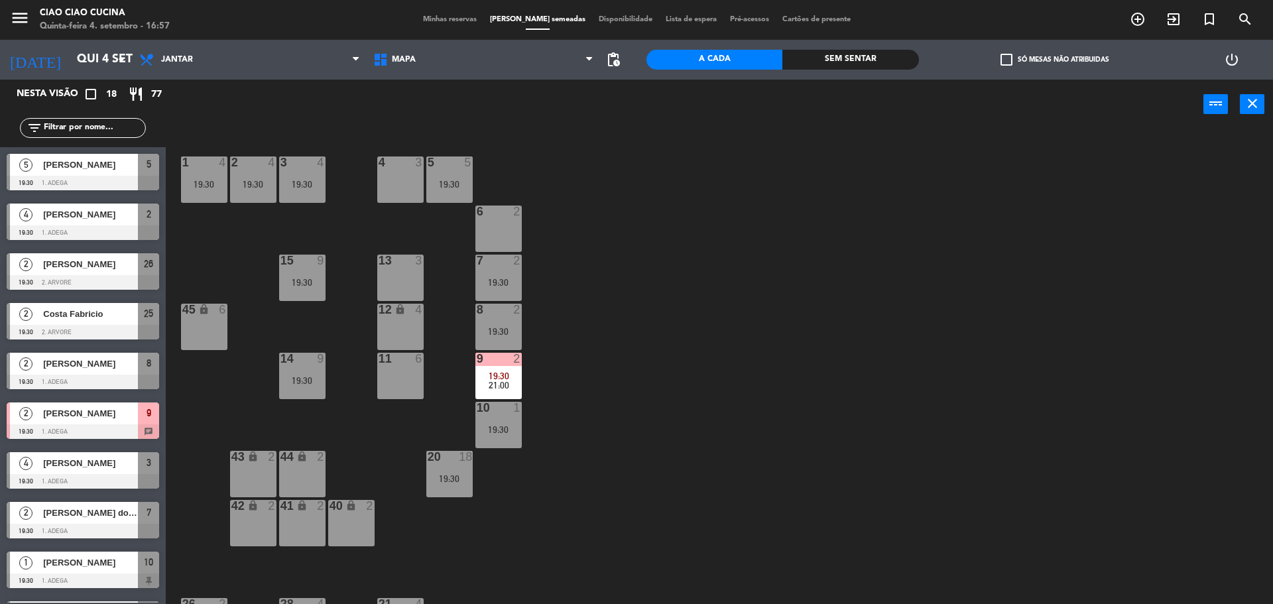
click at [303, 186] on div "19:30" at bounding box center [302, 184] width 46 height 9
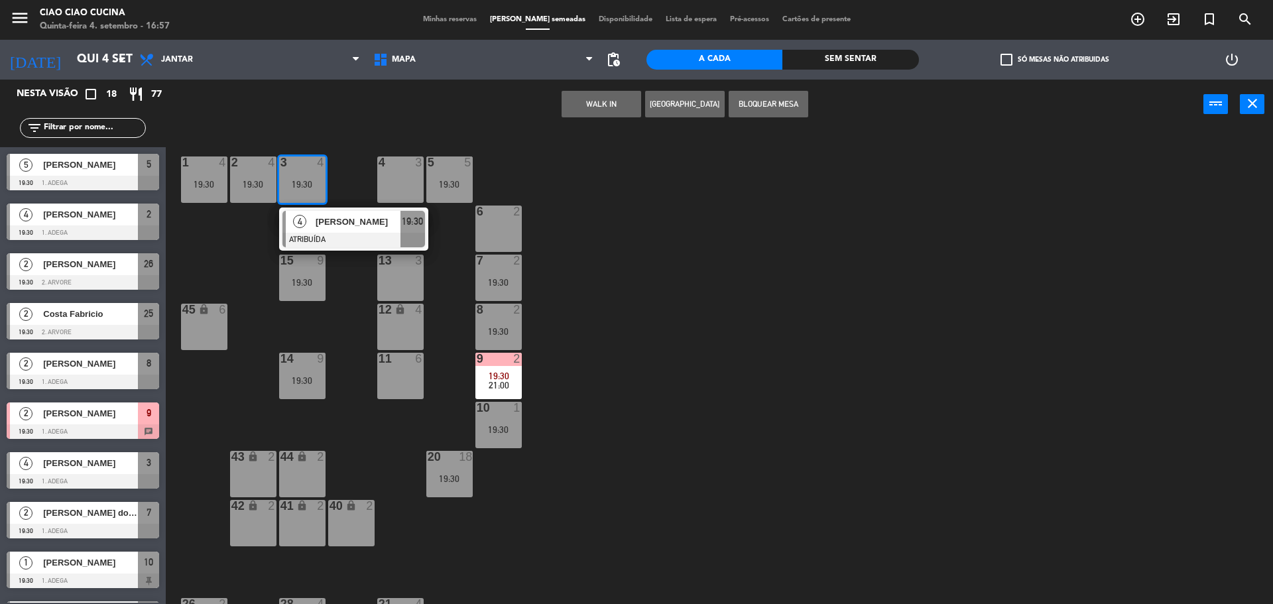
click at [304, 237] on div at bounding box center [353, 240] width 143 height 15
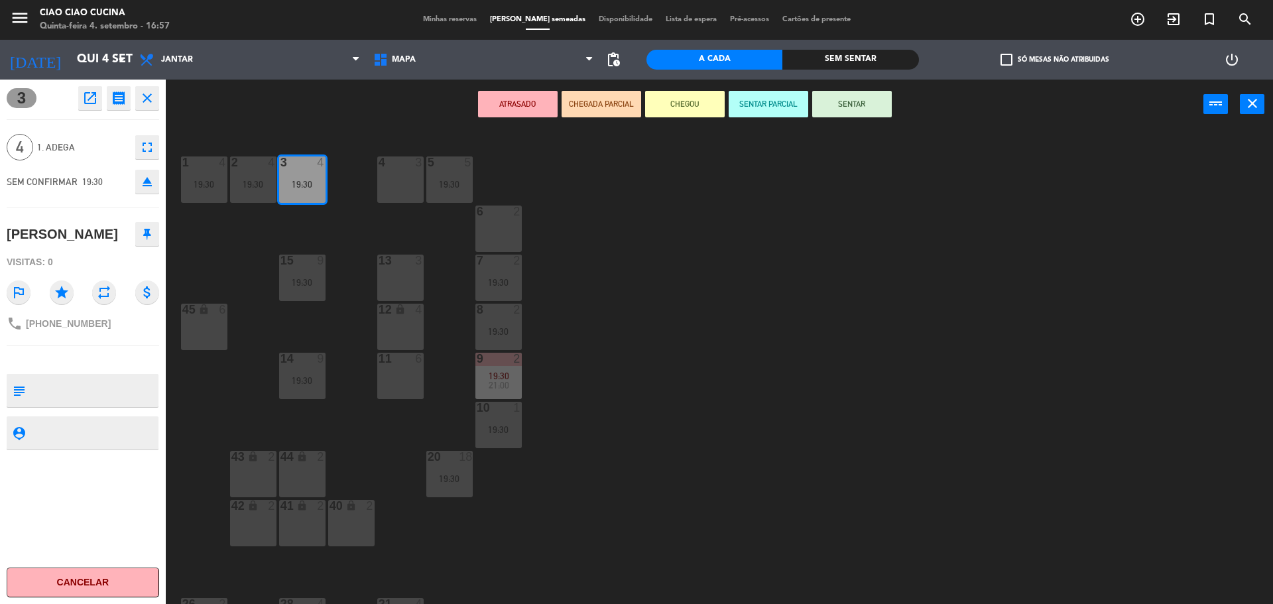
click at [68, 387] on textarea at bounding box center [94, 391] width 127 height 28
click at [68, 382] on textarea at bounding box center [94, 391] width 127 height 28
click at [36, 380] on textarea at bounding box center [94, 391] width 127 height 28
type textarea "Cliente informou reserva para ás 20Hrs"
click at [585, 477] on div "1 4 19:30 2 4 19:30 3 4 19:30 5 5 19:30 4 3 6 2 13 3 7 2 19:30 15 9 19:30 12 lo…" at bounding box center [725, 370] width 1095 height 475
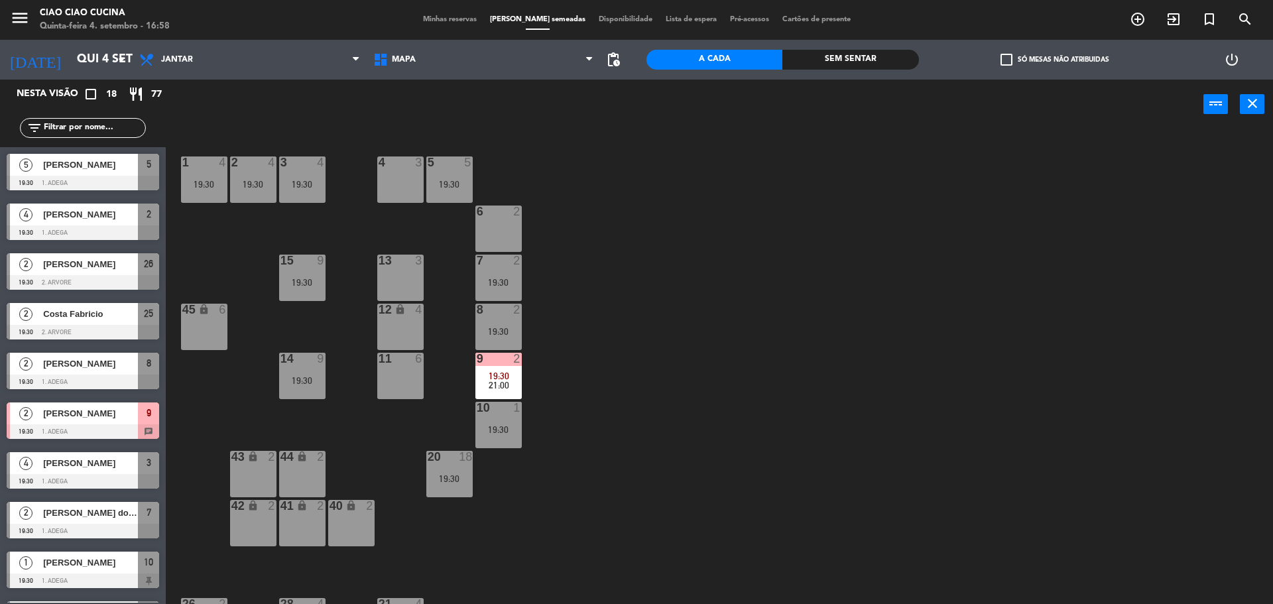
click at [288, 176] on div "3 4 19:30" at bounding box center [302, 179] width 46 height 46
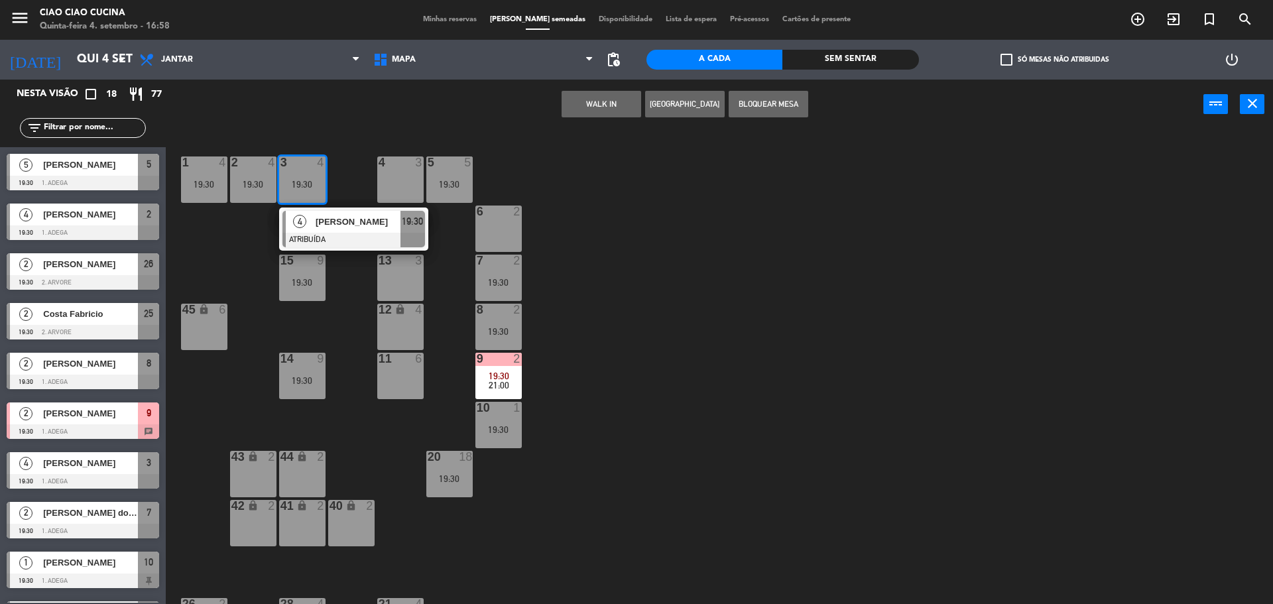
click at [307, 233] on div at bounding box center [353, 240] width 143 height 15
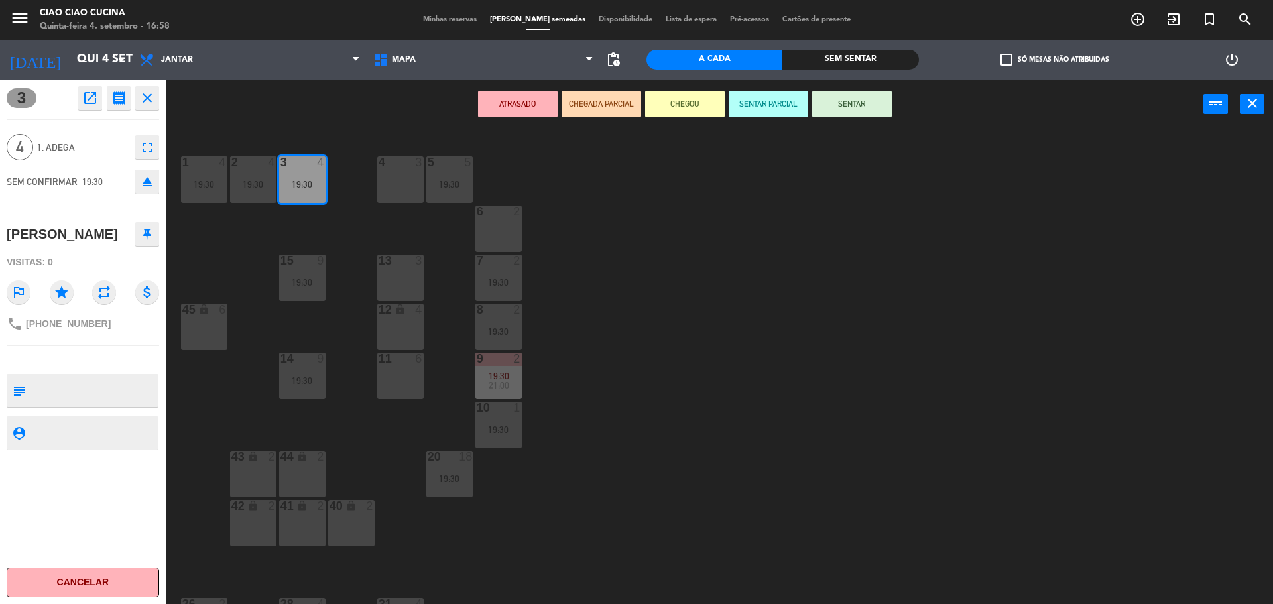
click at [605, 309] on div "1 4 19:30 2 4 19:30 3 4 19:30 5 5 19:30 4 3 6 2 13 3 7 2 19:30 15 9 19:30 12 lo…" at bounding box center [725, 370] width 1095 height 475
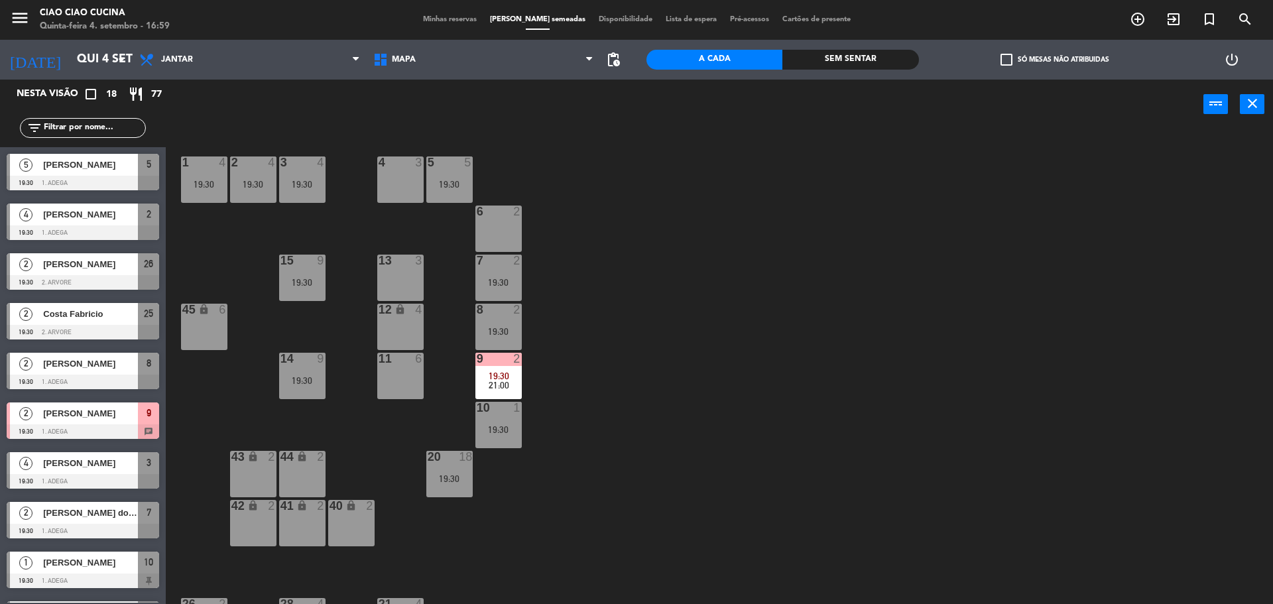
click at [589, 363] on div "1 4 19:30 2 4 19:30 3 4 19:30 5 5 19:30 4 3 6 2 13 3 7 2 19:30 15 9 19:30 12 lo…" at bounding box center [725, 370] width 1095 height 475
click at [907, 141] on div "1 4 19:30 2 4 19:30 3 4 19:30 5 5 19:30 4 3 6 2 13 3 7 2 19:30 15 9 19:30 12 lo…" at bounding box center [725, 370] width 1095 height 475
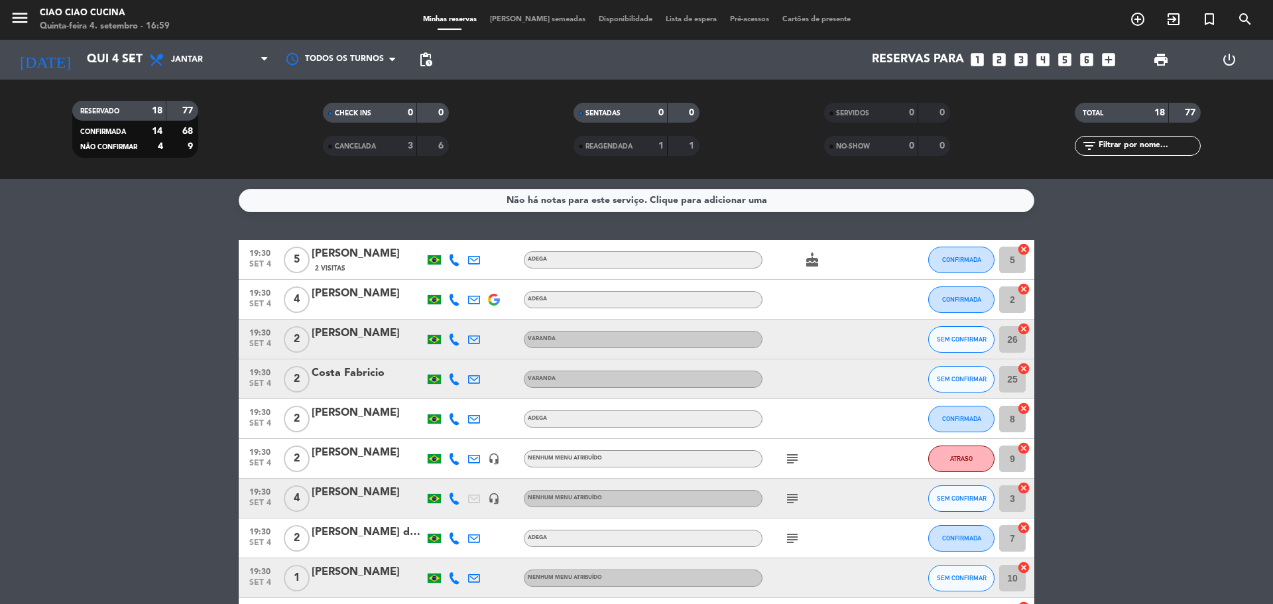
click at [90, 337] on bookings-row "19:30 [DATE] 5 [PERSON_NAME] 2 Visitas ADEGA cake CONFIRMADA 5 cancel 19:30 [DA…" at bounding box center [636, 607] width 1273 height 735
click at [454, 348] on div at bounding box center [454, 339] width 20 height 39
click at [454, 343] on icon at bounding box center [454, 340] width 12 height 12
click at [969, 345] on button "SEM CONFIRMAR" at bounding box center [961, 339] width 66 height 27
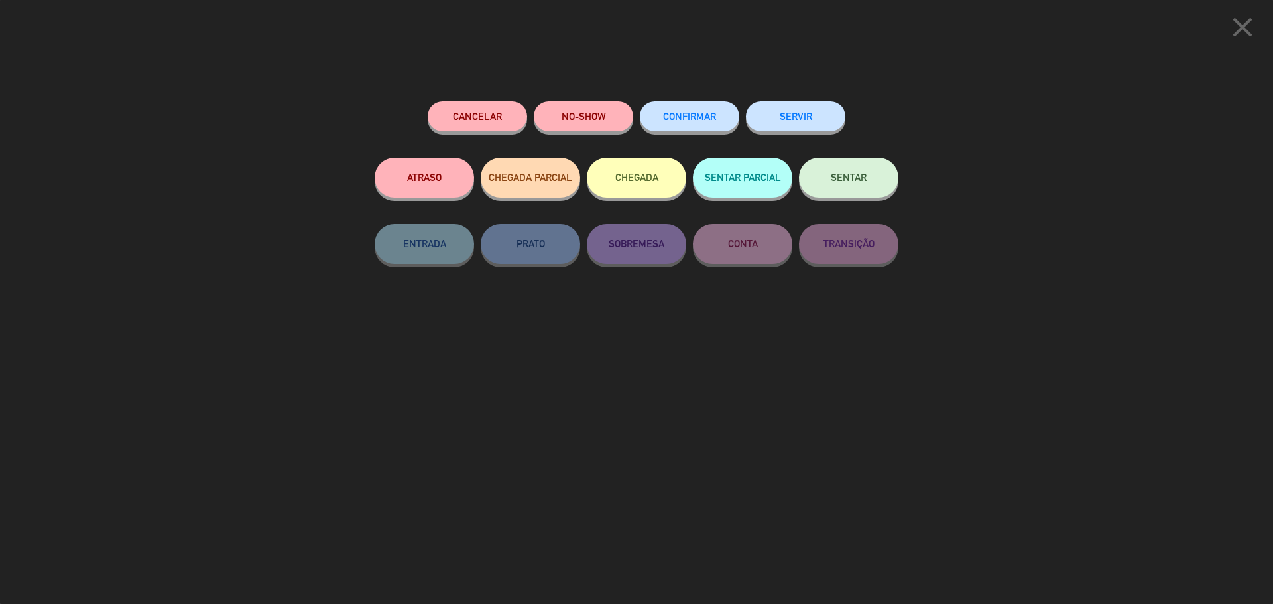
click at [676, 120] on span "CONFIRMAR" at bounding box center [689, 116] width 53 height 11
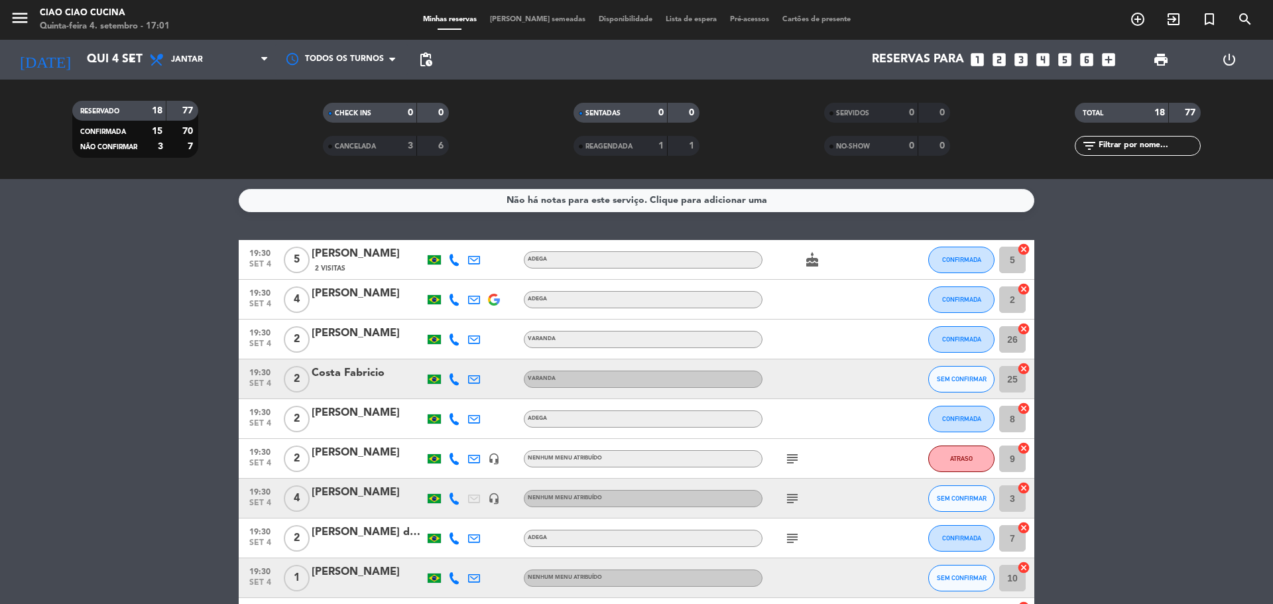
click at [20, 18] on icon "menu" at bounding box center [20, 18] width 20 height 20
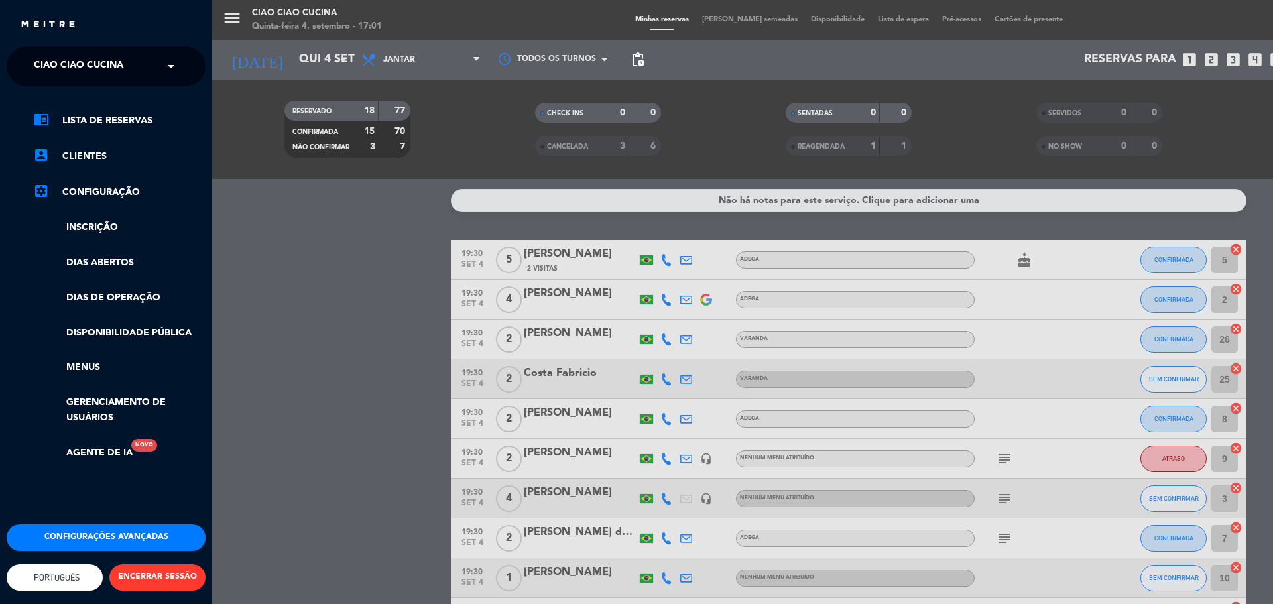
click at [125, 65] on div "× Ciao Ciao Cucina" at bounding box center [86, 66] width 115 height 28
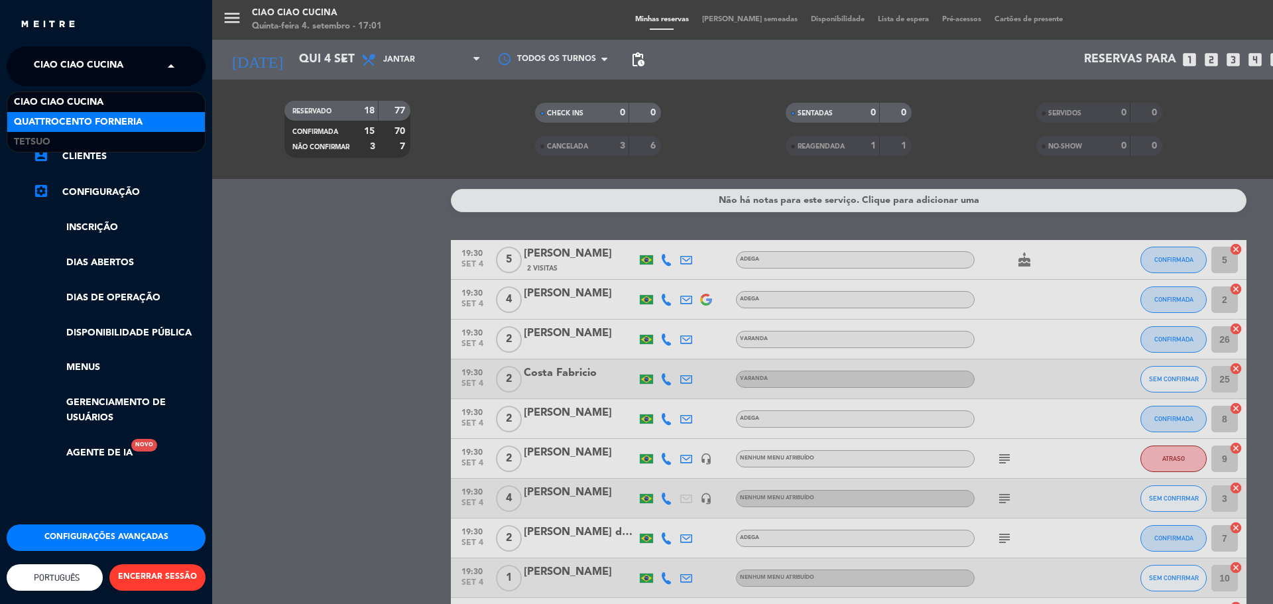
click at [100, 119] on span "Quattrocento Forneria" at bounding box center [78, 122] width 129 height 15
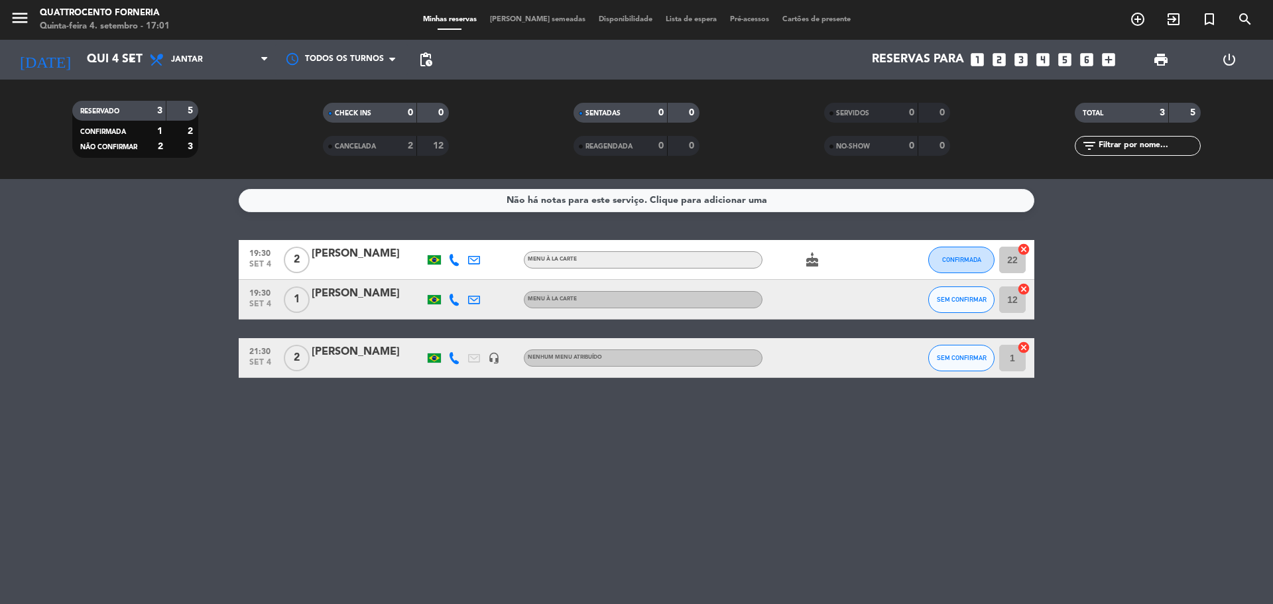
click at [604, 451] on div "Não há notas para este serviço. Clique para adicionar uma 19:30 [DATE] 2 [PERSO…" at bounding box center [636, 391] width 1273 height 425
click at [1211, 11] on icon "turned_in_not" at bounding box center [1209, 19] width 16 height 16
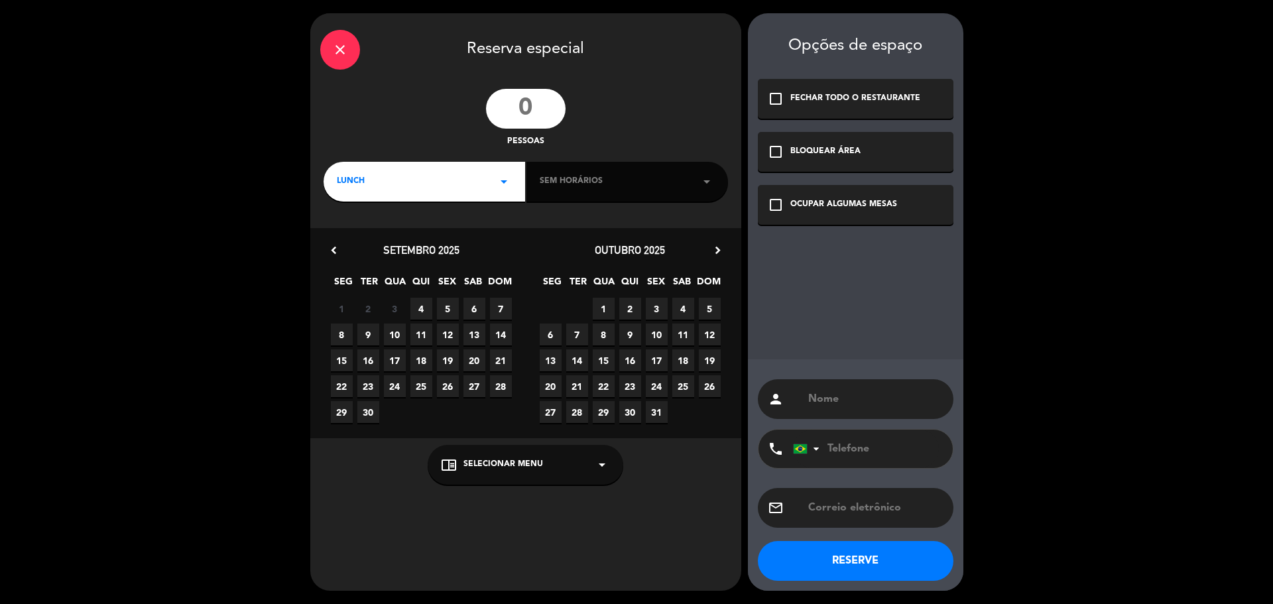
click at [421, 306] on span "4" at bounding box center [421, 309] width 22 height 22
click at [332, 39] on div "close" at bounding box center [340, 50] width 40 height 40
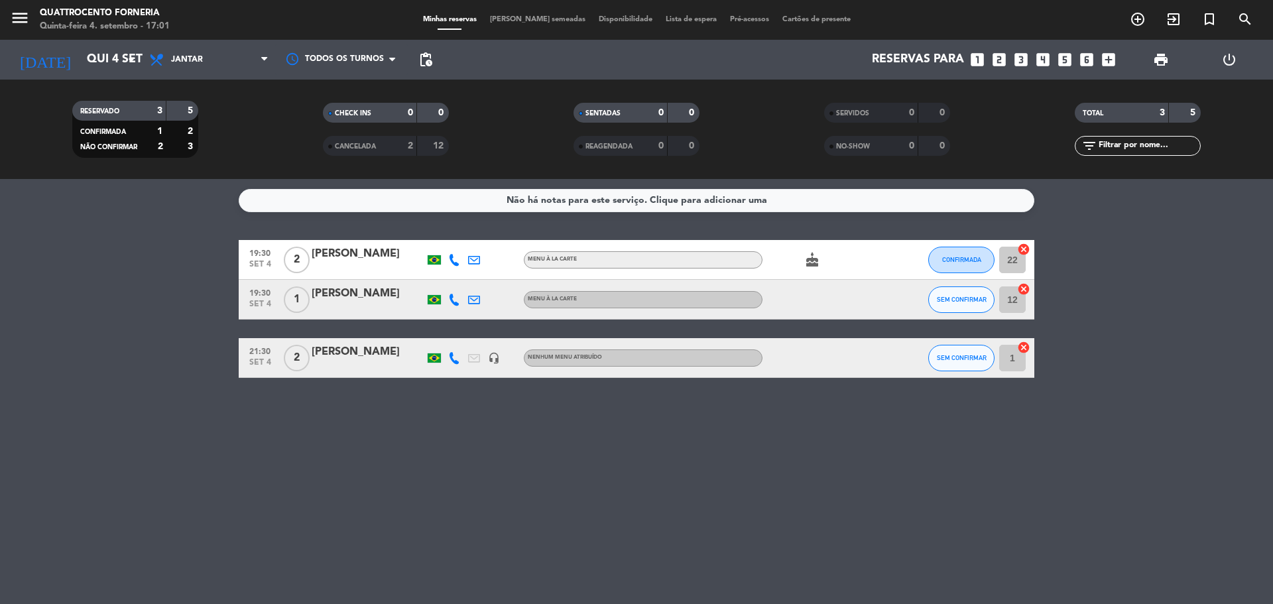
click at [1129, 371] on bookings-row "19:30 [DATE] 2 [PERSON_NAME] MENU À LA CARTE cake CONFIRMADA 22 cancel 19:30 [D…" at bounding box center [636, 309] width 1273 height 138
click at [1133, 14] on icon "add_circle_outline" at bounding box center [1138, 19] width 16 height 16
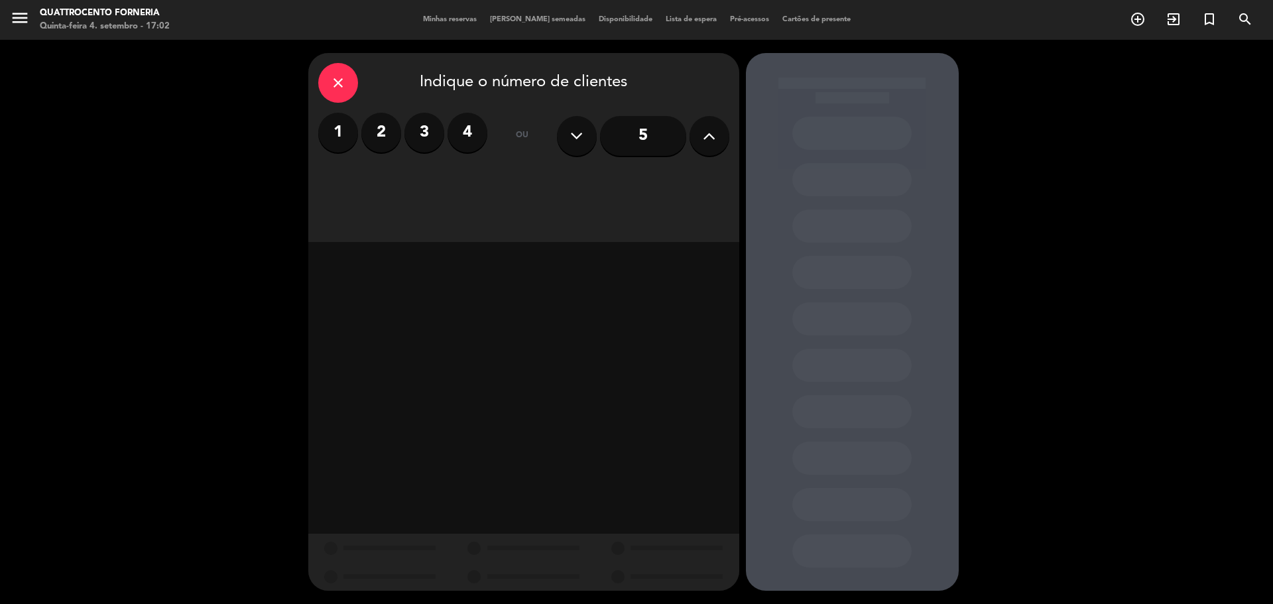
click at [643, 137] on input "5" at bounding box center [643, 136] width 86 height 40
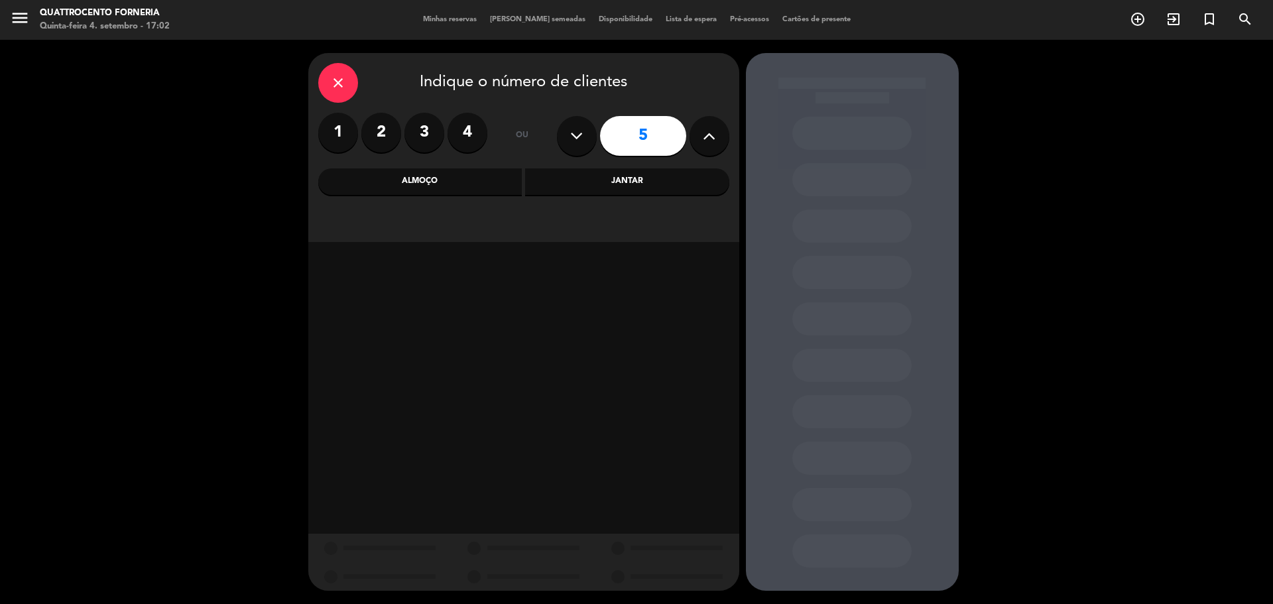
click at [626, 171] on div "Jantar" at bounding box center [627, 181] width 204 height 27
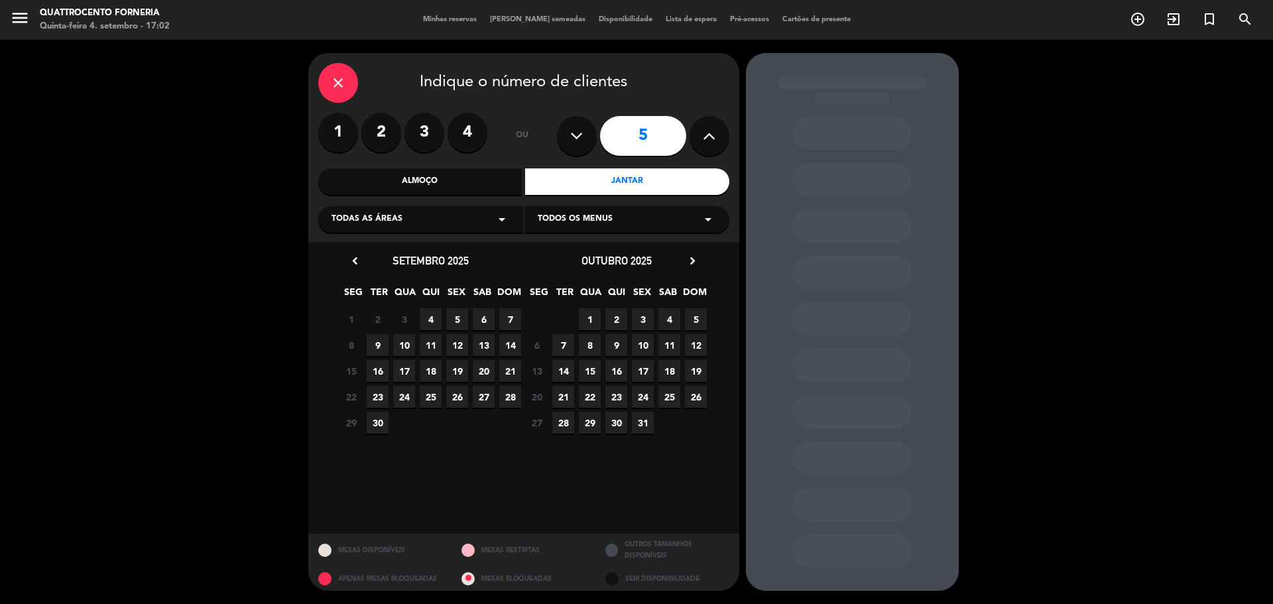
click at [432, 317] on span "4" at bounding box center [431, 319] width 22 height 22
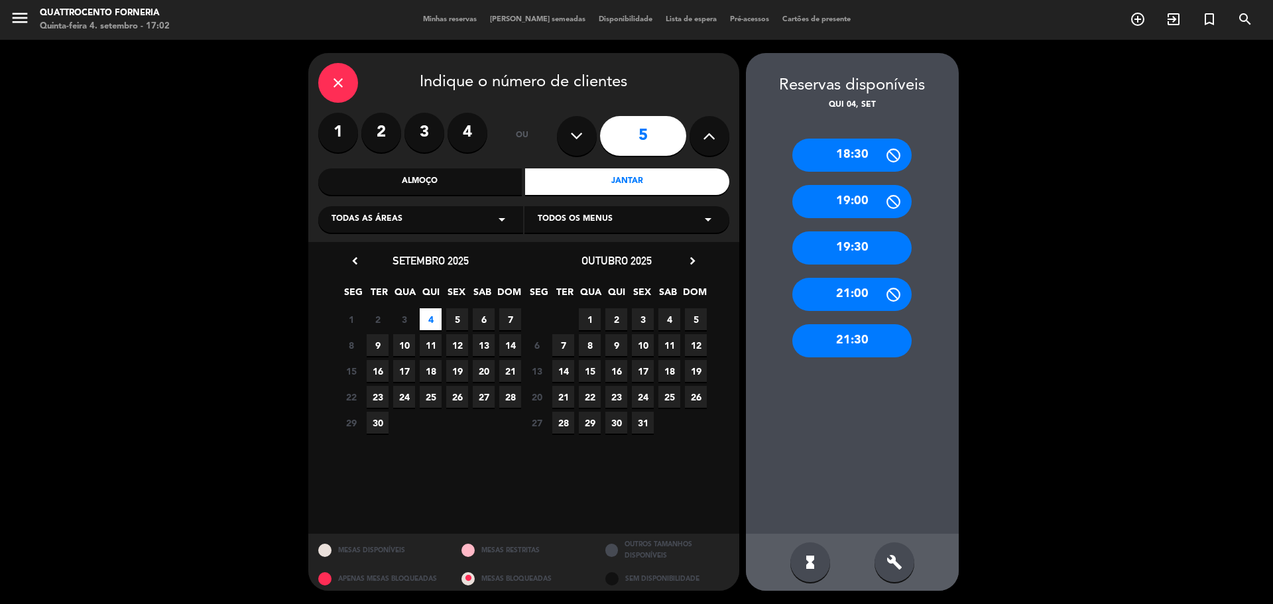
click at [870, 244] on div "19:30" at bounding box center [851, 247] width 119 height 33
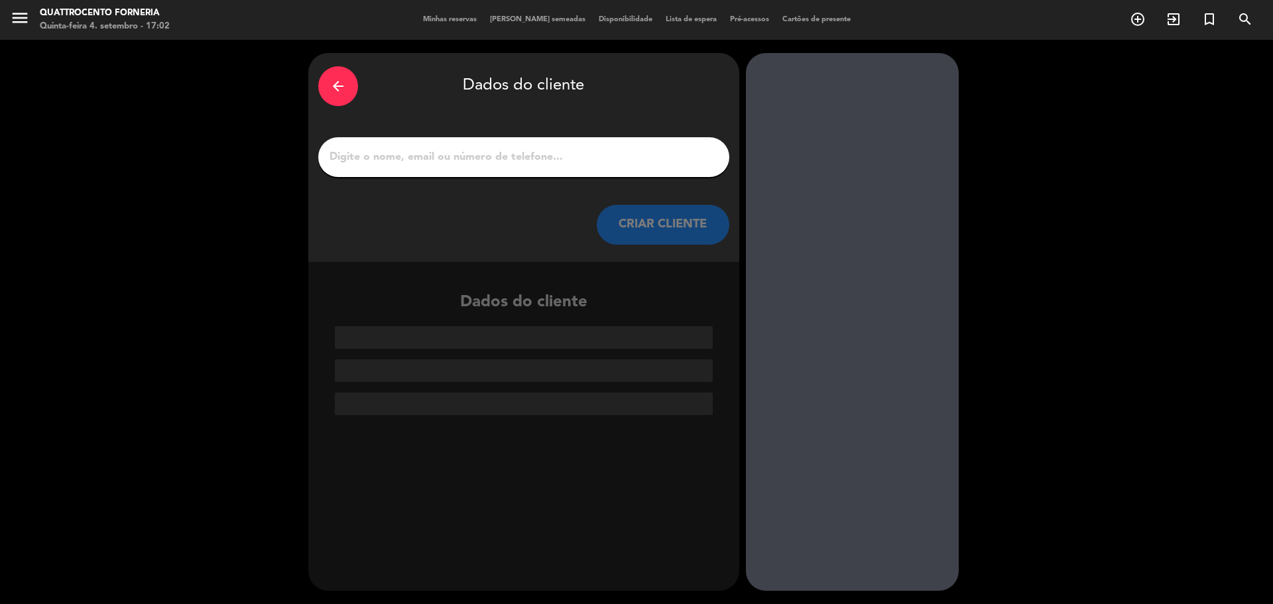
click at [648, 229] on button "CRIAR CLIENTE" at bounding box center [663, 225] width 133 height 40
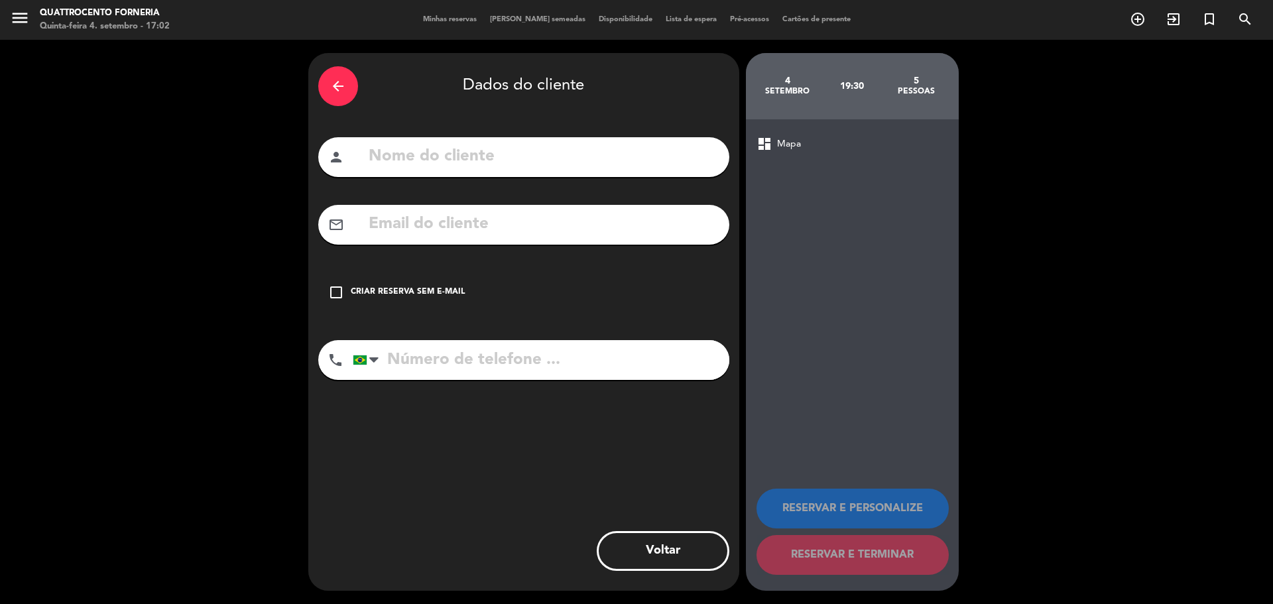
click at [453, 153] on input "text" at bounding box center [543, 156] width 352 height 27
type input "[PERSON_NAME]"
click at [460, 429] on div "arrow_back Dados do cliente person [PERSON_NAME] mail_outline check_box_outline…" at bounding box center [523, 322] width 431 height 538
click at [422, 367] on input "tel" at bounding box center [541, 360] width 377 height 40
type input "62 982650100"
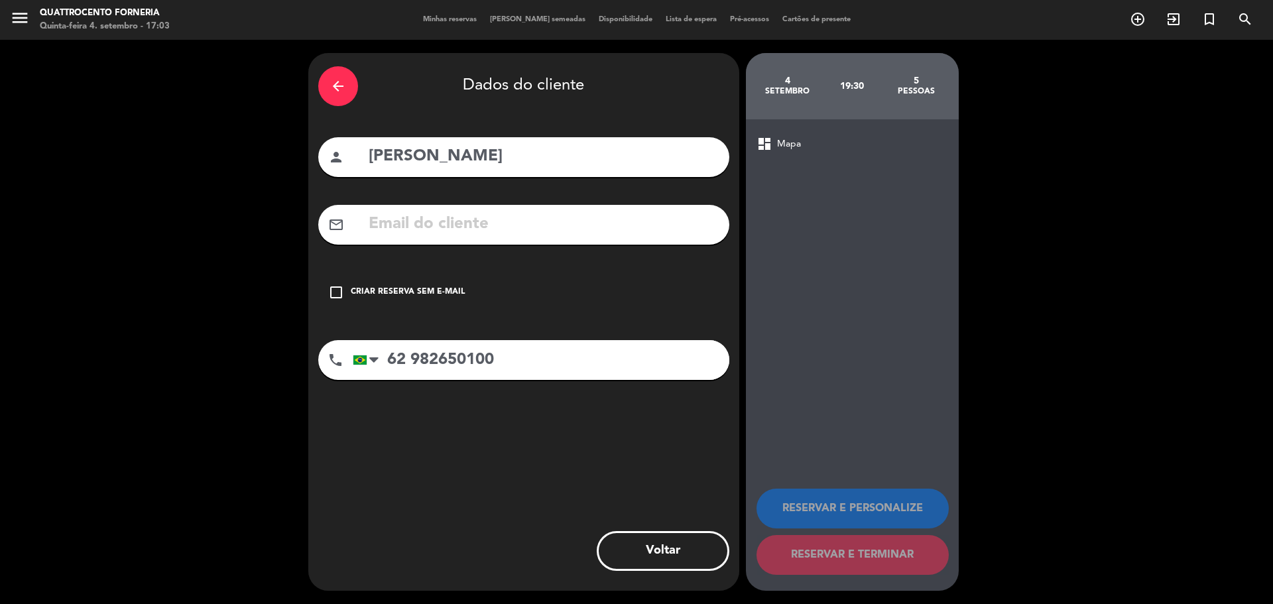
click at [597, 508] on div "arrow_back Dados do cliente person [PERSON_NAME] mail_outline check_box_outline…" at bounding box center [523, 322] width 431 height 538
click at [594, 473] on div "arrow_back Dados do cliente person [PERSON_NAME] mail_outline check_box_outline…" at bounding box center [523, 322] width 431 height 538
click at [352, 286] on div "Criar reserva sem e-mail" at bounding box center [408, 292] width 114 height 13
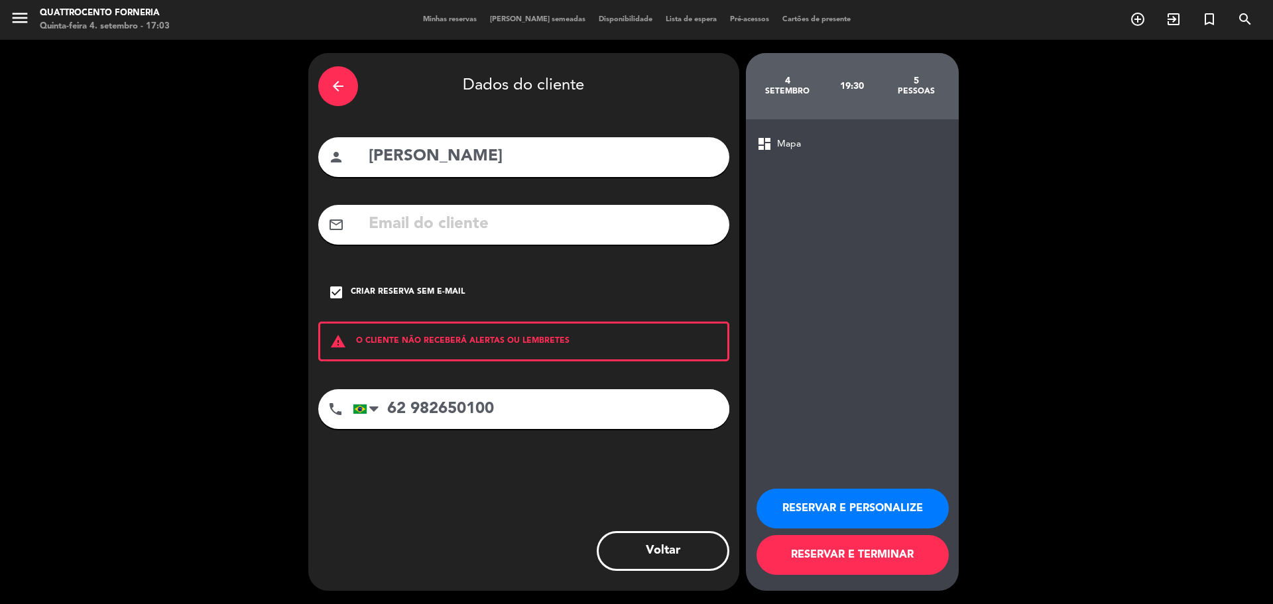
click at [850, 560] on button "RESERVAR E TERMINAR" at bounding box center [853, 555] width 192 height 40
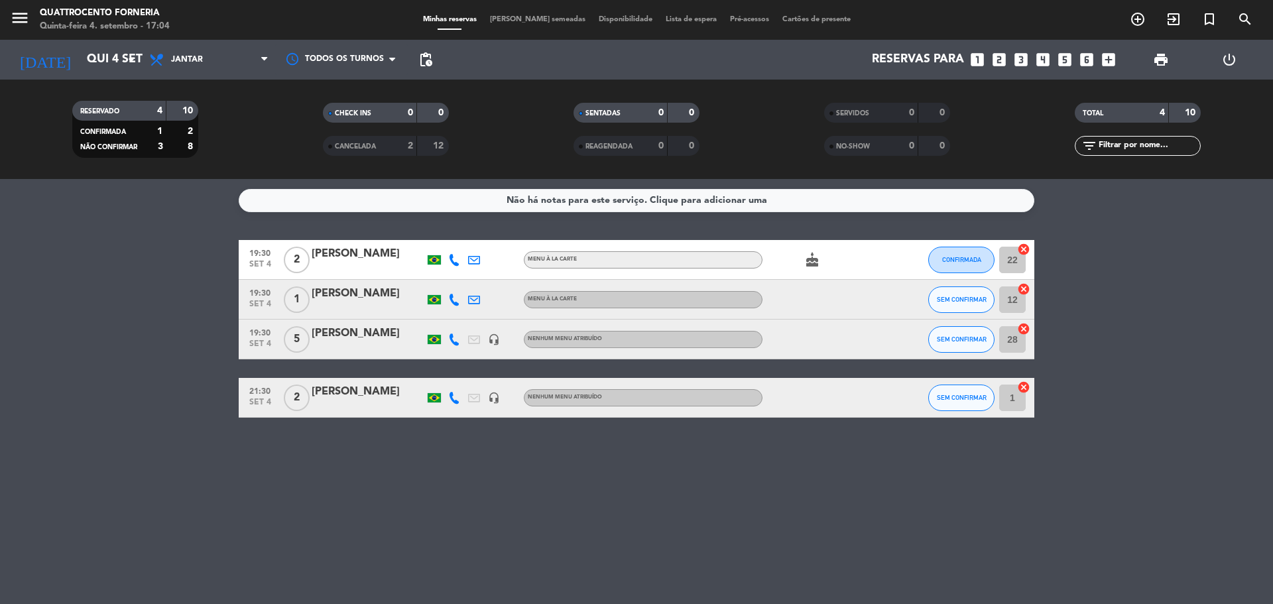
click at [302, 509] on div "Não há notas para este serviço. Clique para adicionar uma 19:30 [DATE] 2 [PERSO…" at bounding box center [636, 391] width 1273 height 425
click at [452, 342] on icon at bounding box center [454, 340] width 12 height 12
click at [458, 317] on span "content_paste" at bounding box center [463, 317] width 10 height 10
click at [400, 522] on div "Não há notas para este serviço. Clique para adicionar uma 19:30 [DATE] 2 [PERSO…" at bounding box center [636, 391] width 1273 height 425
click at [343, 333] on div "[PERSON_NAME]" at bounding box center [368, 333] width 113 height 17
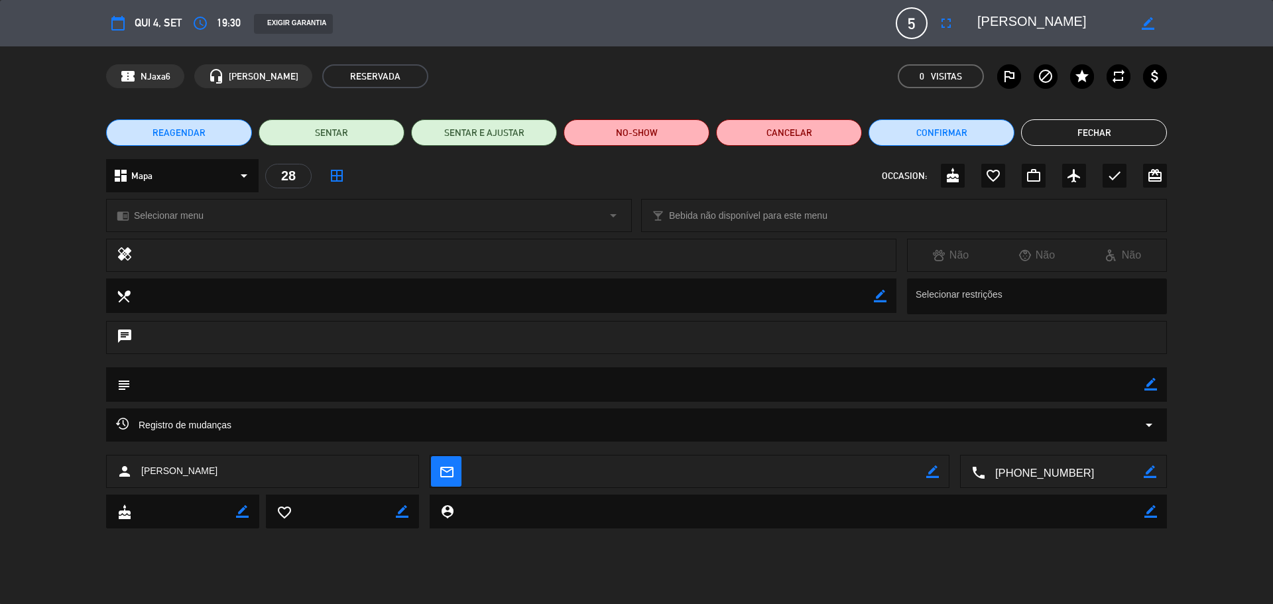
click at [1146, 25] on icon "border_color" at bounding box center [1148, 23] width 13 height 13
type textarea "s"
click at [1083, 21] on textarea at bounding box center [1053, 23] width 152 height 24
type textarea "[PERSON_NAME]"
click at [1208, 96] on div "confirmation_number NJaxa6 headset_mic [PERSON_NAME] RESERVADA 0 Visitas outlin…" at bounding box center [636, 76] width 1273 height 60
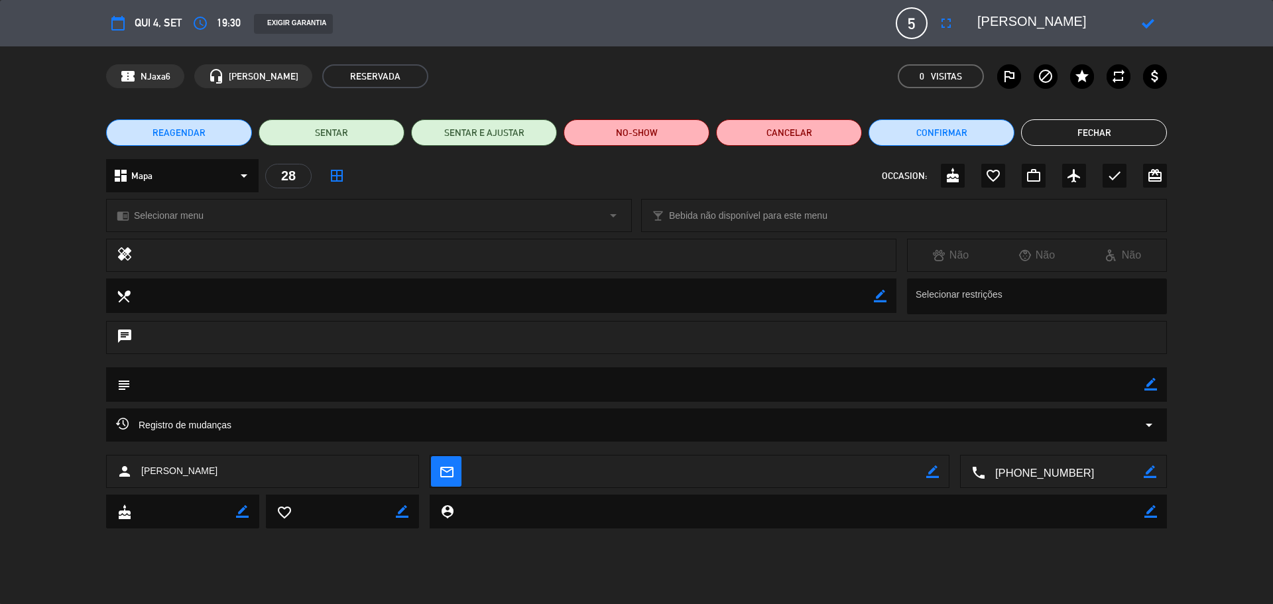
click at [1146, 15] on div at bounding box center [1148, 23] width 38 height 24
click at [1147, 23] on icon at bounding box center [1148, 23] width 13 height 13
